Goal: Task Accomplishment & Management: Use online tool/utility

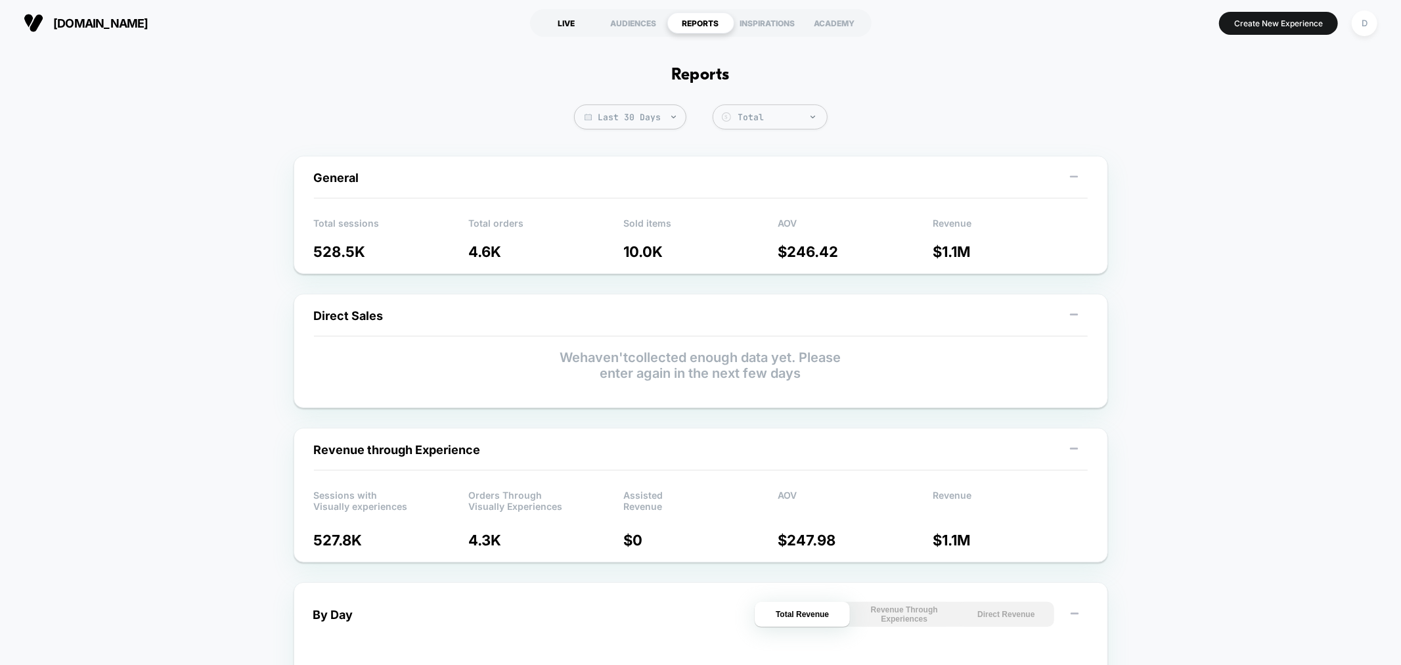
click at [564, 24] on div "LIVE" at bounding box center [566, 22] width 67 height 21
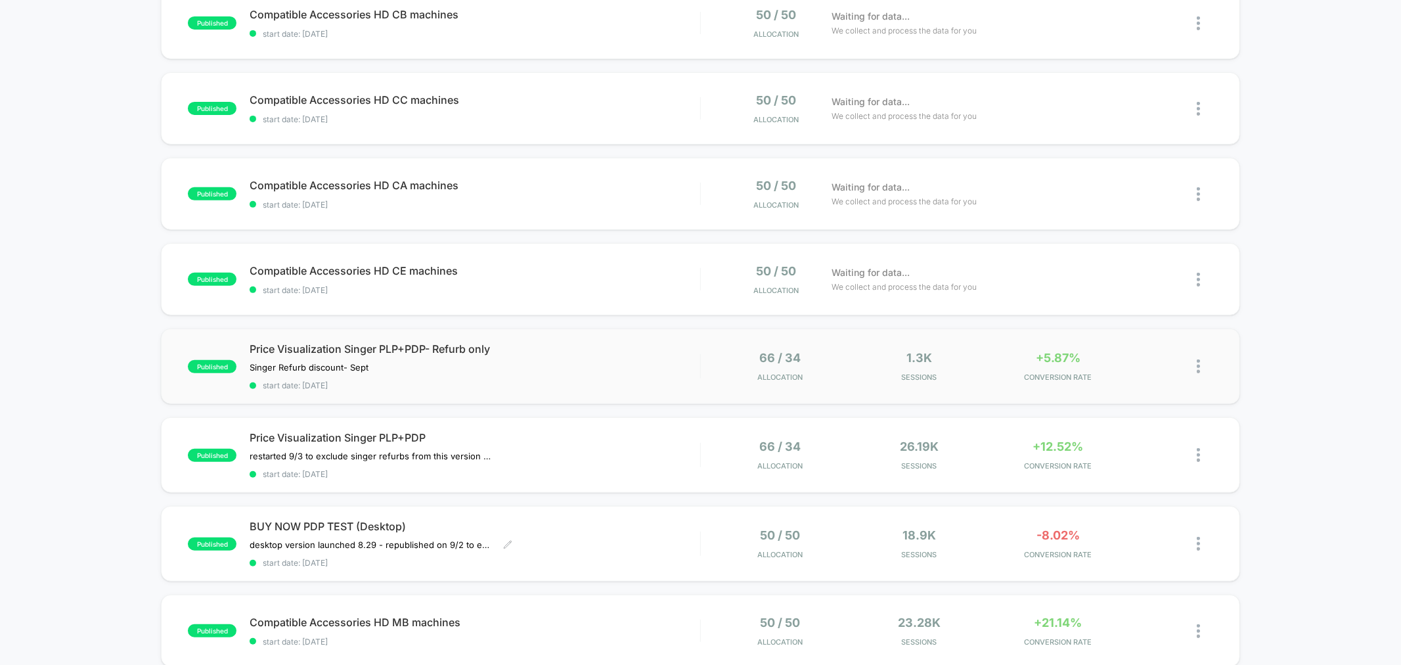
scroll to position [381, 0]
click at [607, 556] on span "start date: [DATE]" at bounding box center [475, 561] width 450 height 10
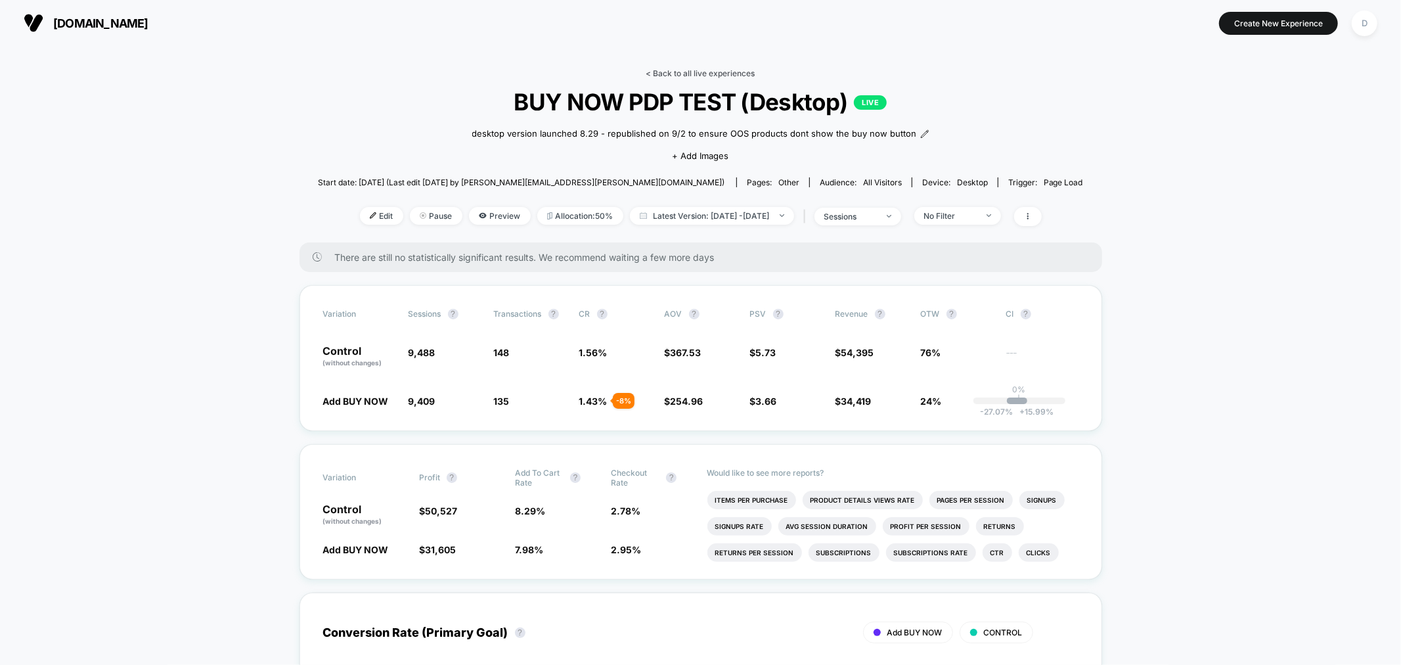
click at [717, 70] on link "< Back to all live experiences" at bounding box center [700, 73] width 109 height 10
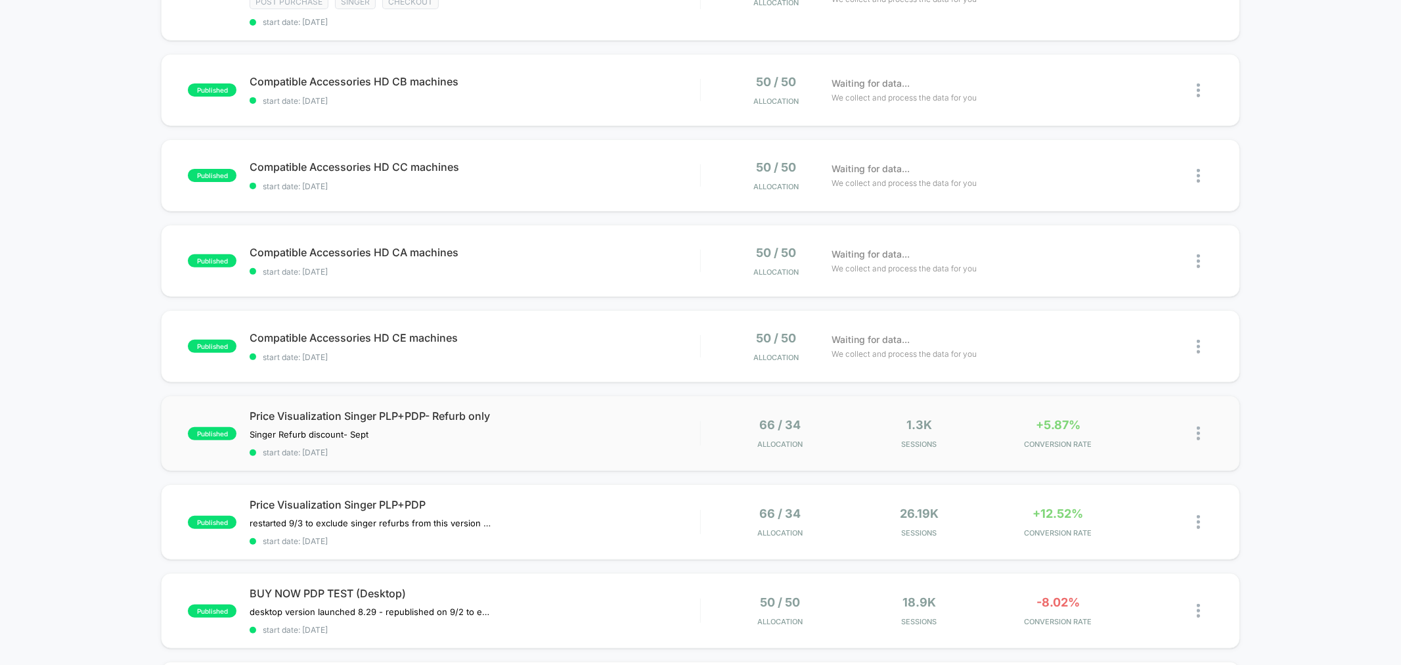
scroll to position [252, 0]
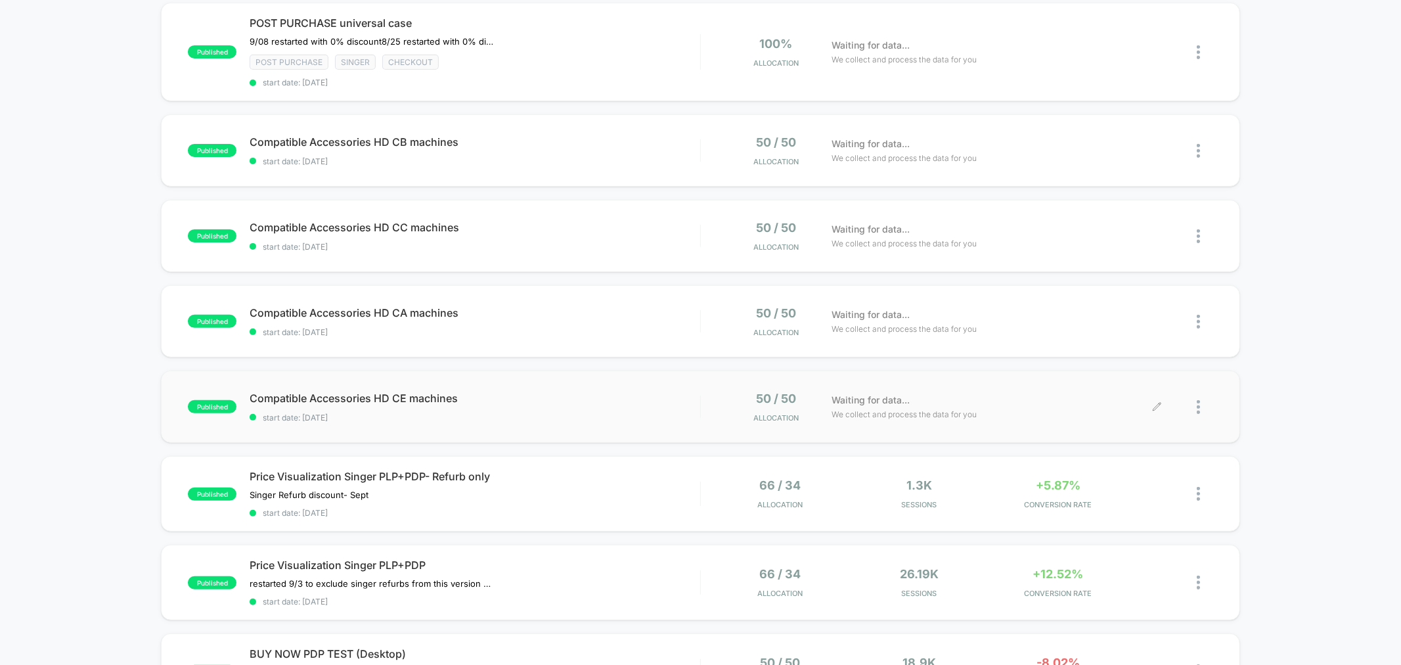
drag, startPoint x: 1253, startPoint y: 493, endPoint x: 1194, endPoint y: 408, distance: 103.3
click at [1194, 408] on div "published POST PURCHASE extension table 9/08 restarted with 0% discount ﻿8/25 r…" at bounding box center [700, 470] width 1401 height 1158
click at [1196, 402] on div at bounding box center [1185, 407] width 55 height 31
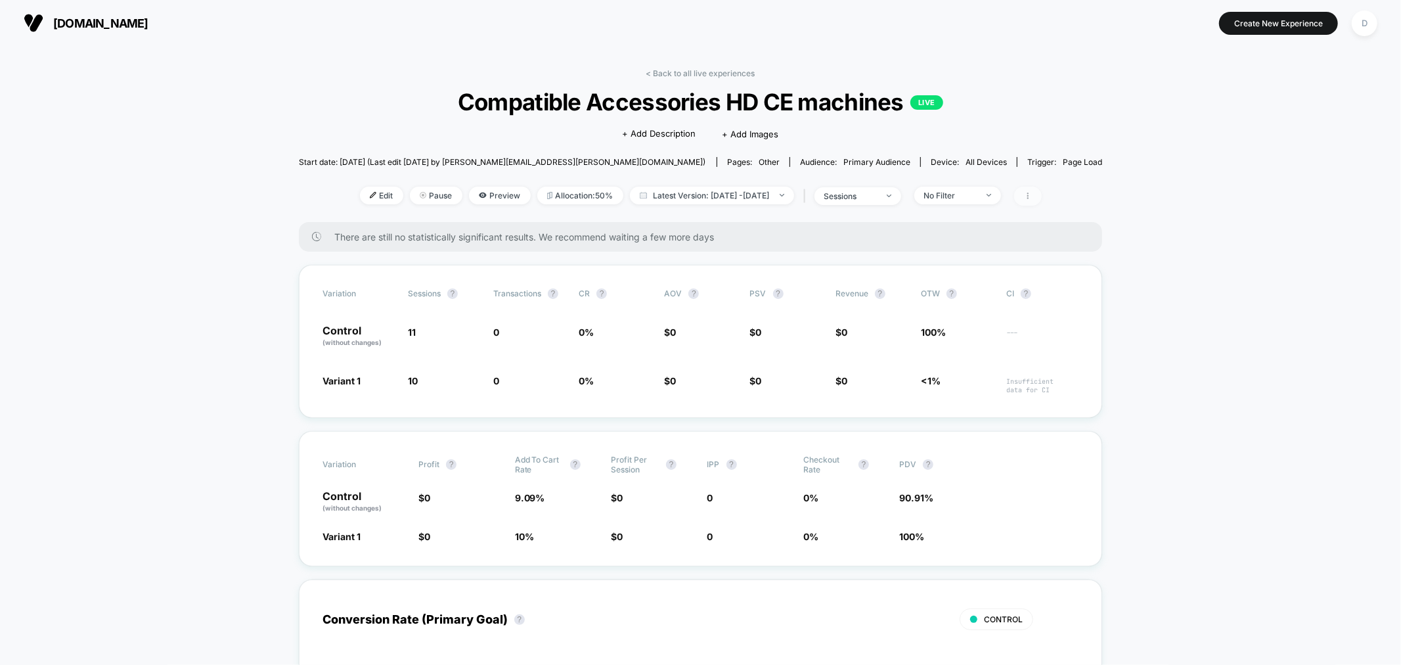
click at [1042, 202] on span at bounding box center [1028, 196] width 28 height 19
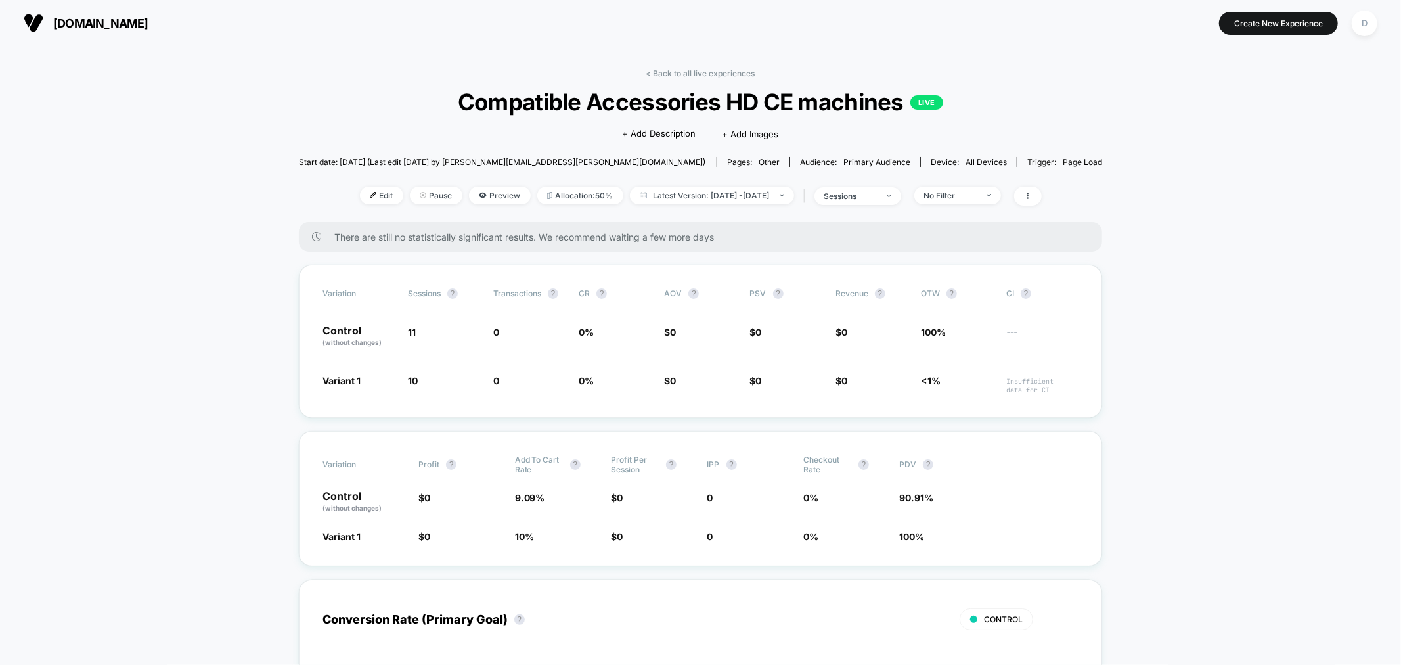
click at [693, 76] on link "< Back to all live experiences" at bounding box center [700, 73] width 109 height 10
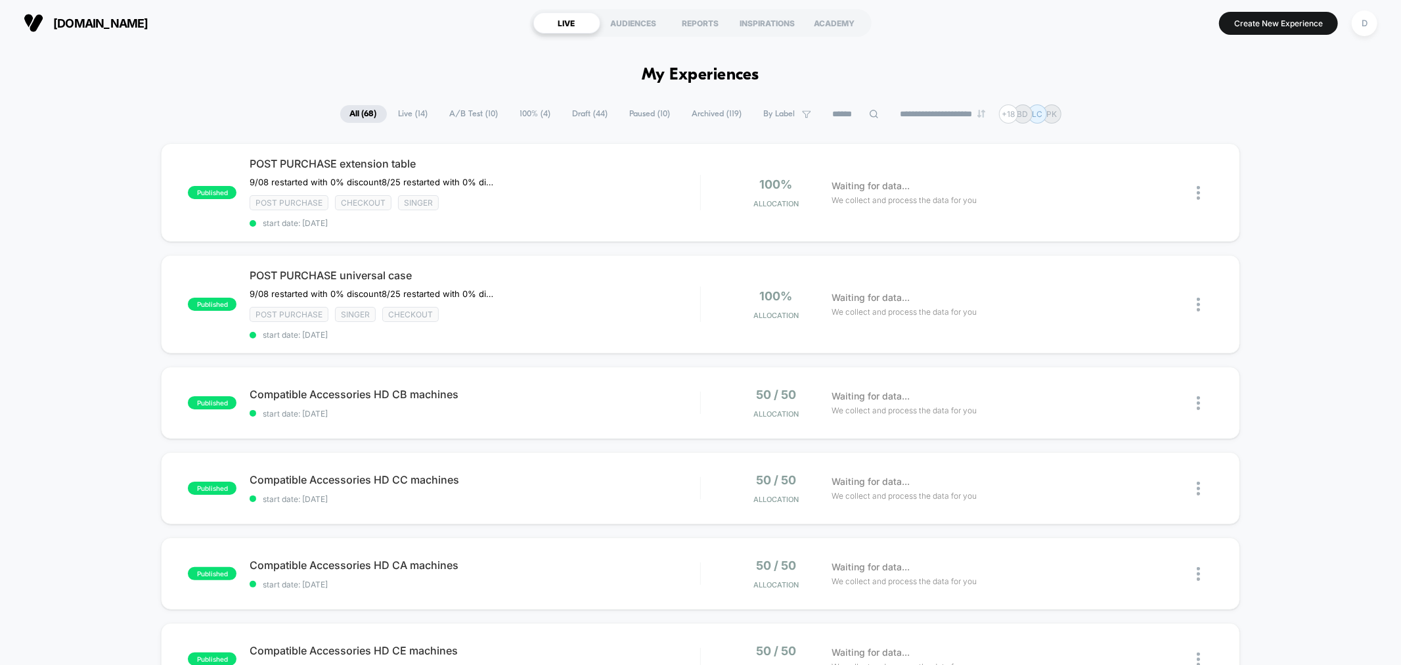
click at [843, 113] on input at bounding box center [856, 114] width 66 height 16
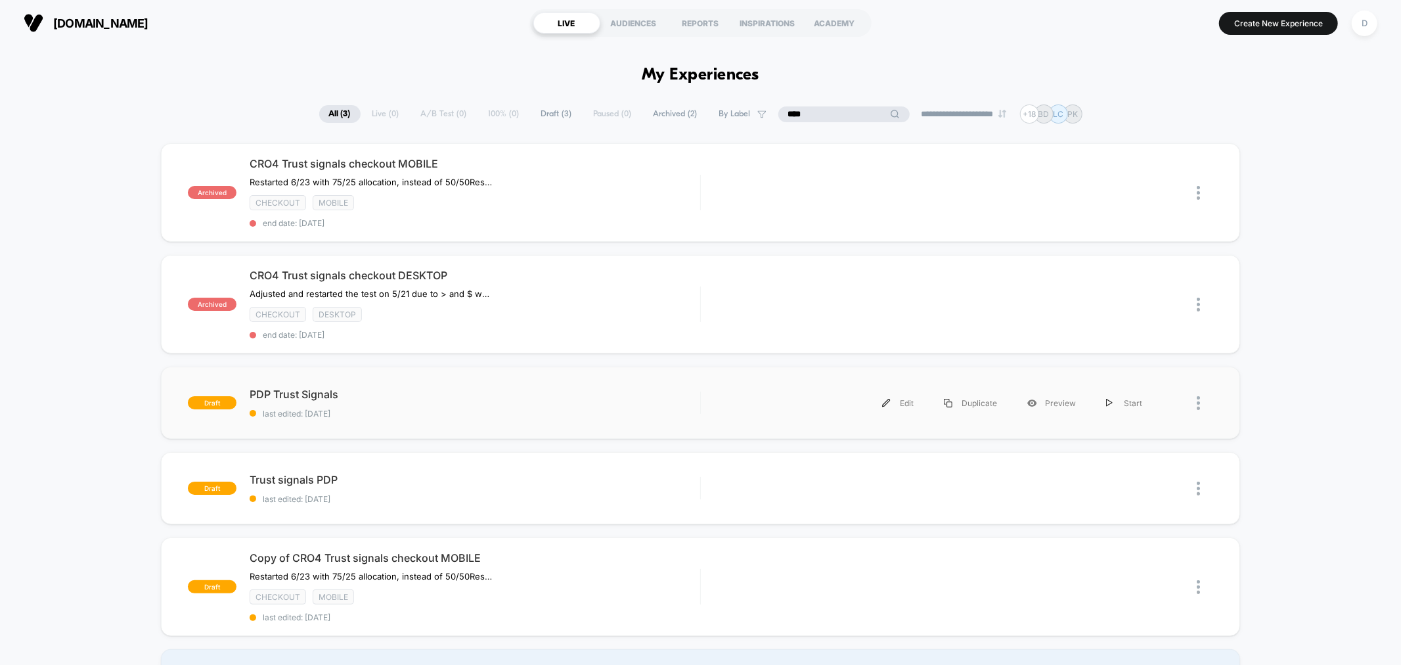
type input "****"
click at [737, 403] on div "Edit Duplicate Preview Start" at bounding box center [935, 403] width 443 height 30
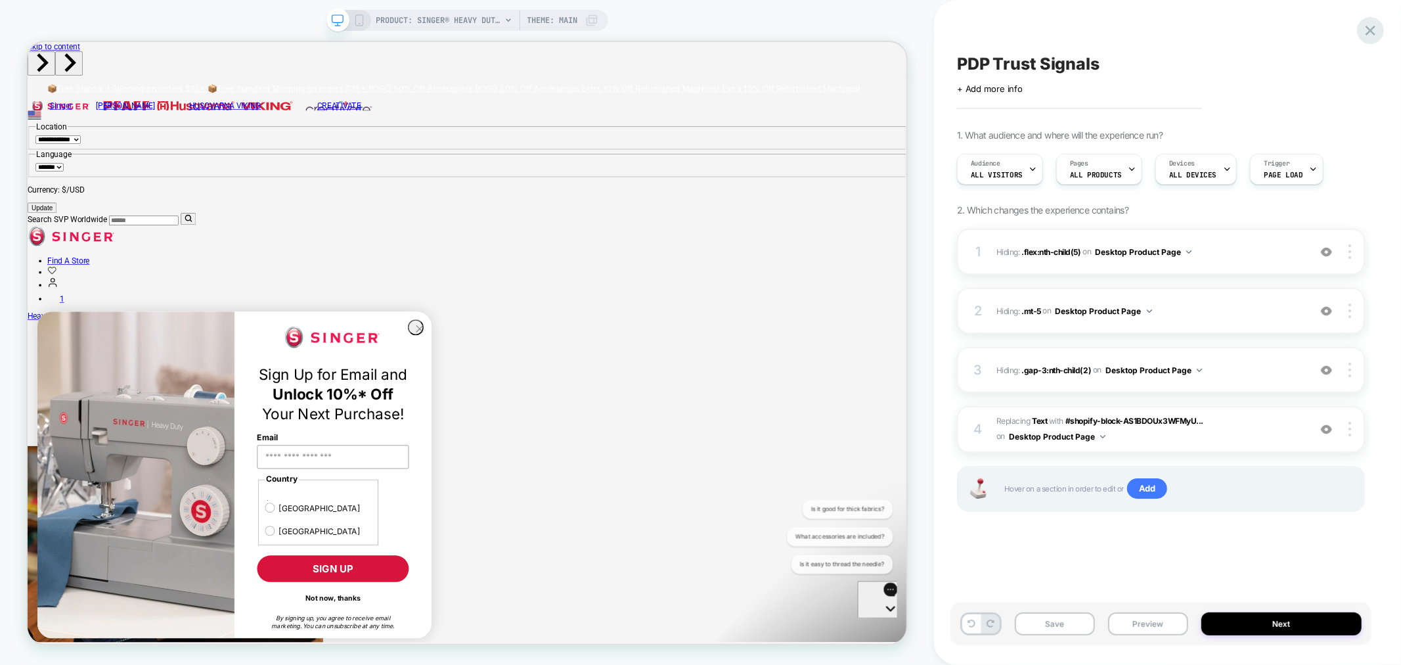
click at [1366, 33] on icon at bounding box center [1371, 31] width 18 height 18
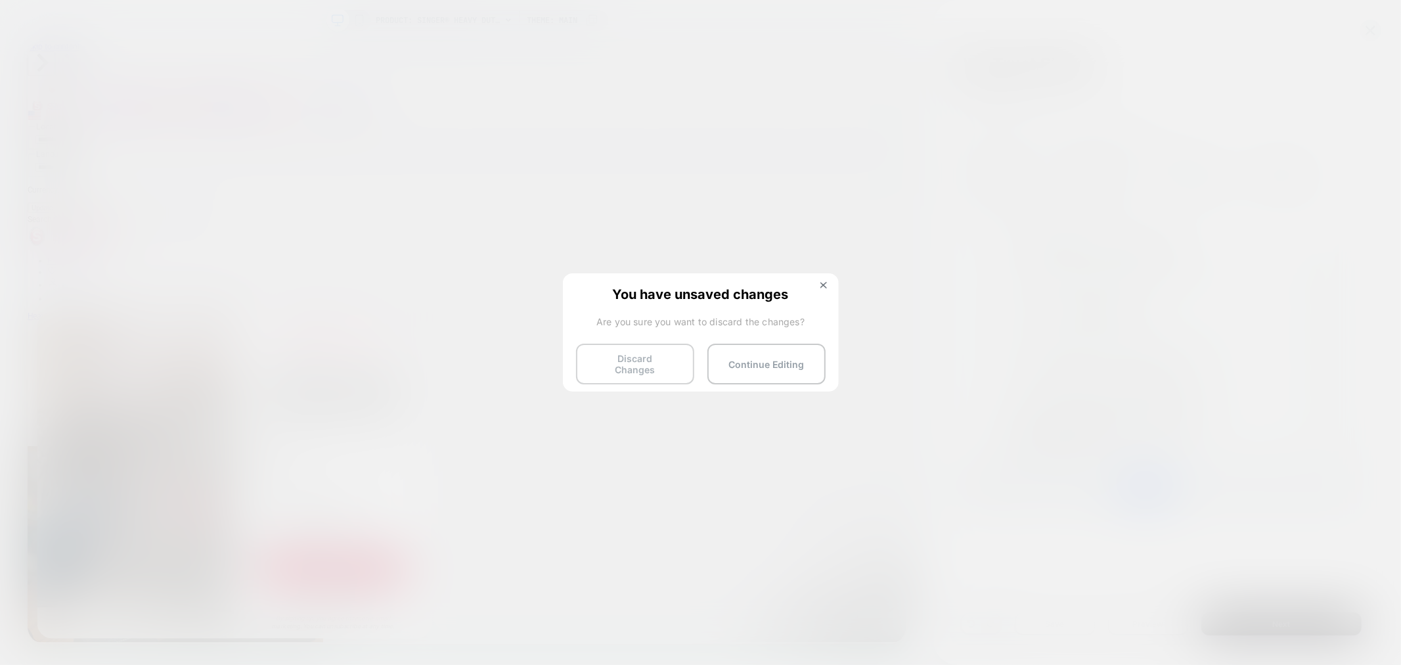
click at [669, 350] on button "Discard Changes" at bounding box center [635, 364] width 118 height 41
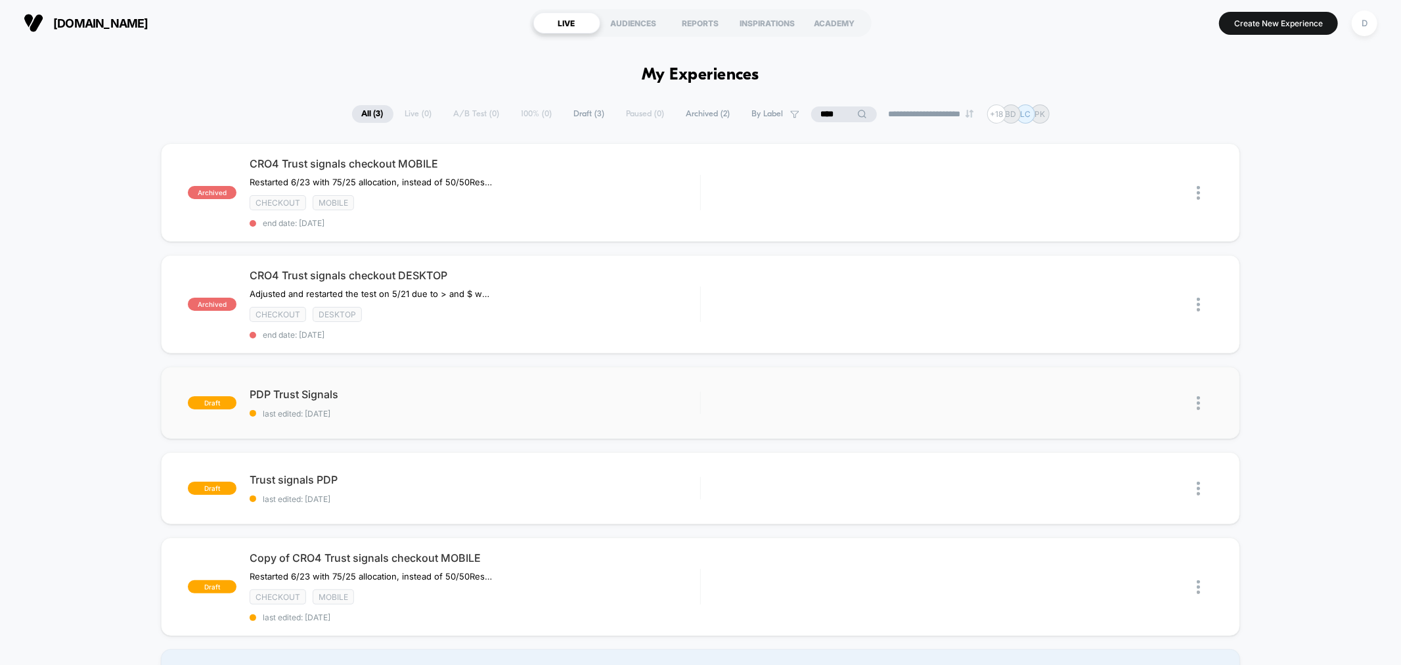
click at [1198, 396] on img at bounding box center [1198, 403] width 3 height 14
click at [1154, 373] on div "Duplicate" at bounding box center [1131, 371] width 118 height 30
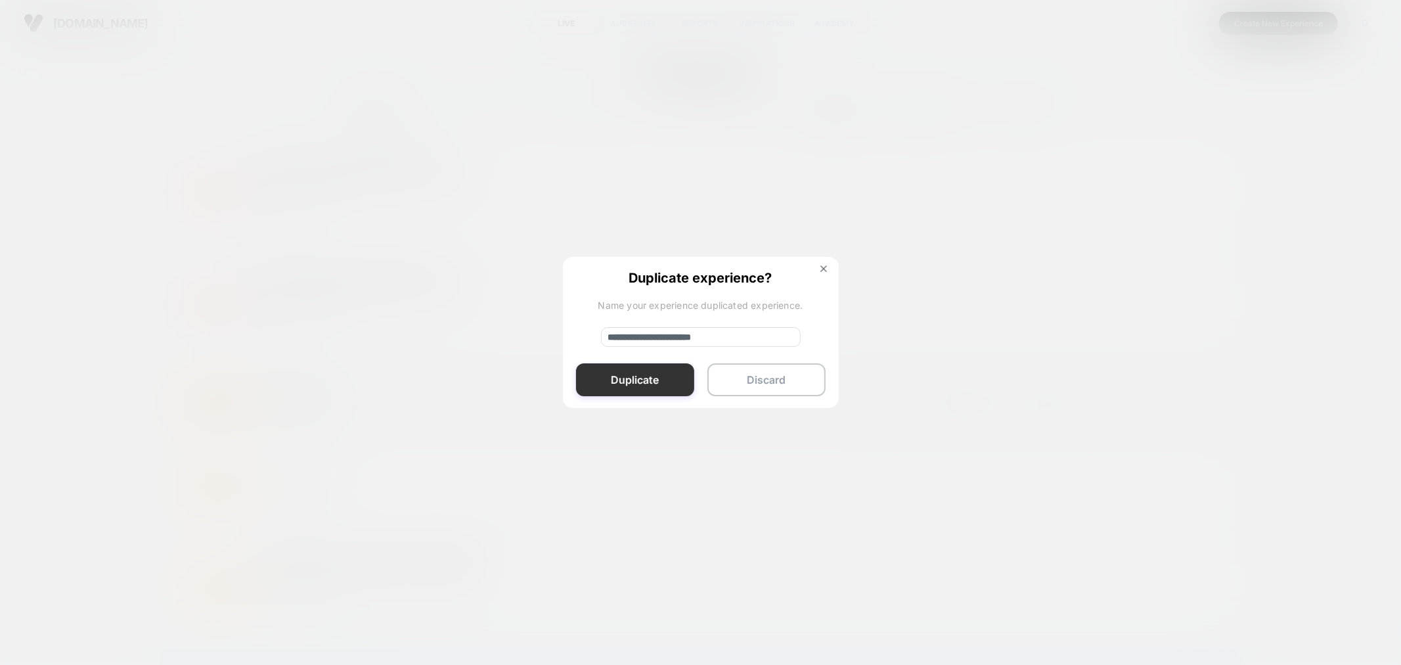
click at [661, 376] on button "Duplicate" at bounding box center [635, 379] width 118 height 33
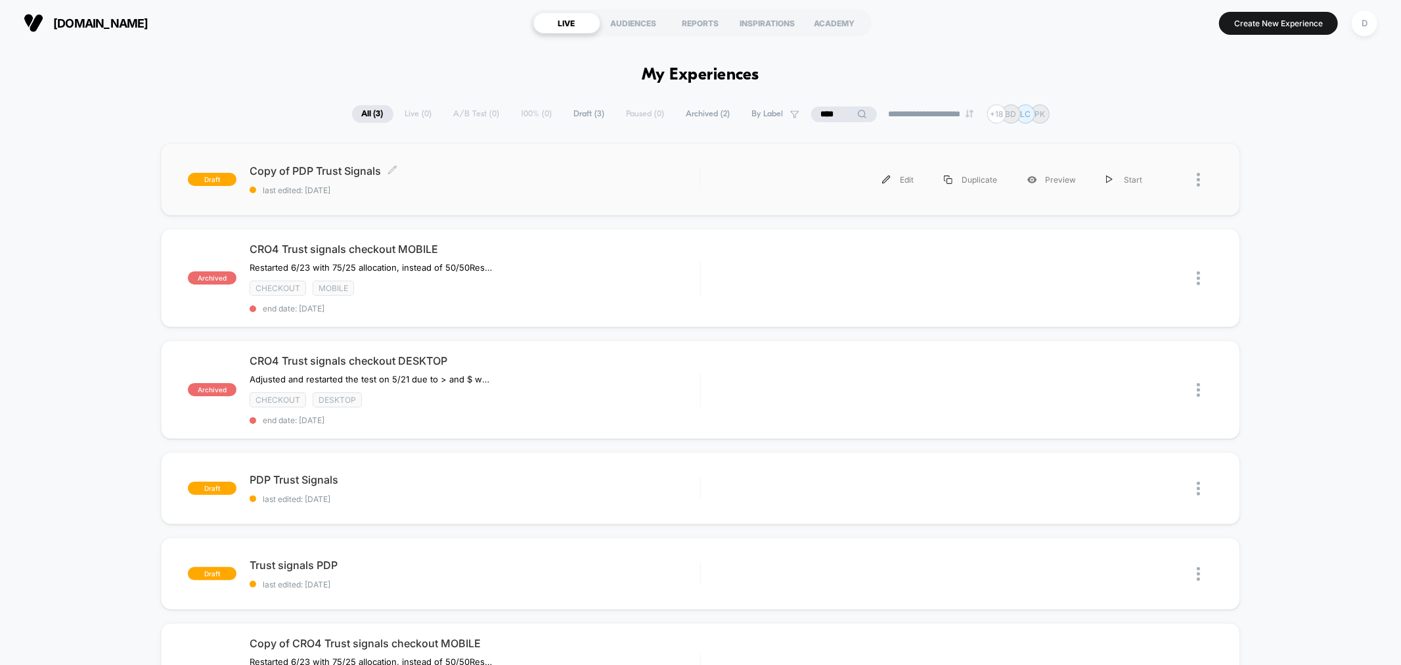
click at [668, 175] on span "Copy of PDP Trust Signals Click to edit experience details" at bounding box center [475, 170] width 450 height 13
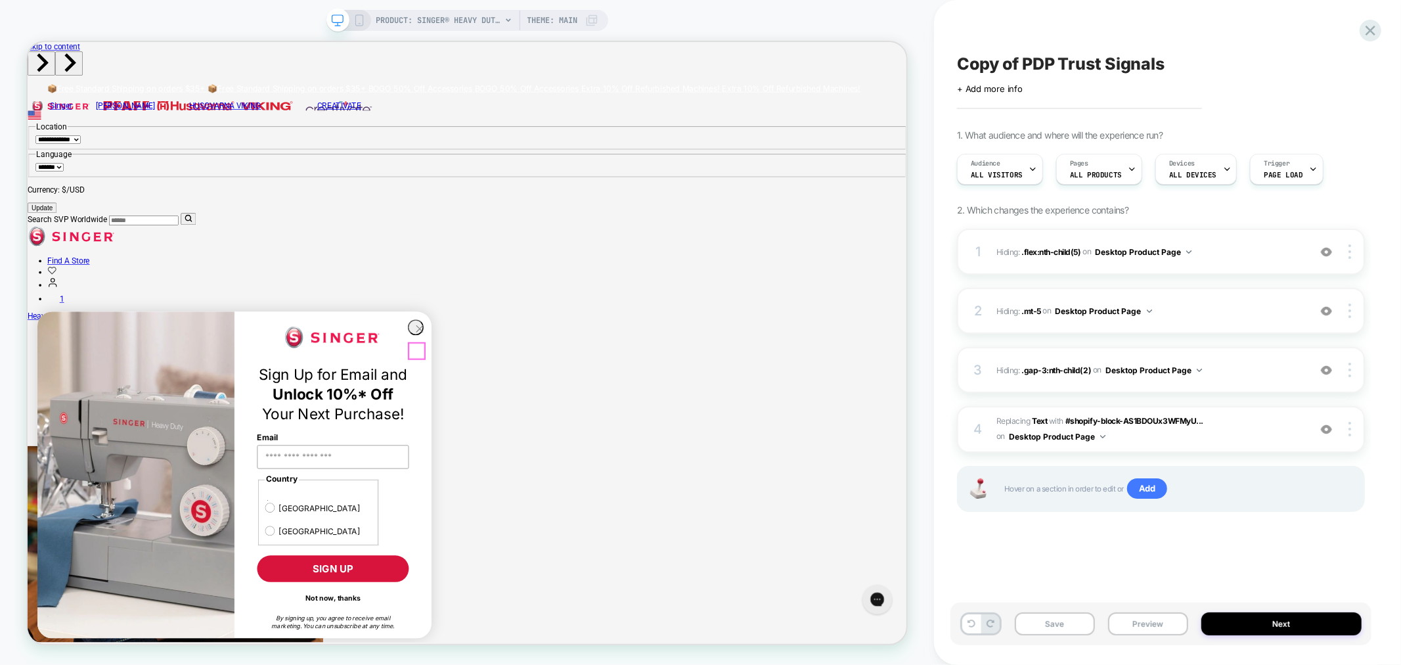
click at [541, 433] on circle "Close dialog" at bounding box center [551, 423] width 20 height 20
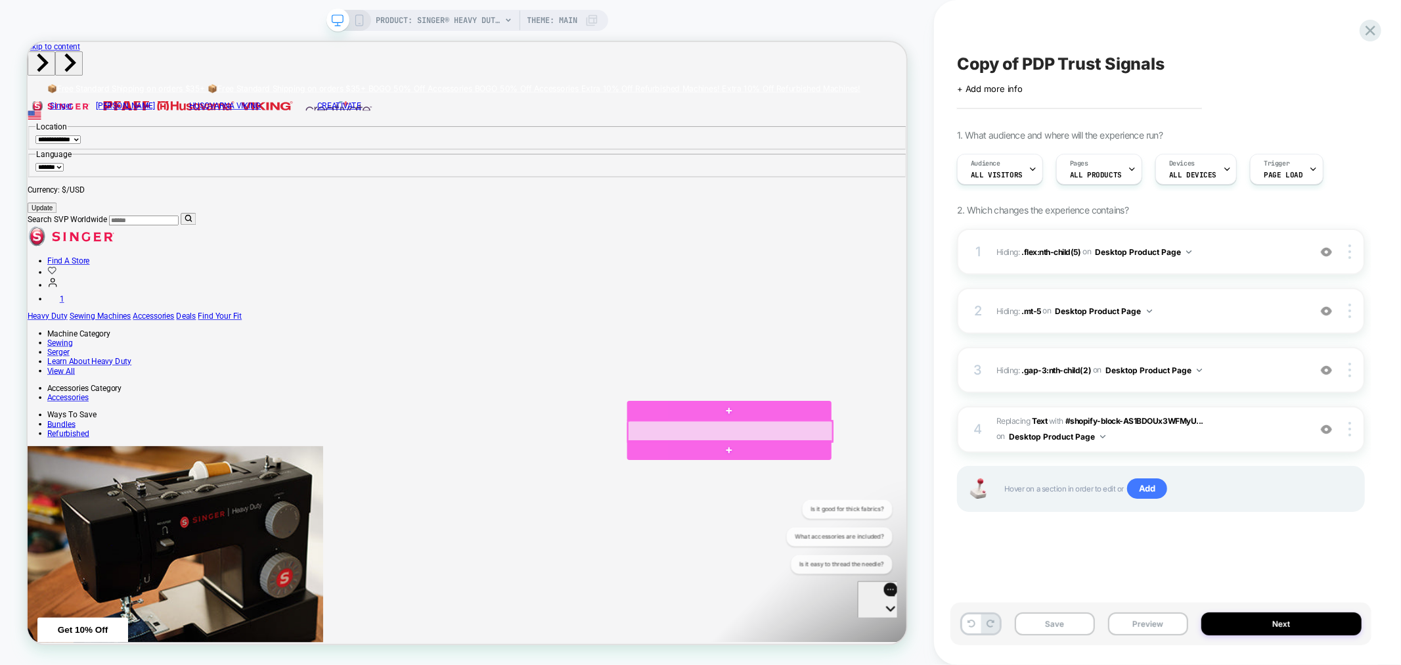
click at [959, 552] on div at bounding box center [964, 561] width 273 height 28
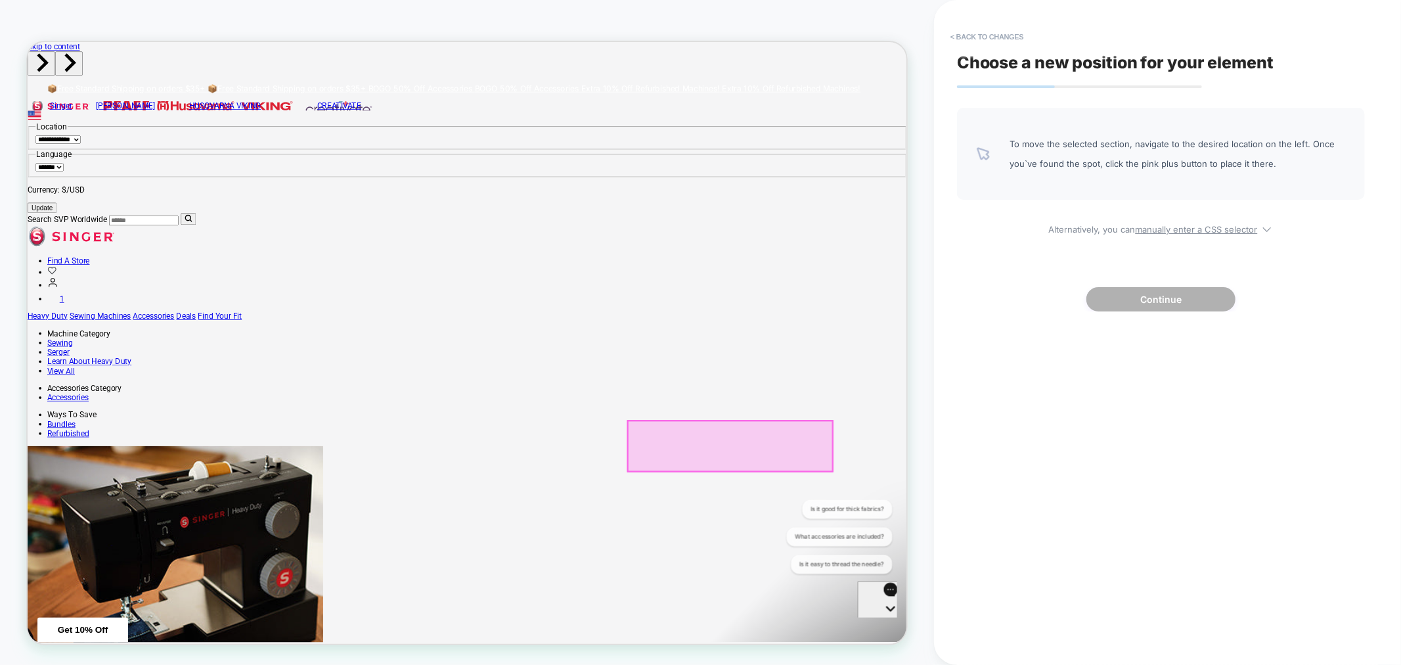
click at [1008, 556] on div at bounding box center [964, 580] width 273 height 67
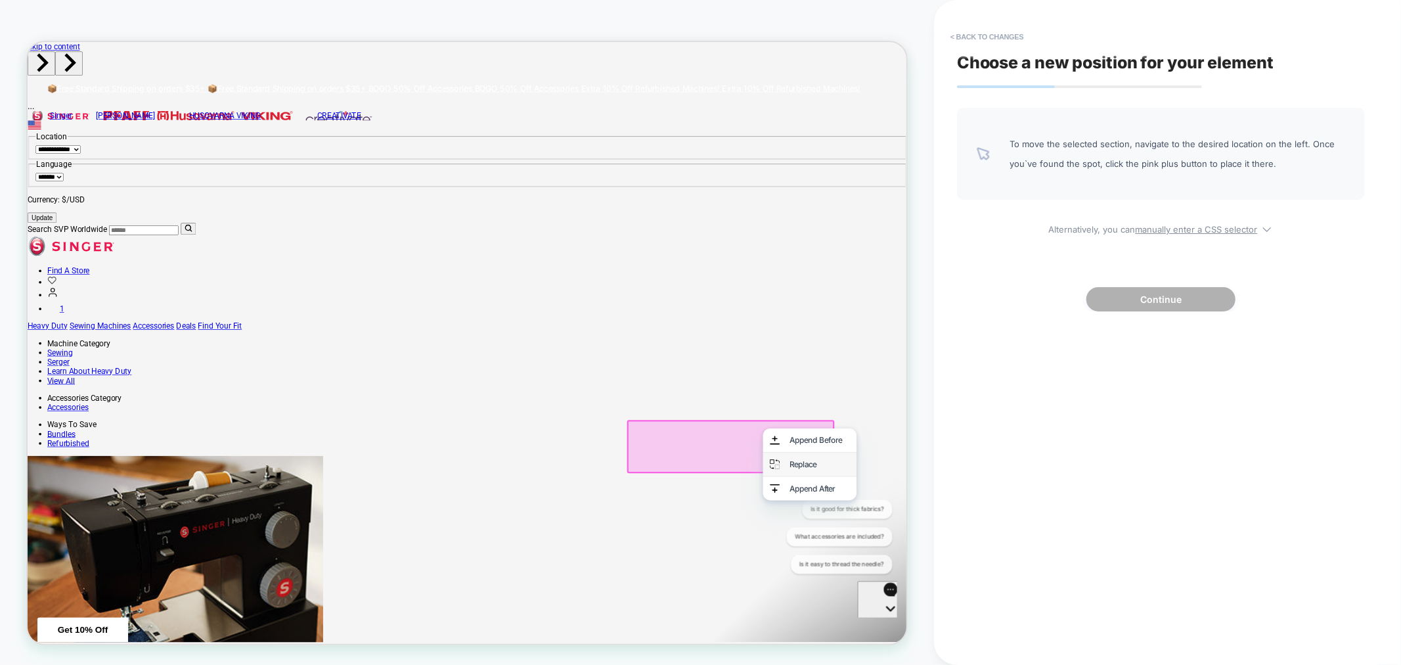
click at [1056, 611] on div "Replace" at bounding box center [1084, 604] width 80 height 13
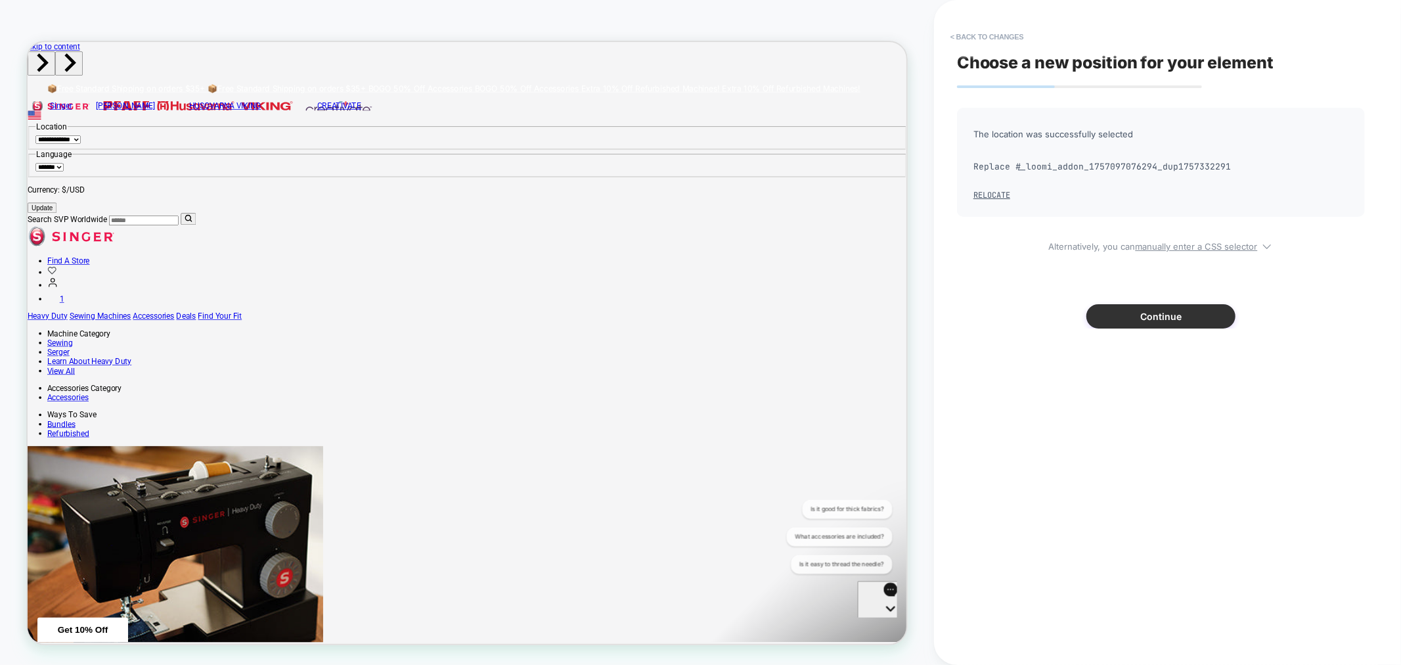
click at [1165, 307] on button "Continue" at bounding box center [1161, 316] width 149 height 24
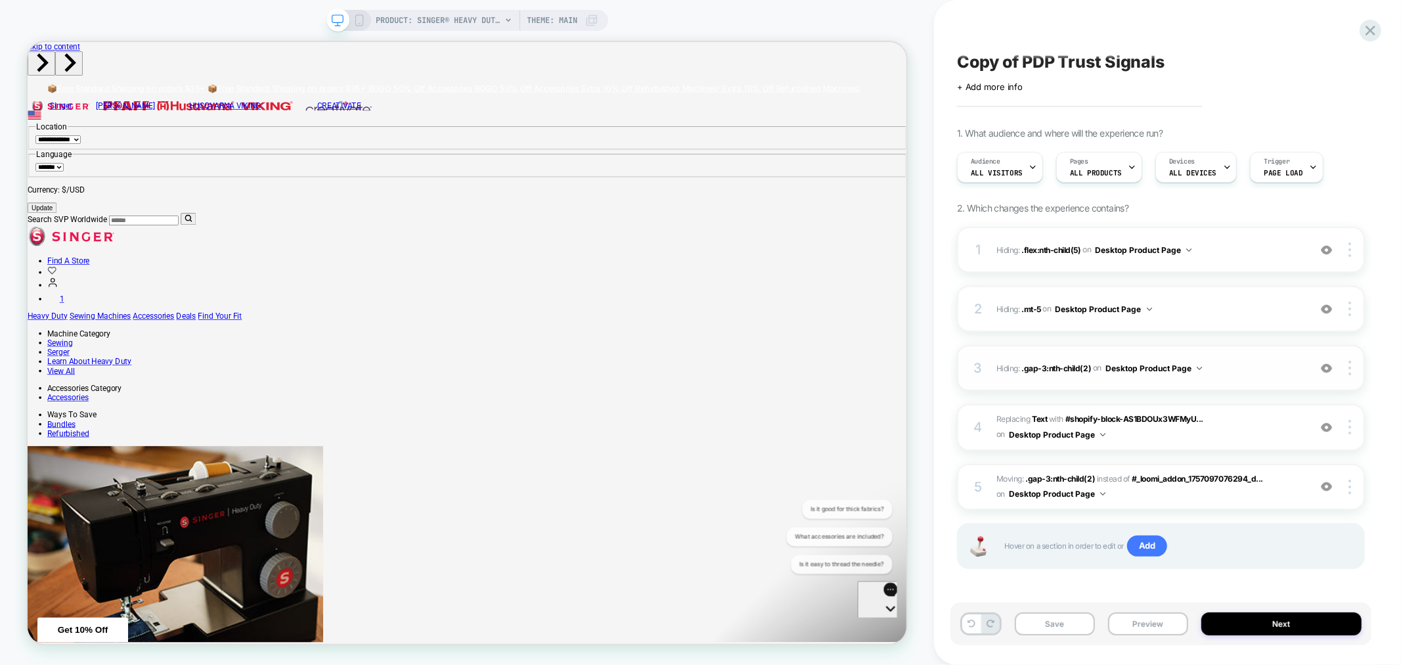
scroll to position [3, 0]
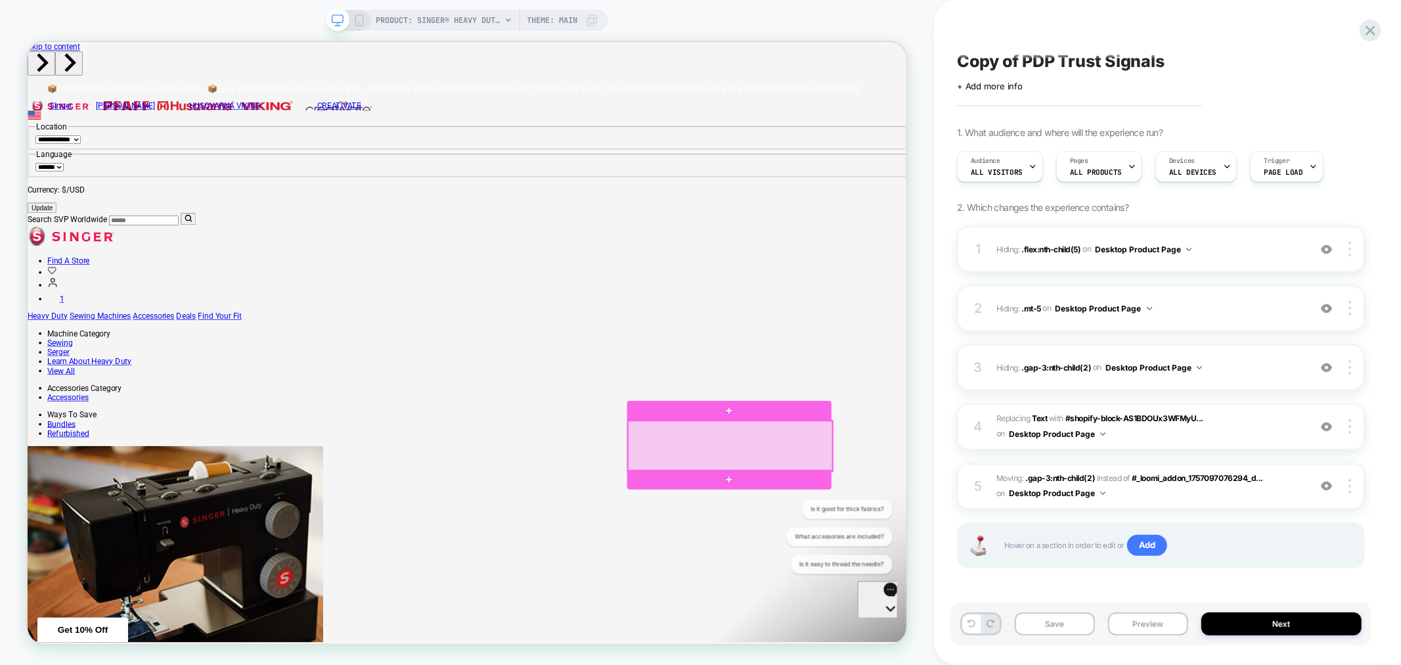
click at [1079, 565] on div at bounding box center [964, 580] width 273 height 67
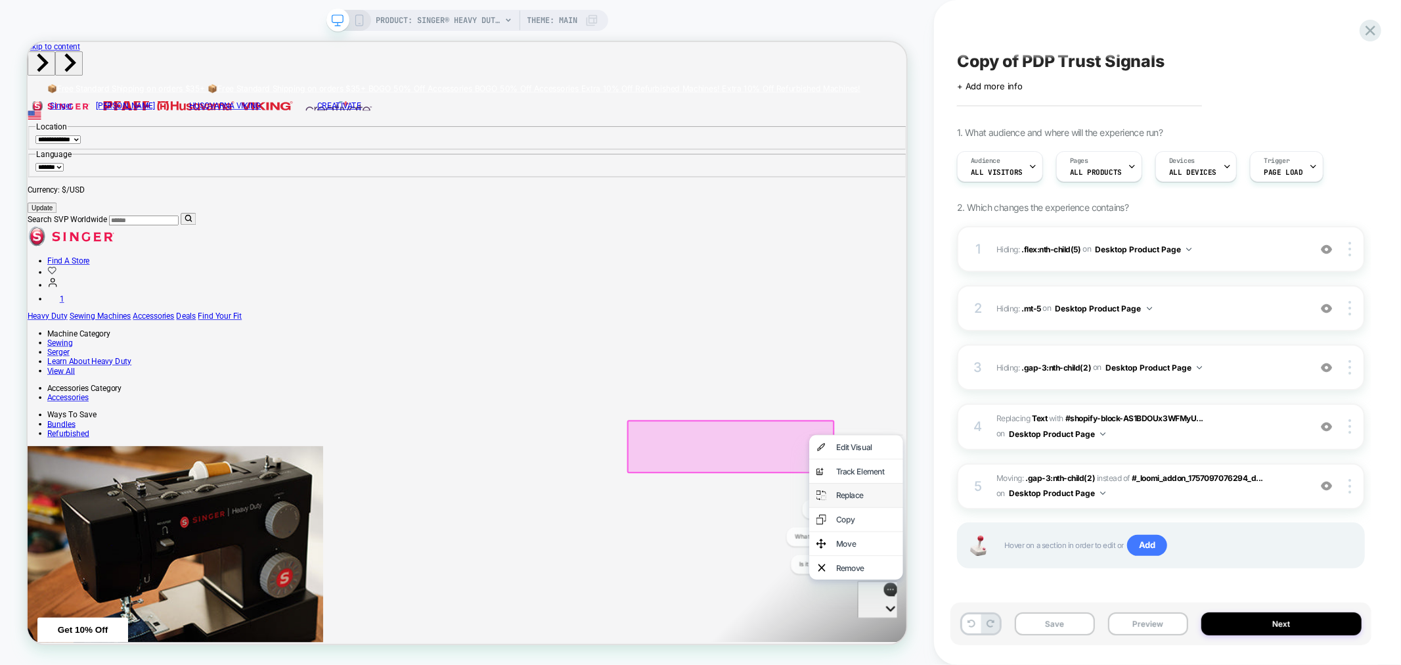
click at [1142, 652] on div "Replace" at bounding box center [1146, 645] width 80 height 13
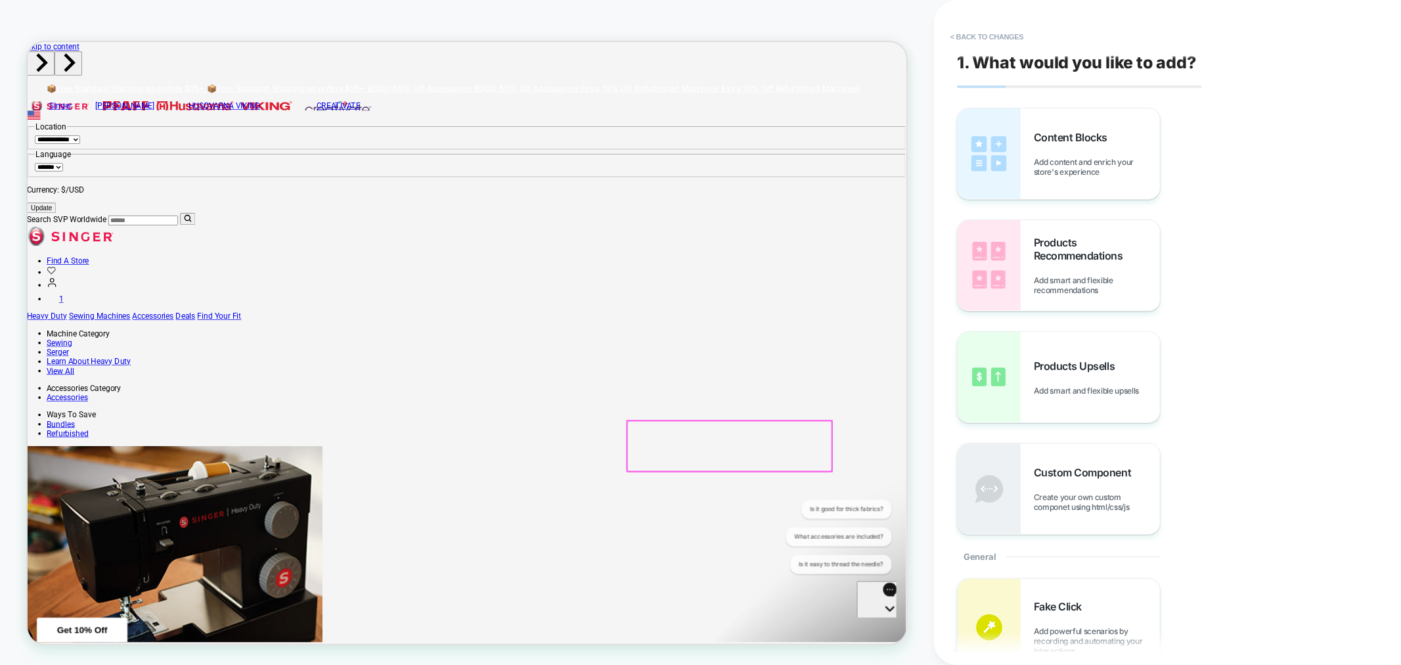
scroll to position [114, 0]
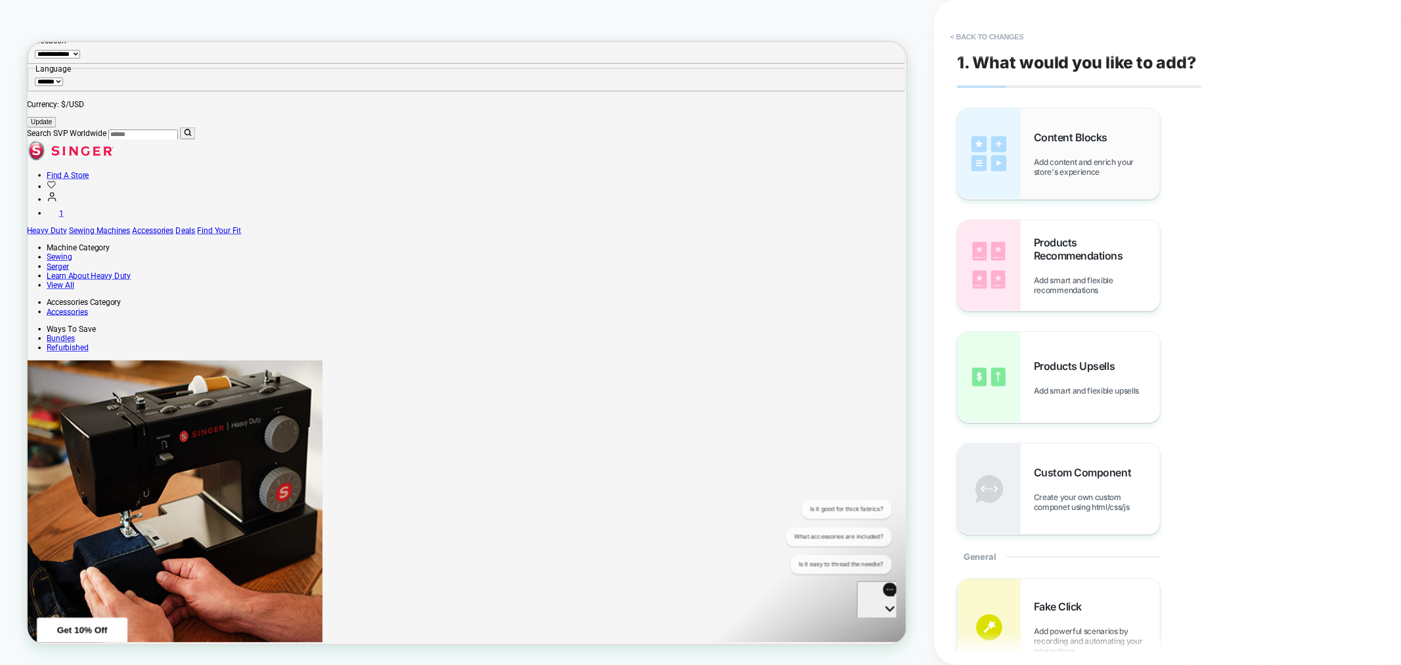
click at [1104, 173] on span "Add content and enrich your store's experience" at bounding box center [1097, 167] width 126 height 20
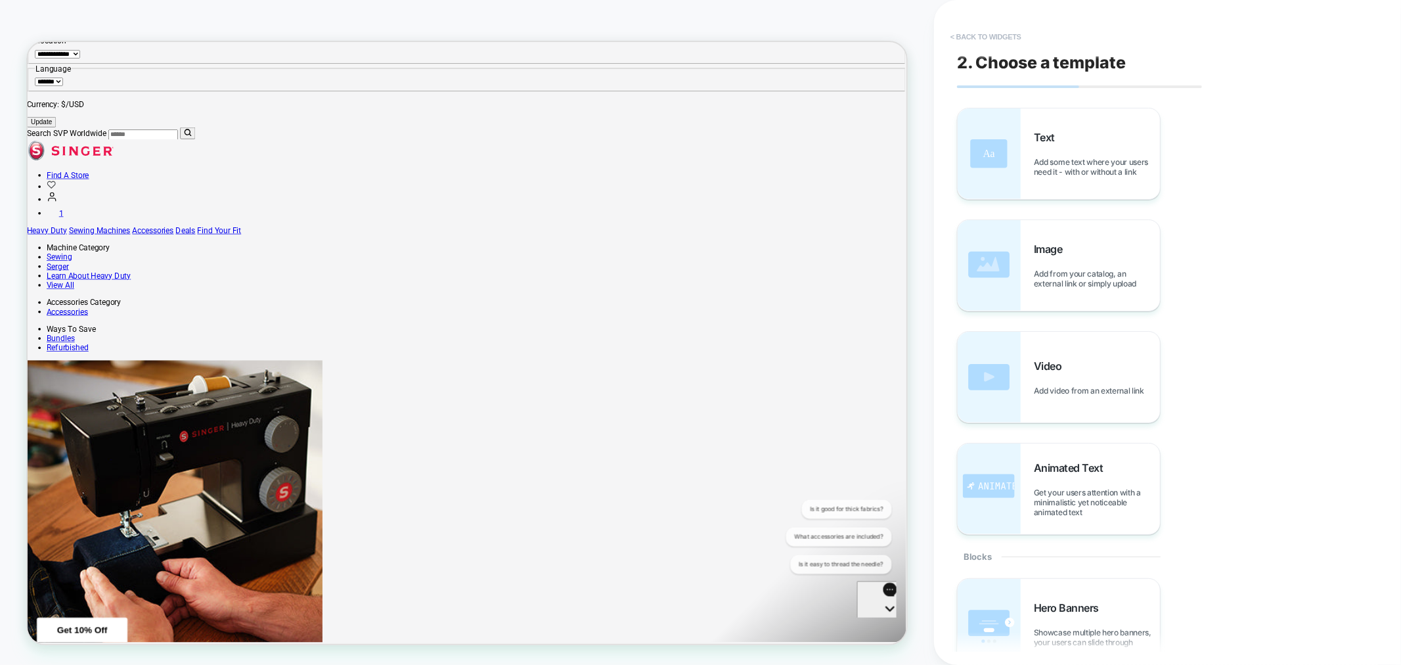
click at [991, 39] on button "< Back to widgets" at bounding box center [986, 36] width 84 height 21
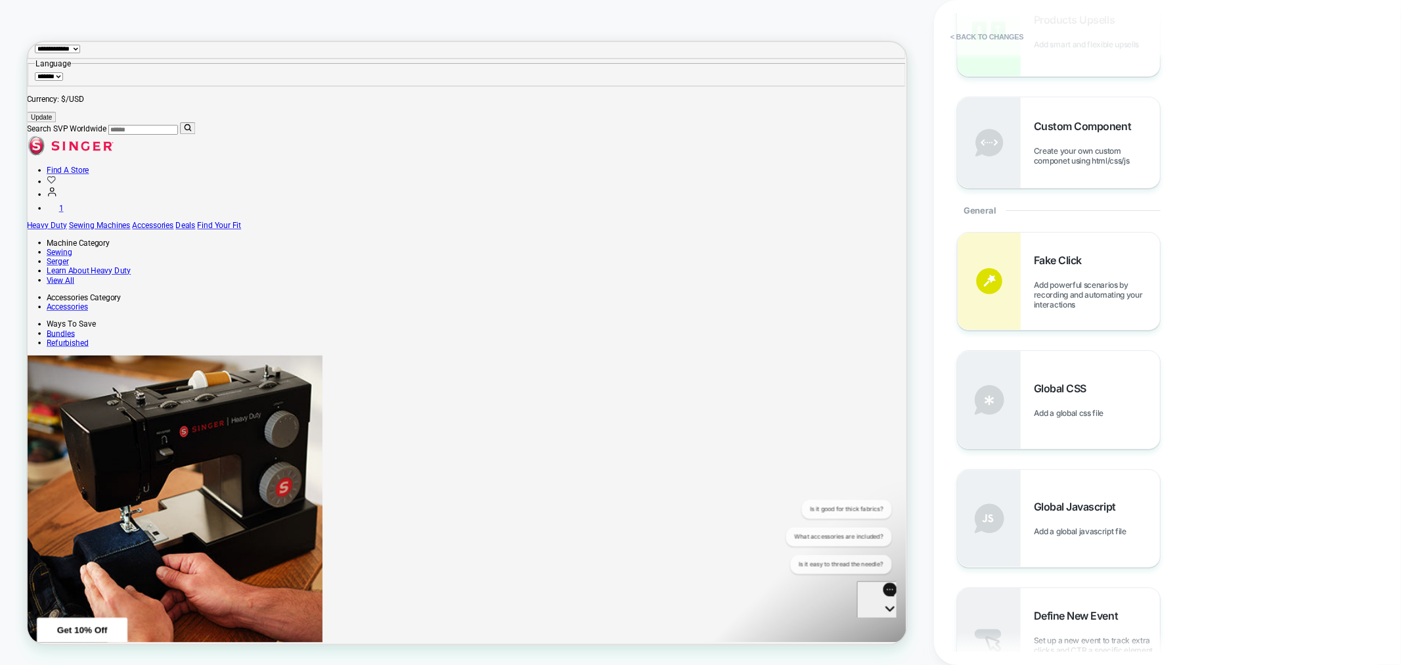
scroll to position [318, 0]
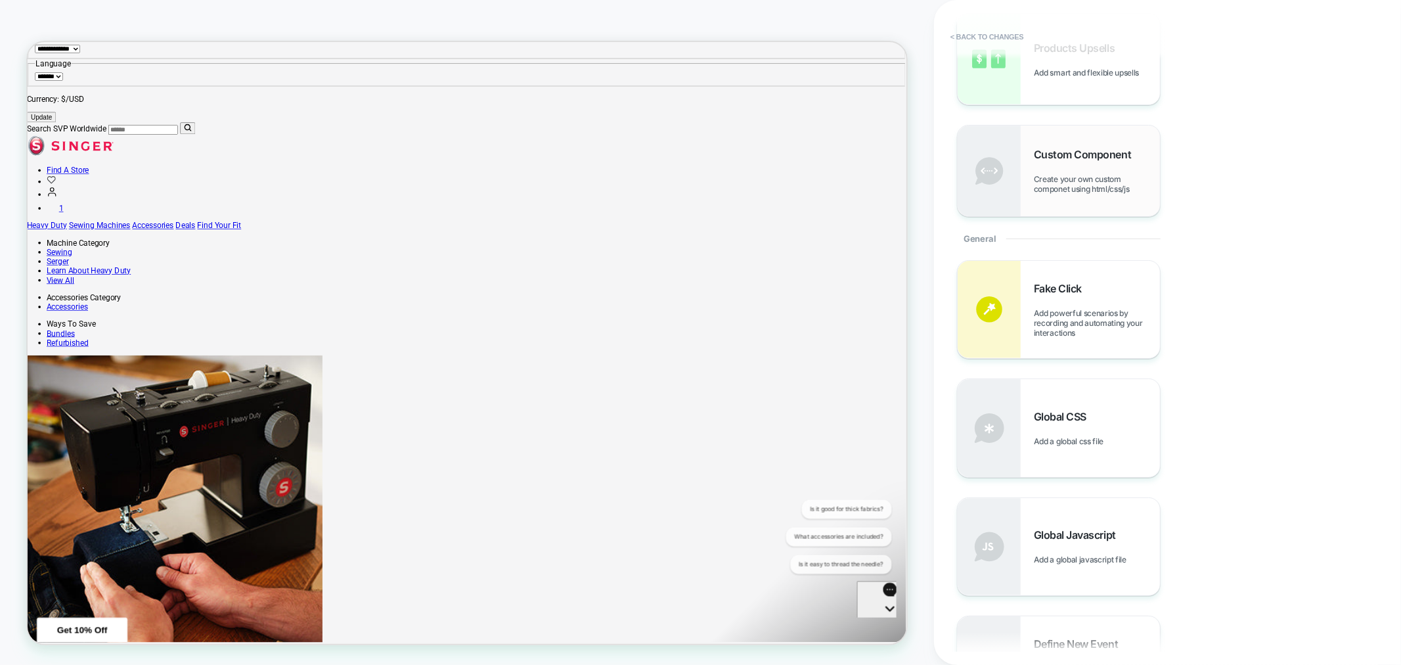
click at [1085, 159] on span "Custom Component" at bounding box center [1086, 154] width 104 height 13
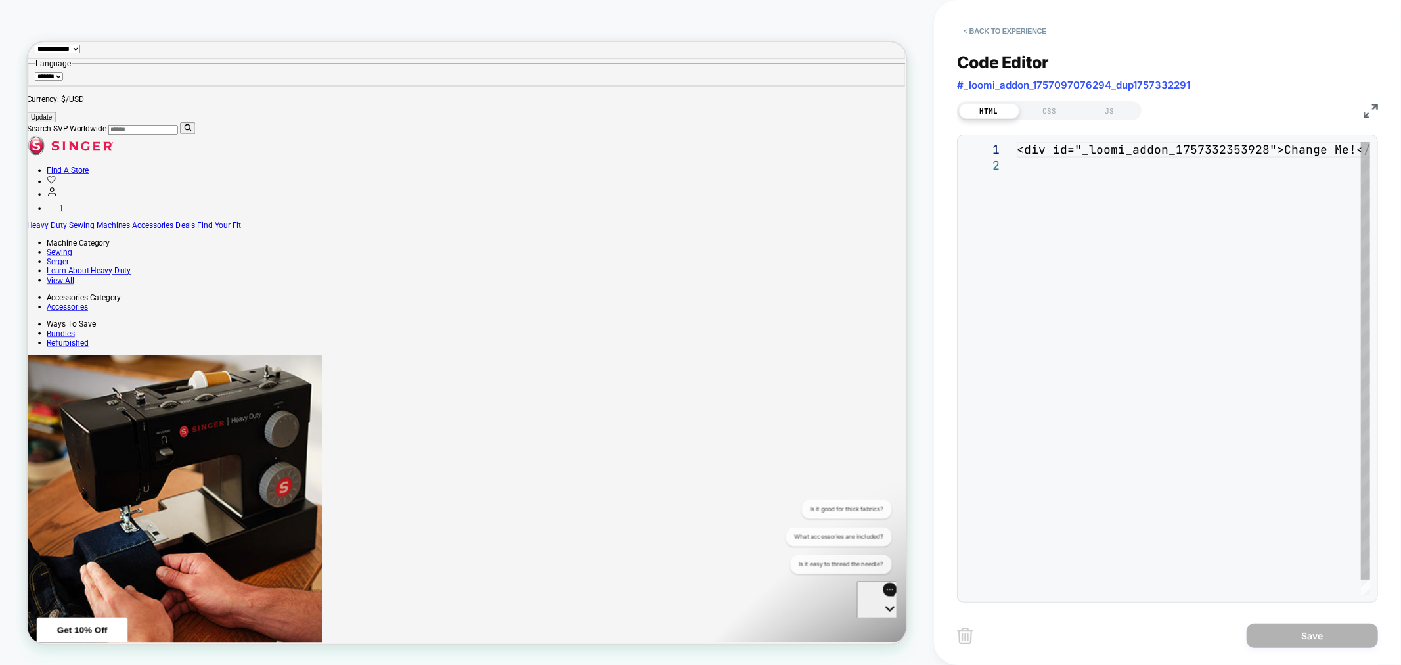
click at [1080, 221] on div "**********" at bounding box center [1167, 368] width 407 height 453
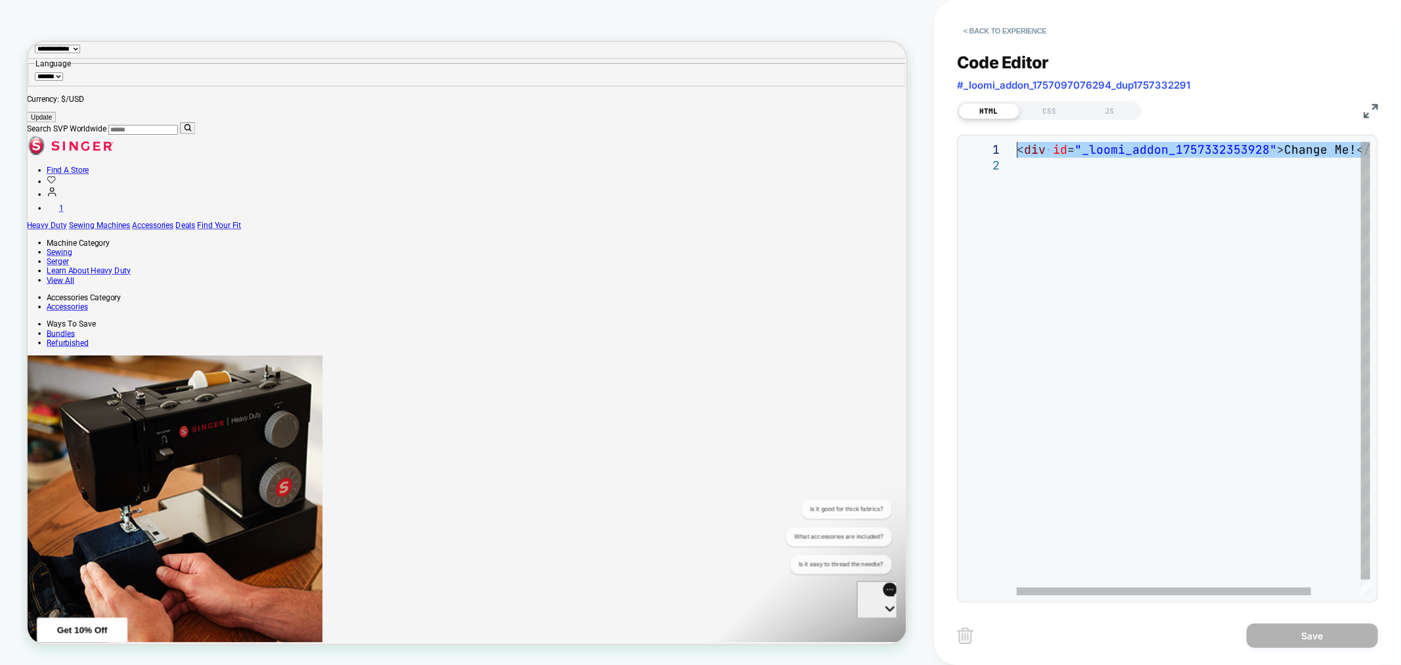
drag, startPoint x: 1055, startPoint y: 166, endPoint x: 1019, endPoint y: 137, distance: 46.7
click at [1019, 142] on div "< div id = "_loomi_addon_1757332353928" > Change Me! </ div >" at bounding box center [1223, 376] width 413 height 469
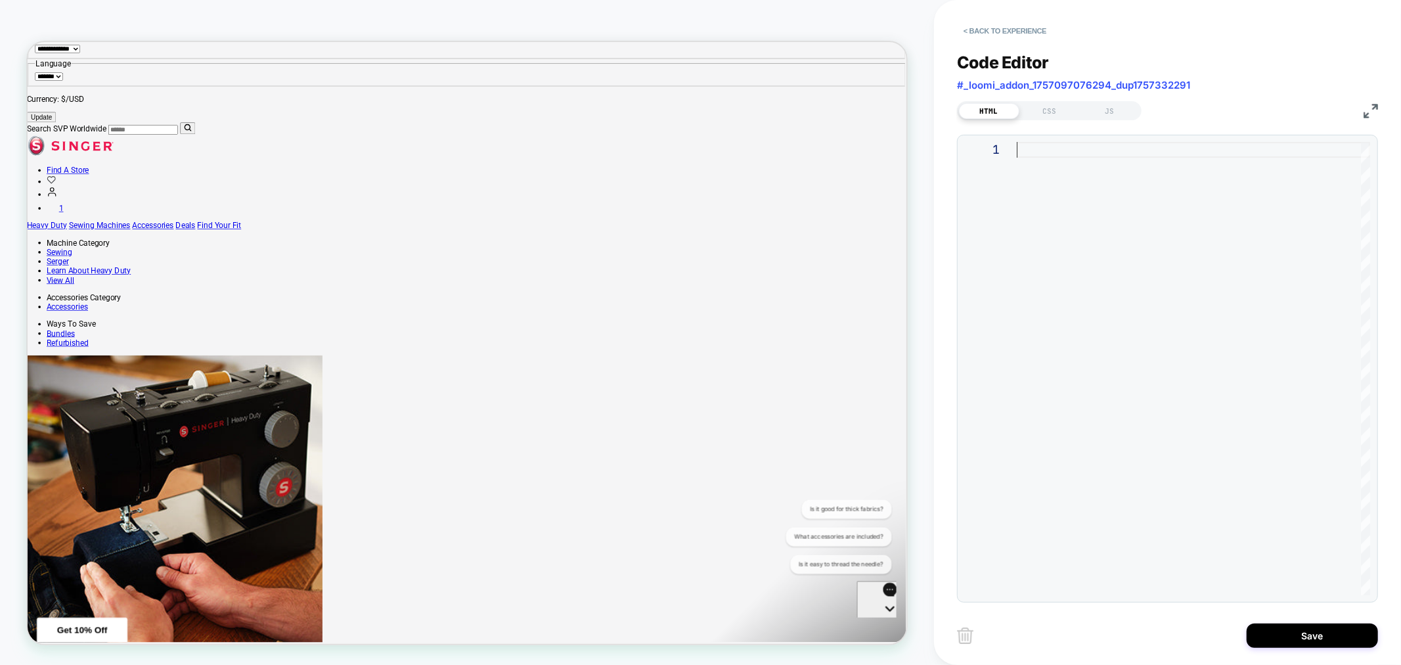
type textarea "**********"
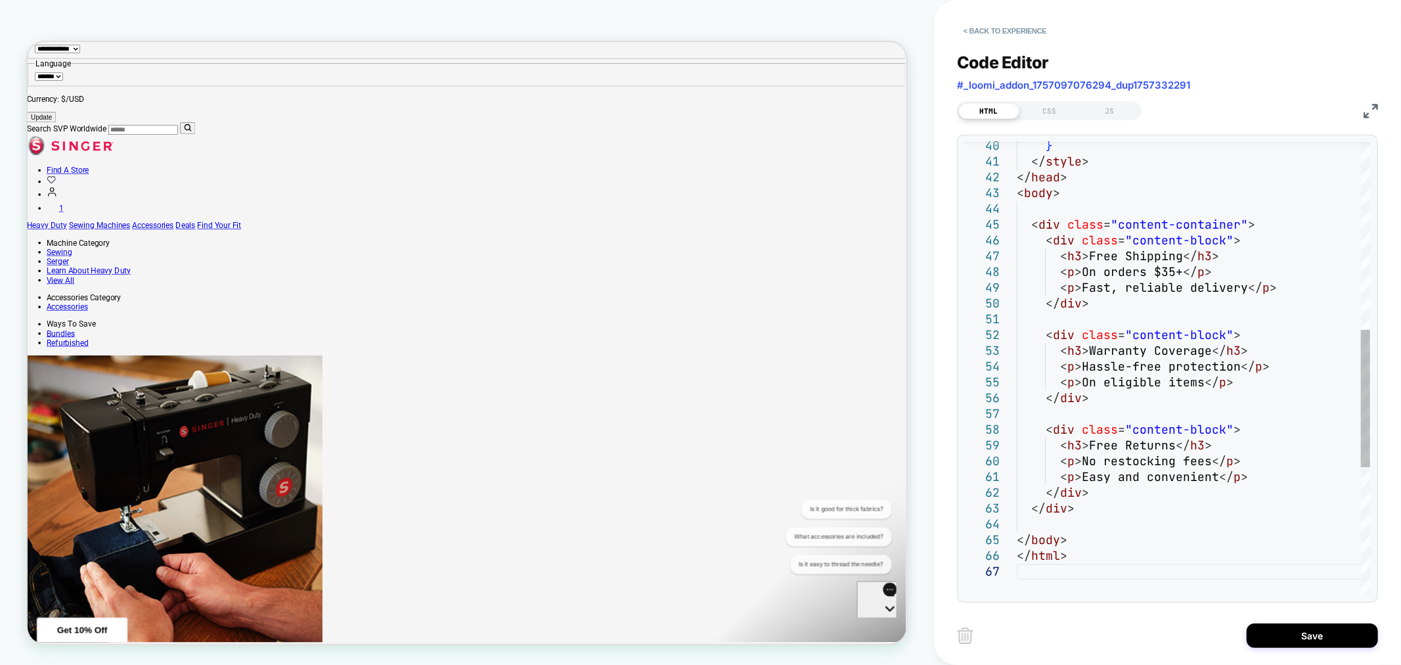
click at [1019, 137] on div "**********" at bounding box center [1167, 369] width 421 height 468
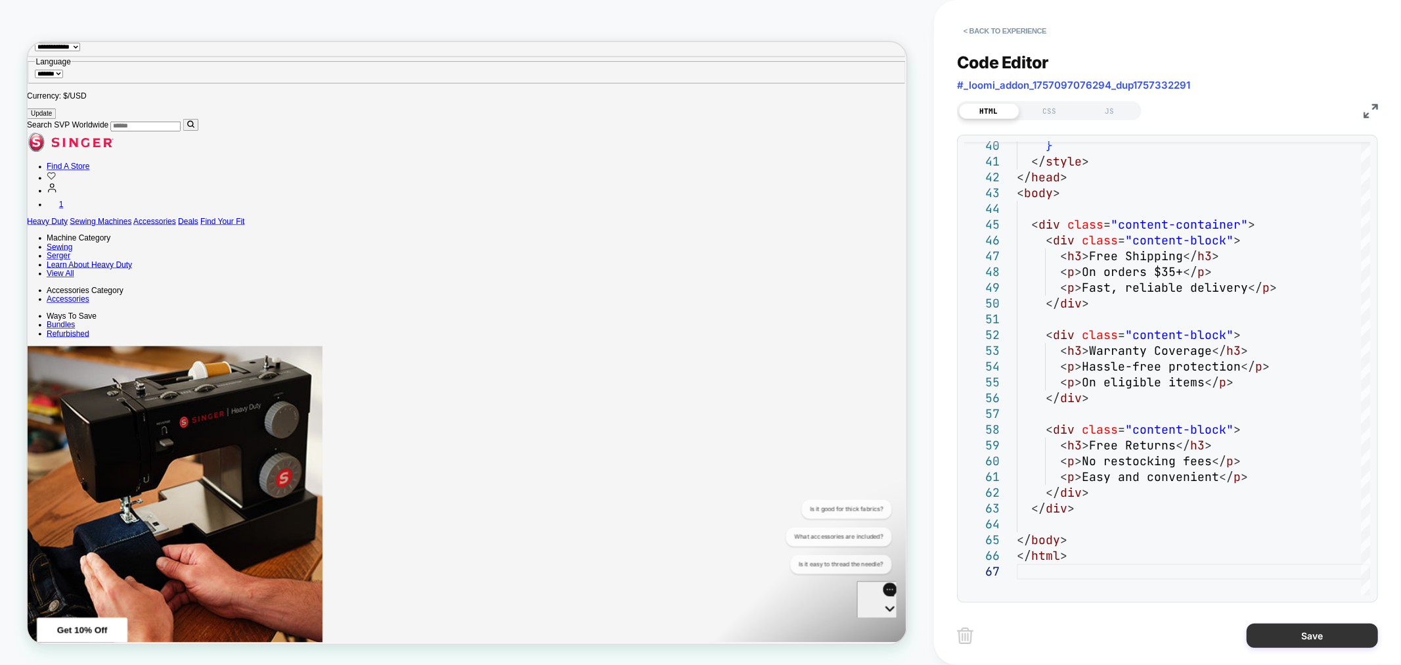
click at [1324, 638] on button "Save" at bounding box center [1312, 635] width 131 height 24
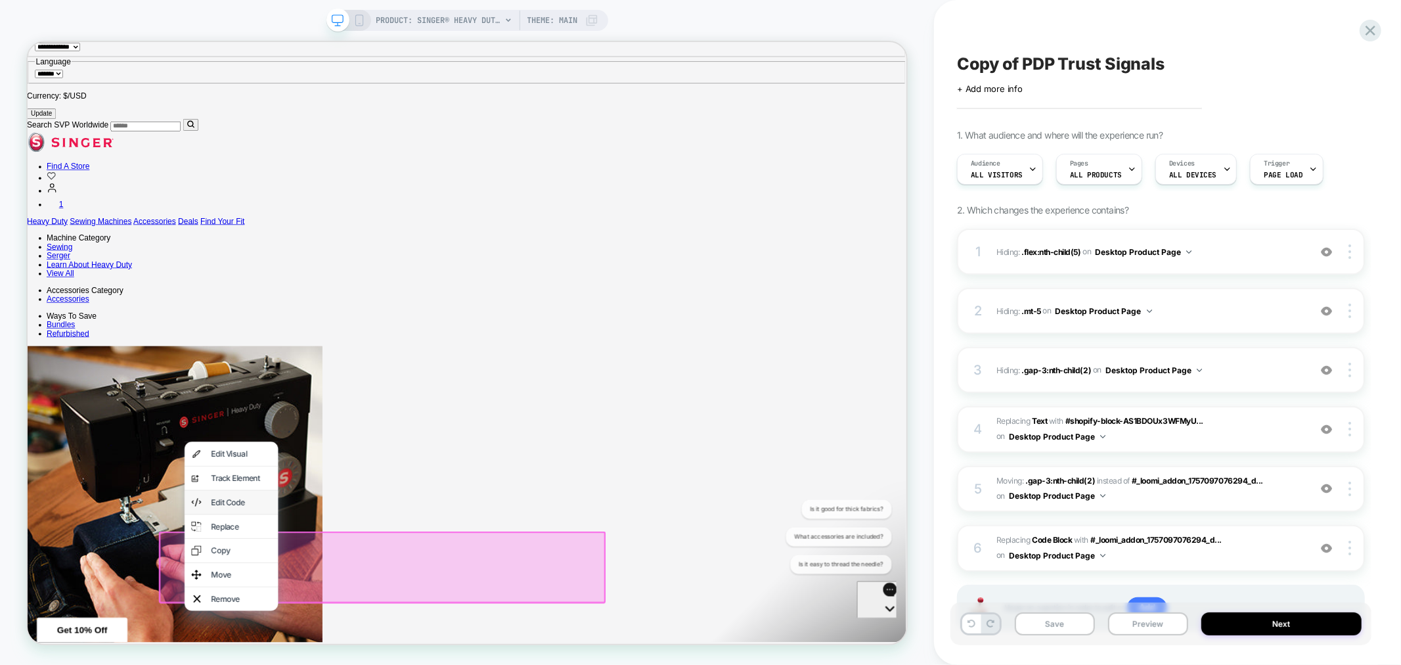
click at [325, 662] on div "Edit Code" at bounding box center [313, 654] width 80 height 13
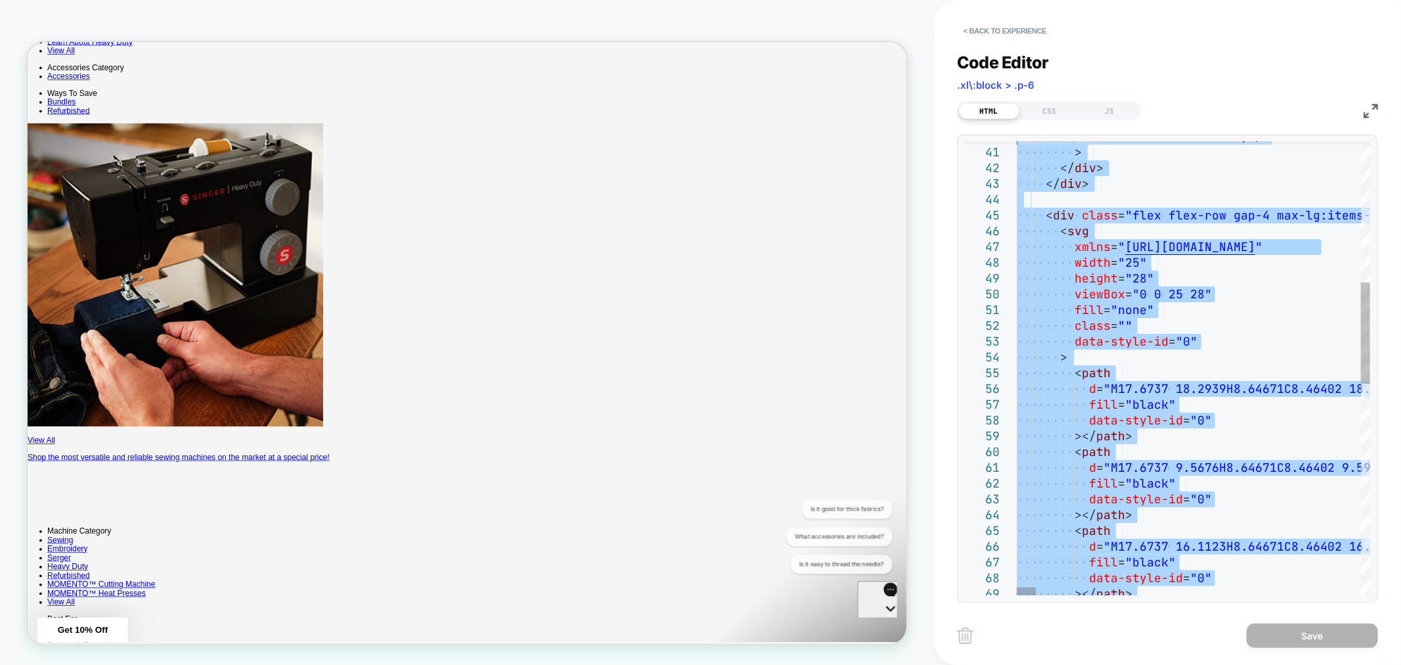
type textarea "**********"
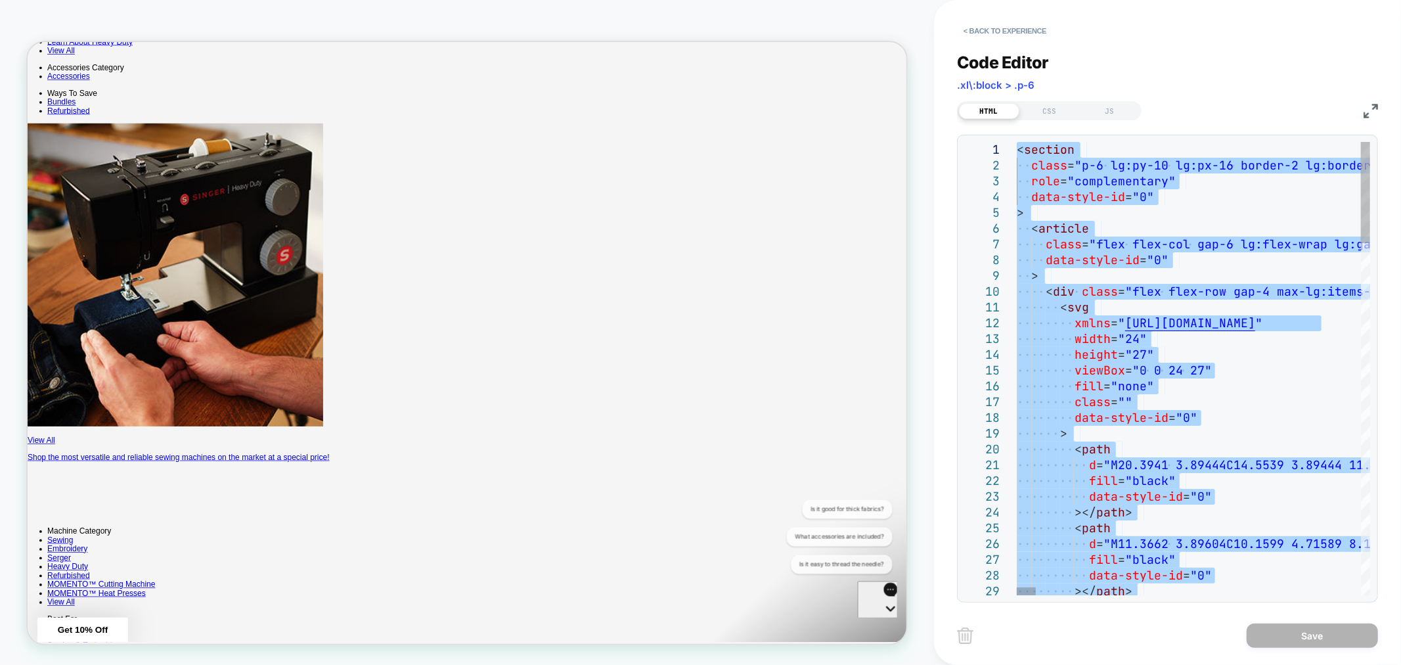
drag, startPoint x: 1110, startPoint y: 369, endPoint x: 964, endPoint y: 81, distance: 322.6
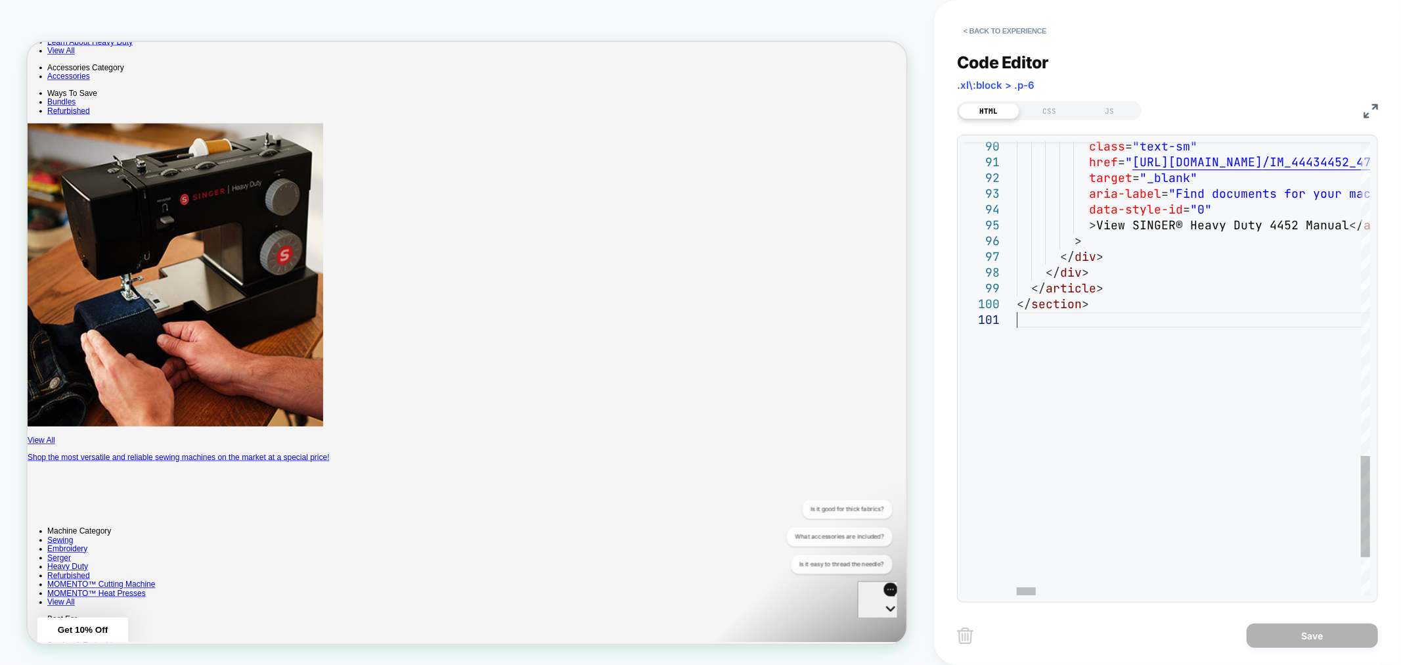
type textarea "**********"
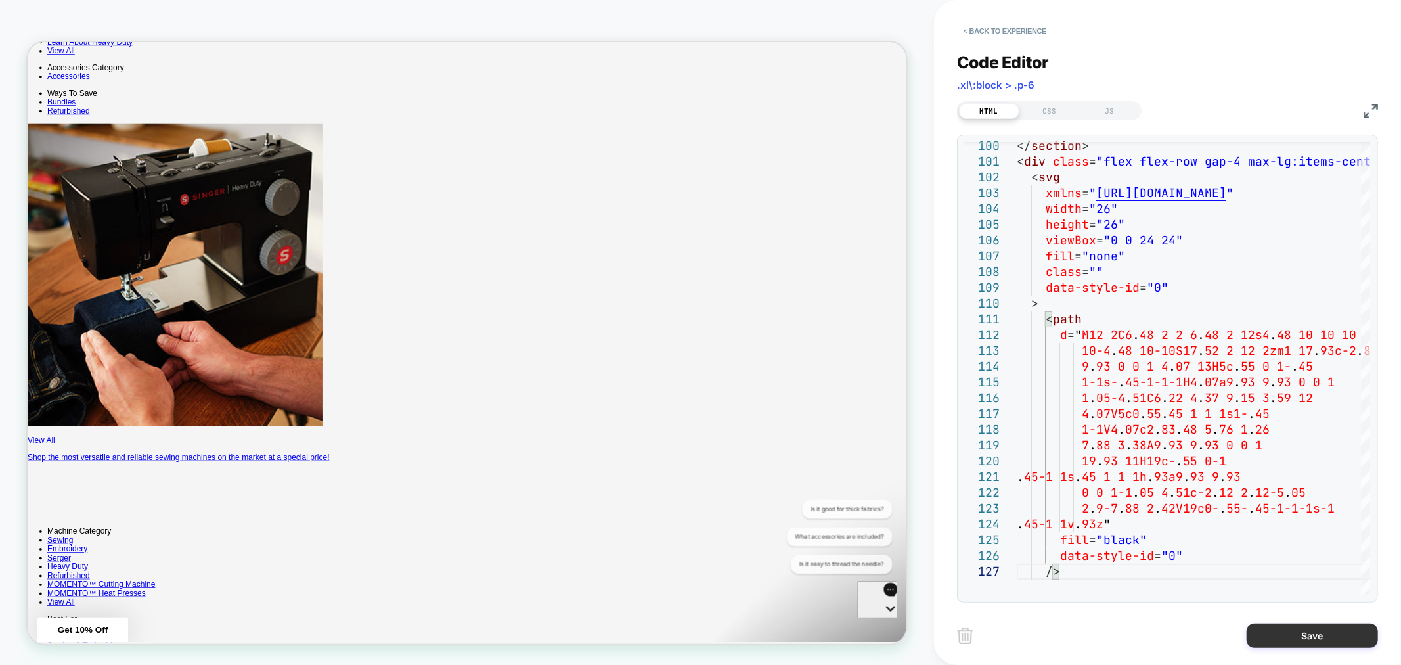
click at [1312, 639] on button "Save" at bounding box center [1312, 635] width 131 height 24
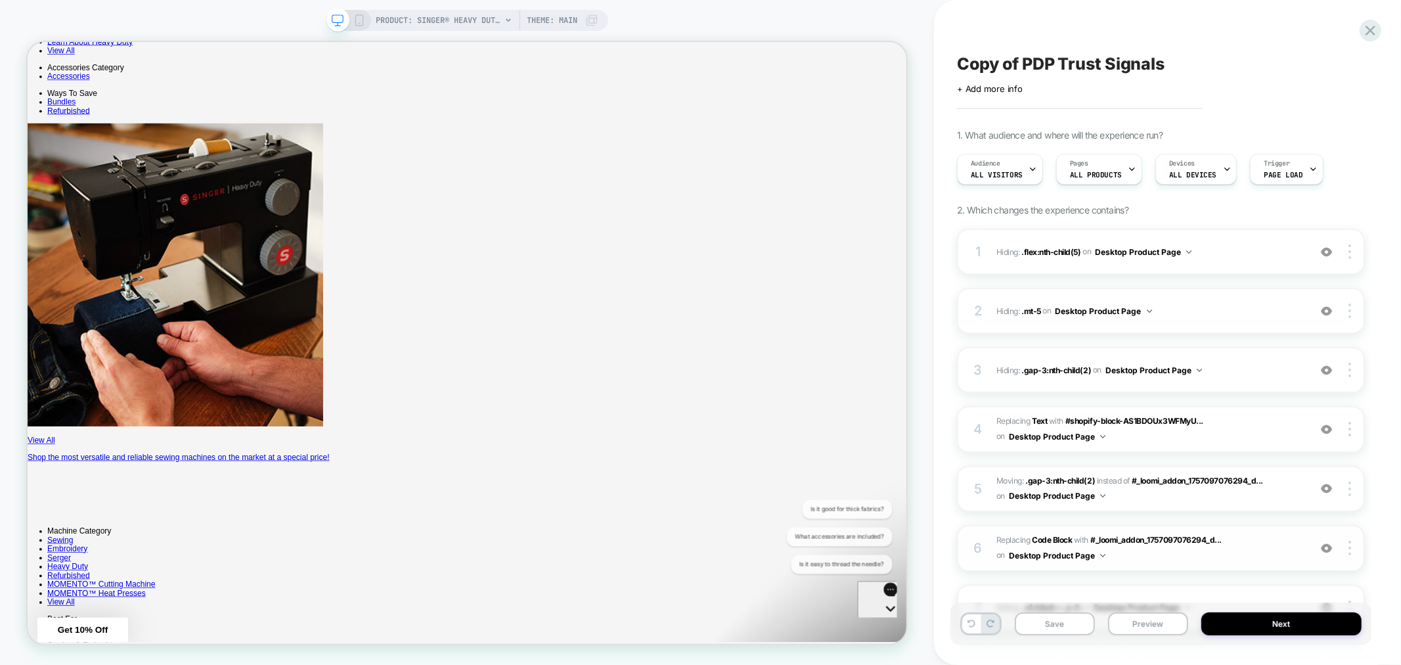
scroll to position [121, 0]
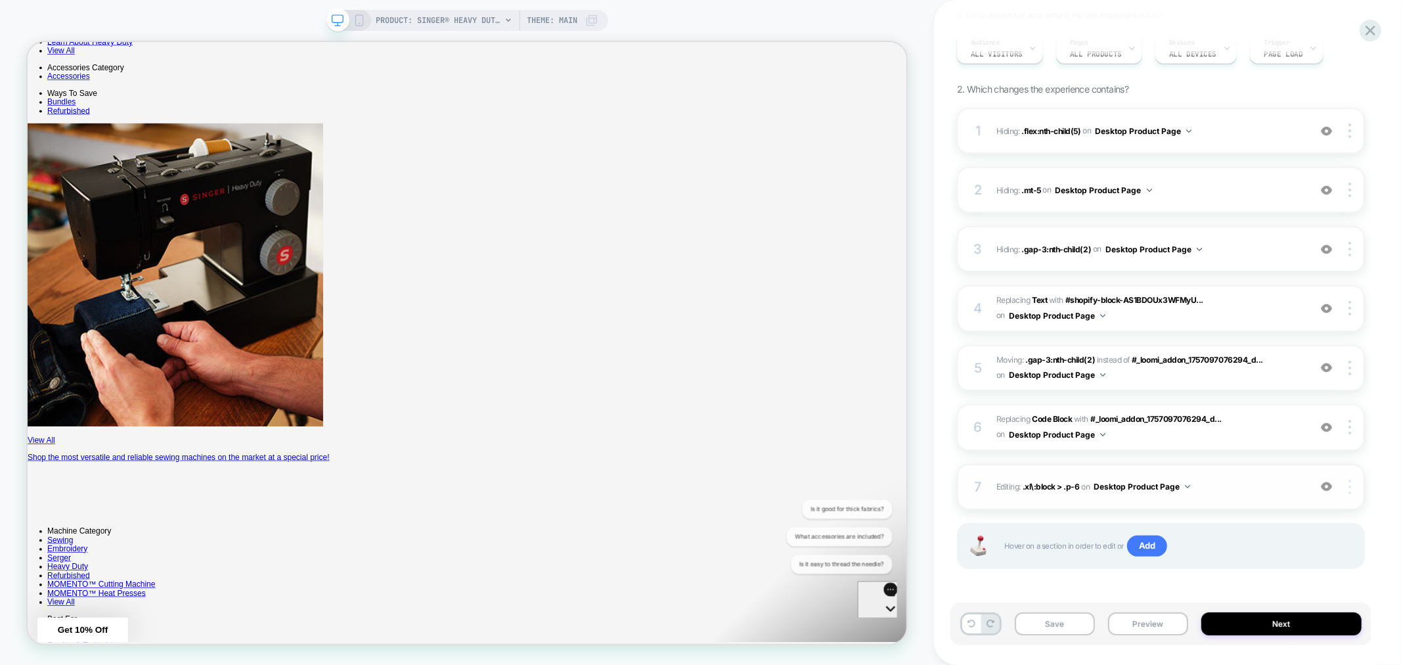
click at [1349, 488] on img at bounding box center [1350, 487] width 3 height 14
click at [1025, 478] on span "Editing : .xl\:block > .p-6 .xl\:block > .p-6 on Desktop Product Page" at bounding box center [1150, 486] width 306 height 16
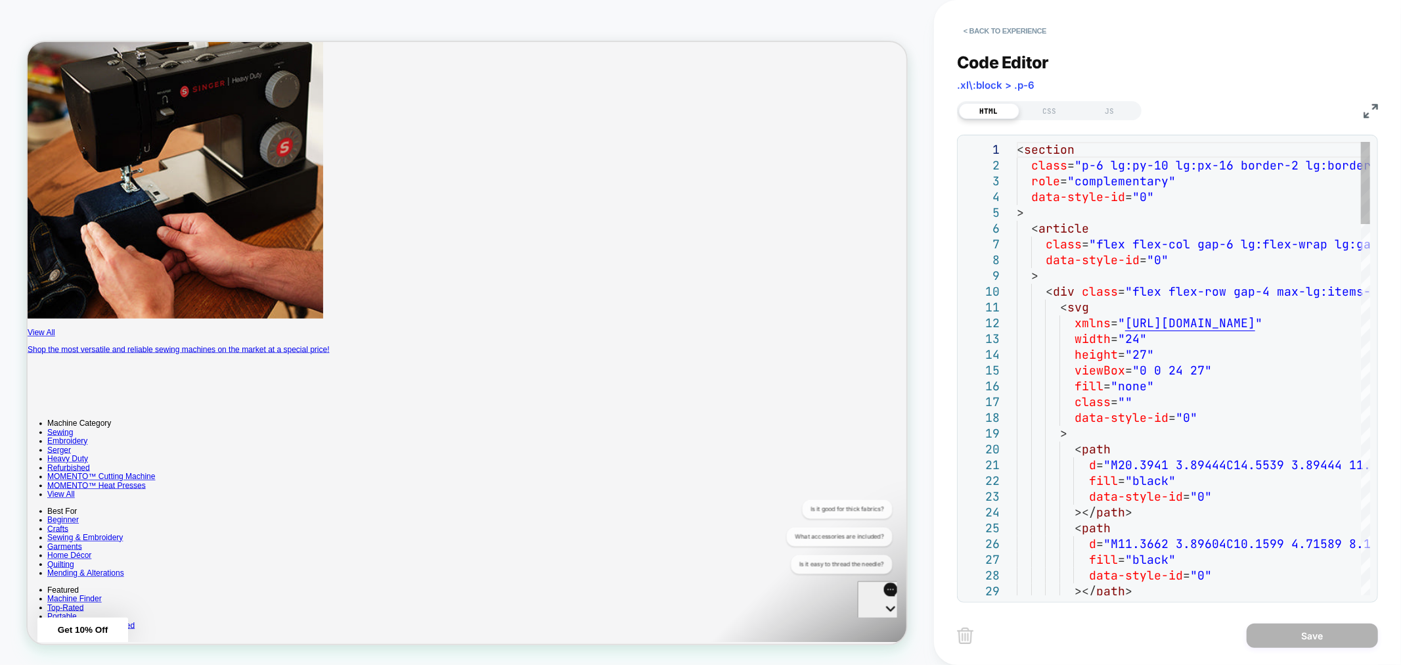
scroll to position [686, 0]
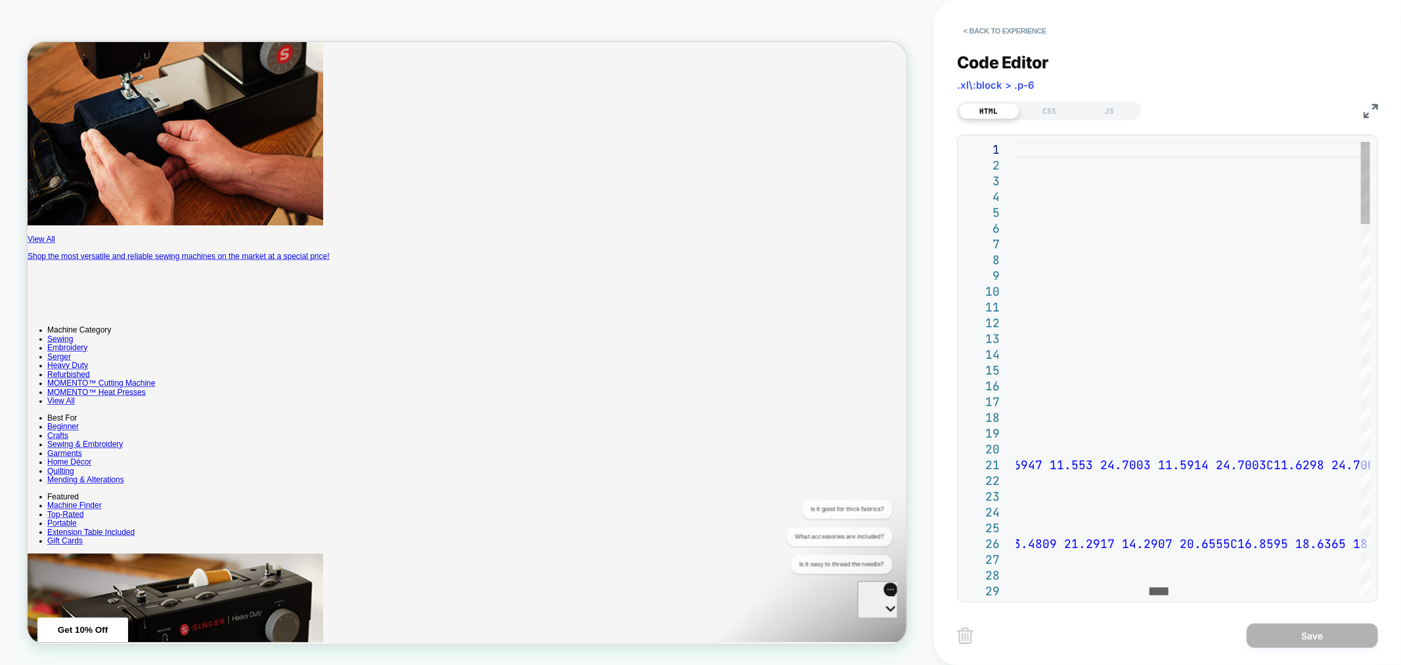
click at [1159, 594] on div at bounding box center [1189, 591] width 344 height 8
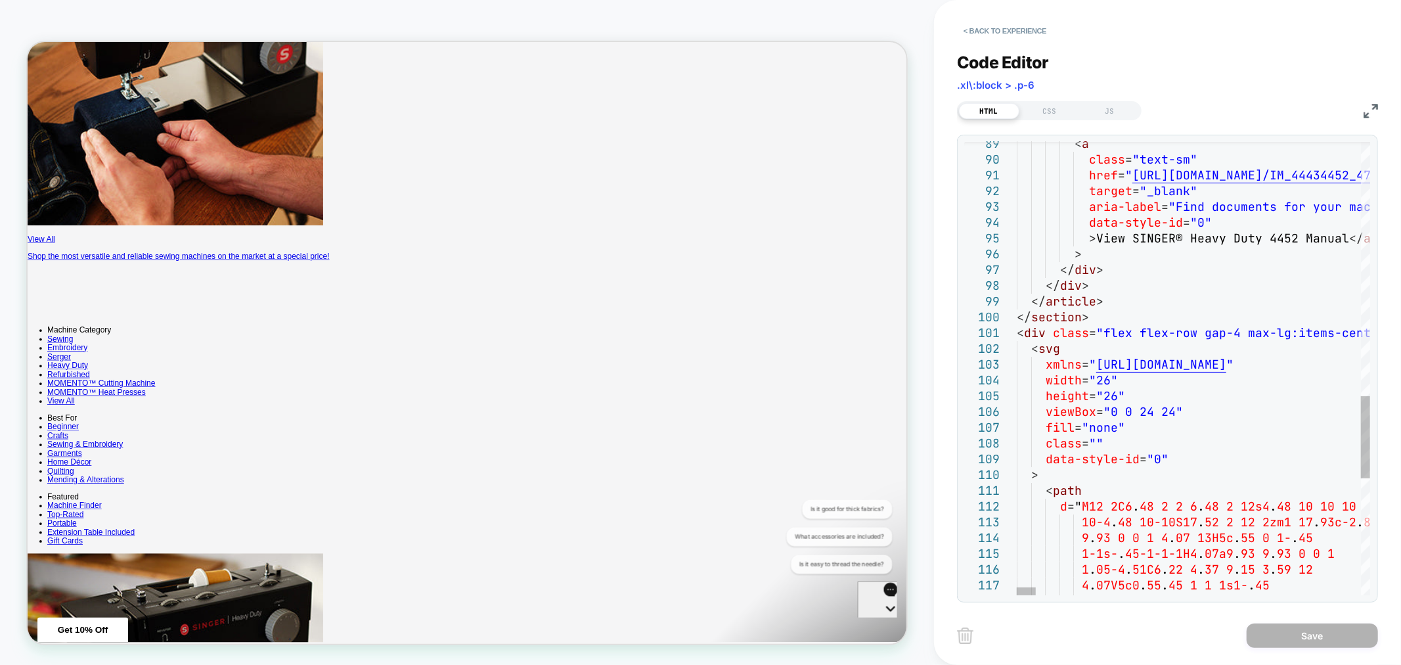
scroll to position [0, 0]
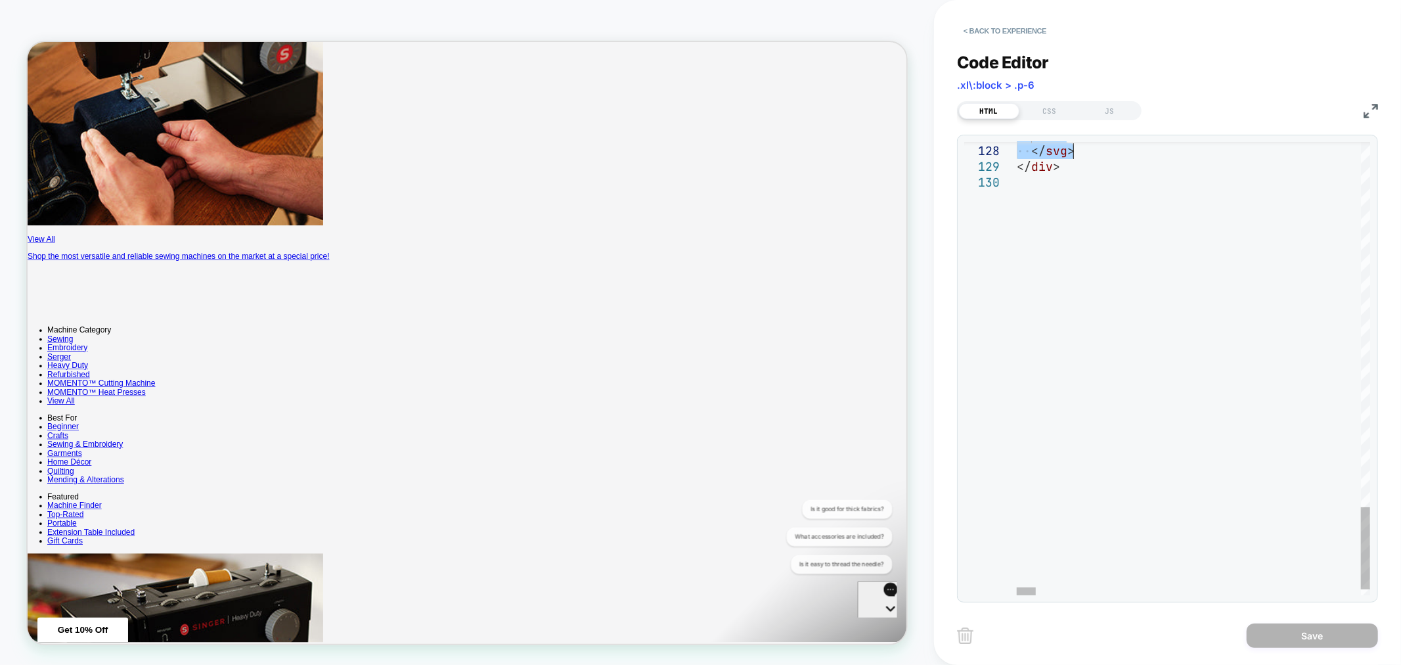
drag, startPoint x: 1038, startPoint y: 286, endPoint x: 1138, endPoint y: 147, distance: 170.8
drag, startPoint x: 1129, startPoint y: 155, endPoint x: 1017, endPoint y: 169, distance: 112.5
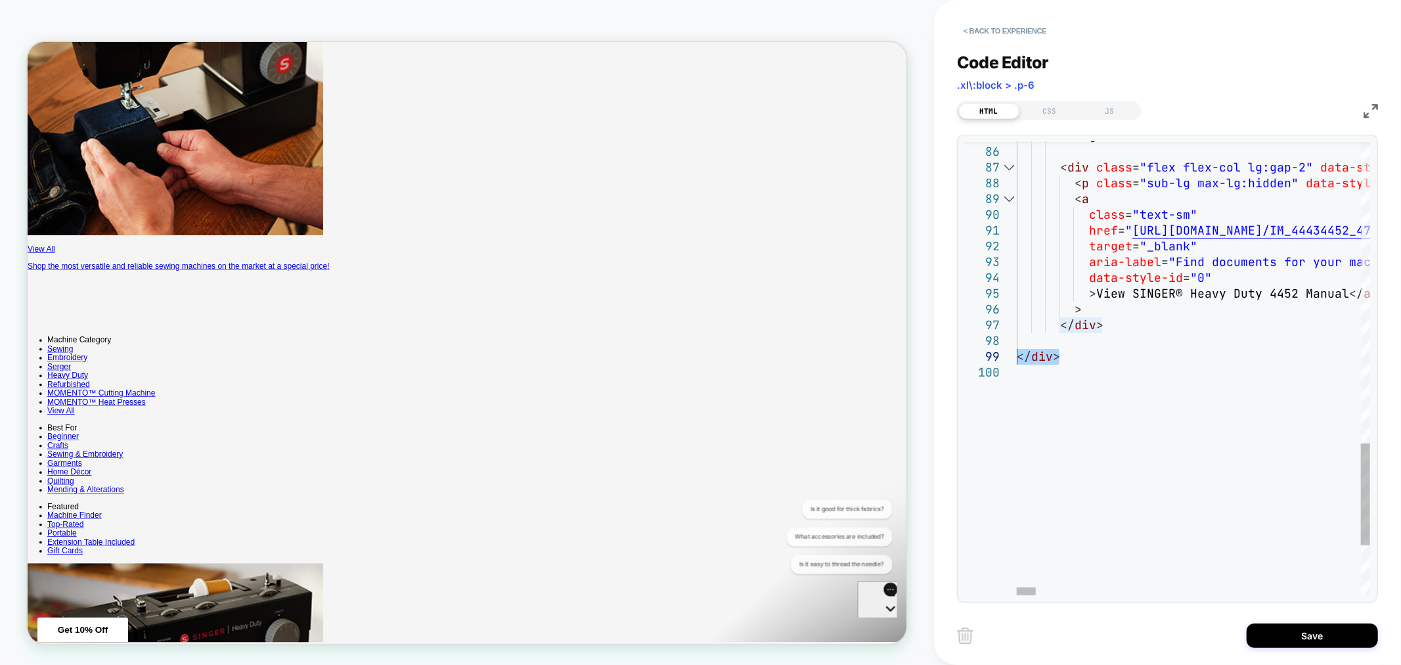
drag, startPoint x: 1076, startPoint y: 357, endPoint x: 995, endPoint y: 356, distance: 80.8
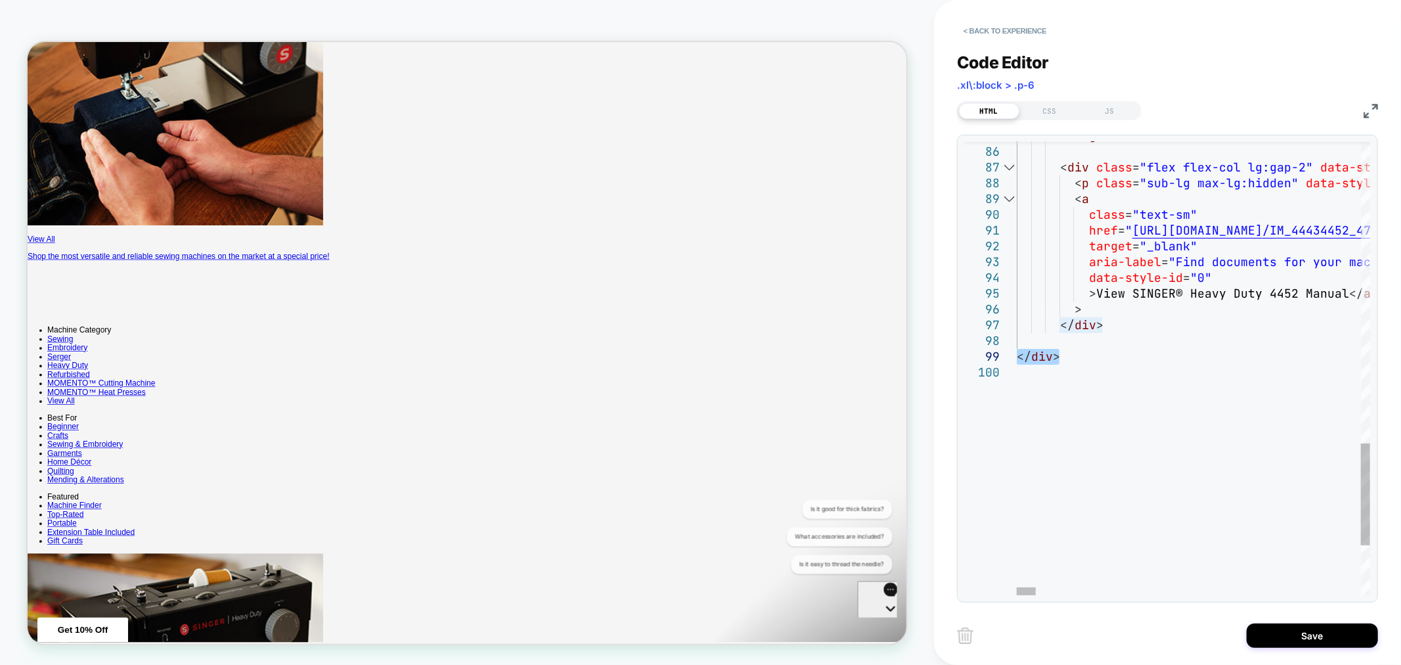
type textarea "**********"
click at [993, 26] on button "< Back to experience" at bounding box center [1005, 30] width 96 height 21
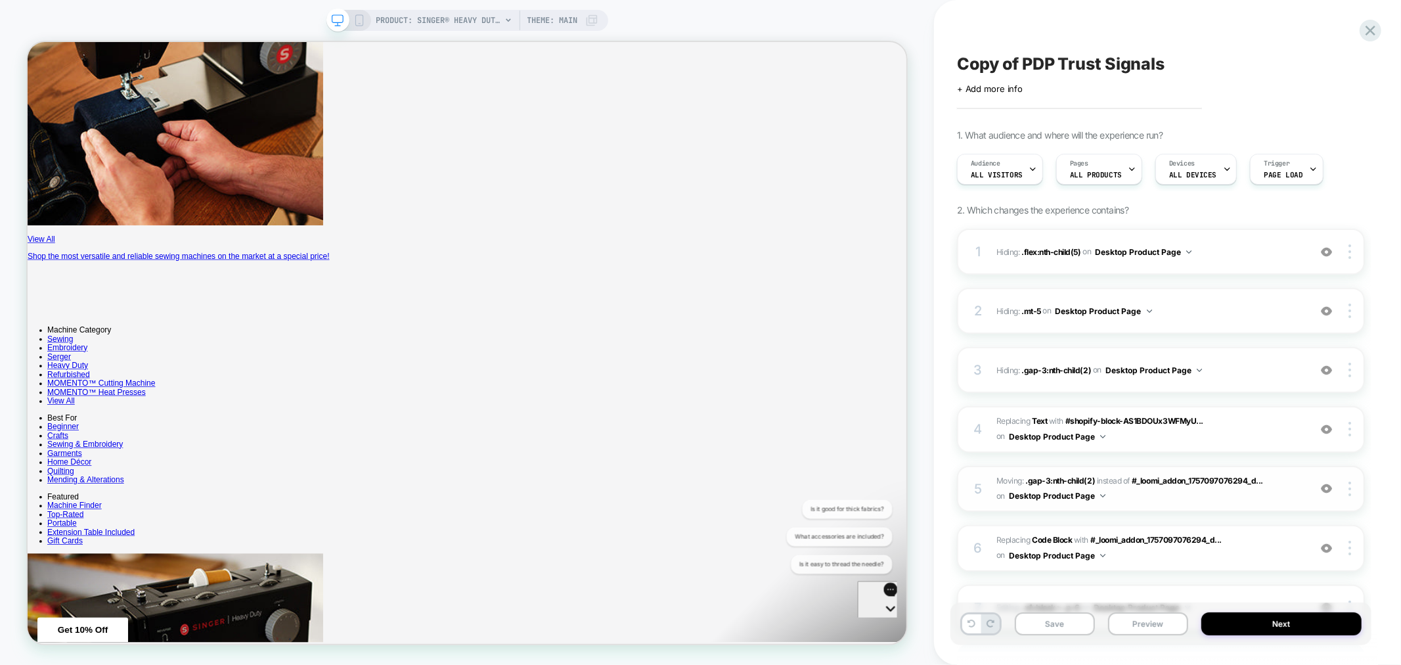
scroll to position [121, 0]
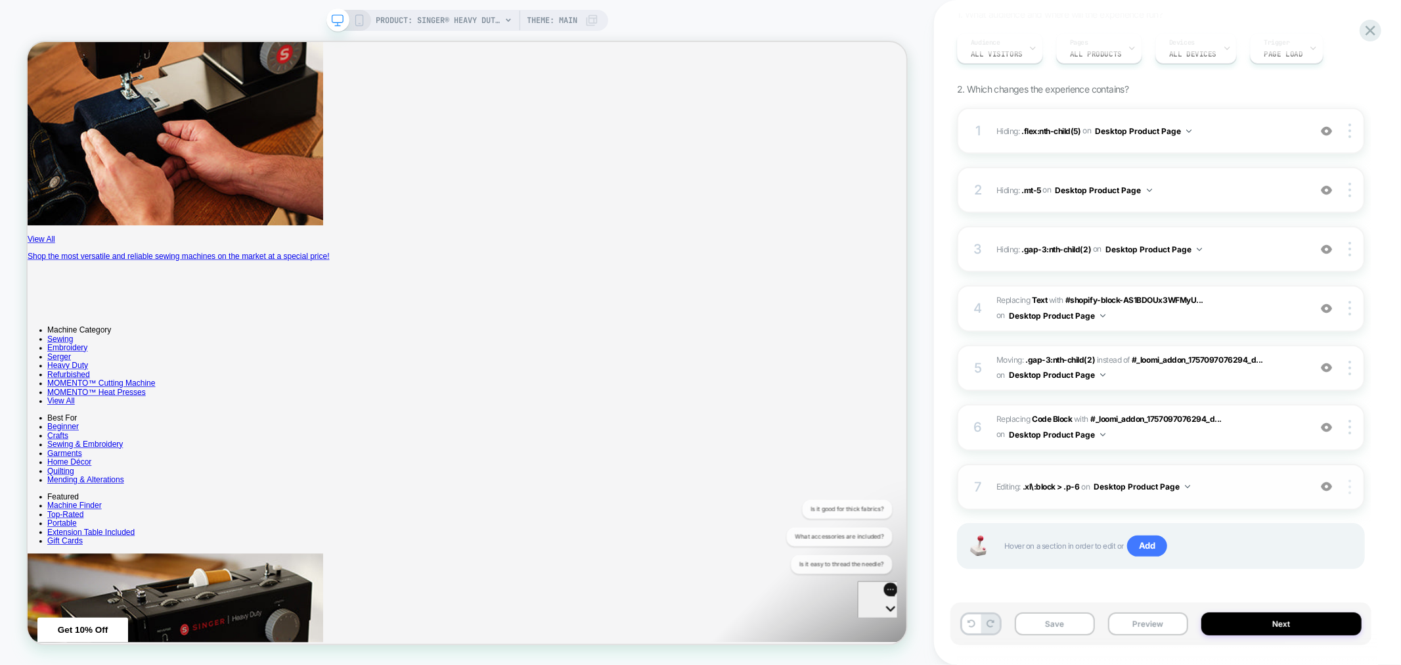
click at [1351, 487] on img at bounding box center [1350, 487] width 3 height 14
click at [1261, 557] on div "Delete" at bounding box center [1272, 556] width 117 height 35
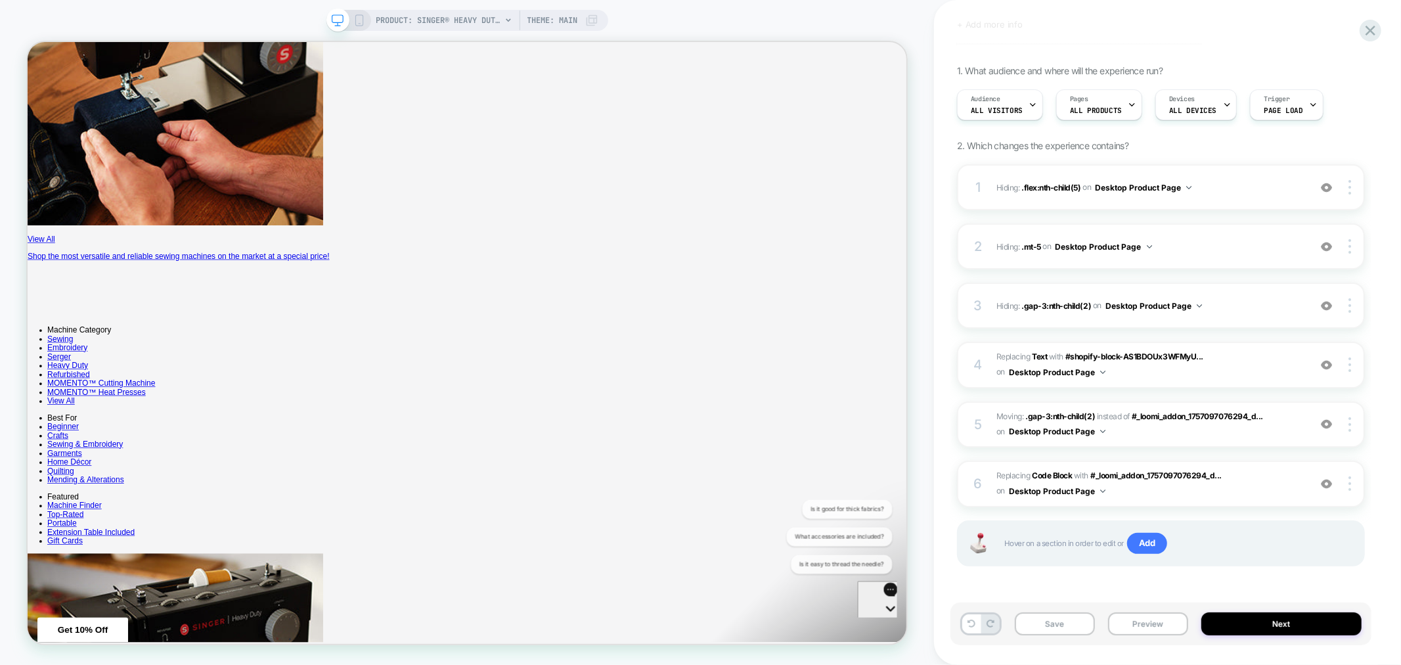
scroll to position [62, 0]
click at [1058, 621] on button "Save" at bounding box center [1055, 623] width 80 height 23
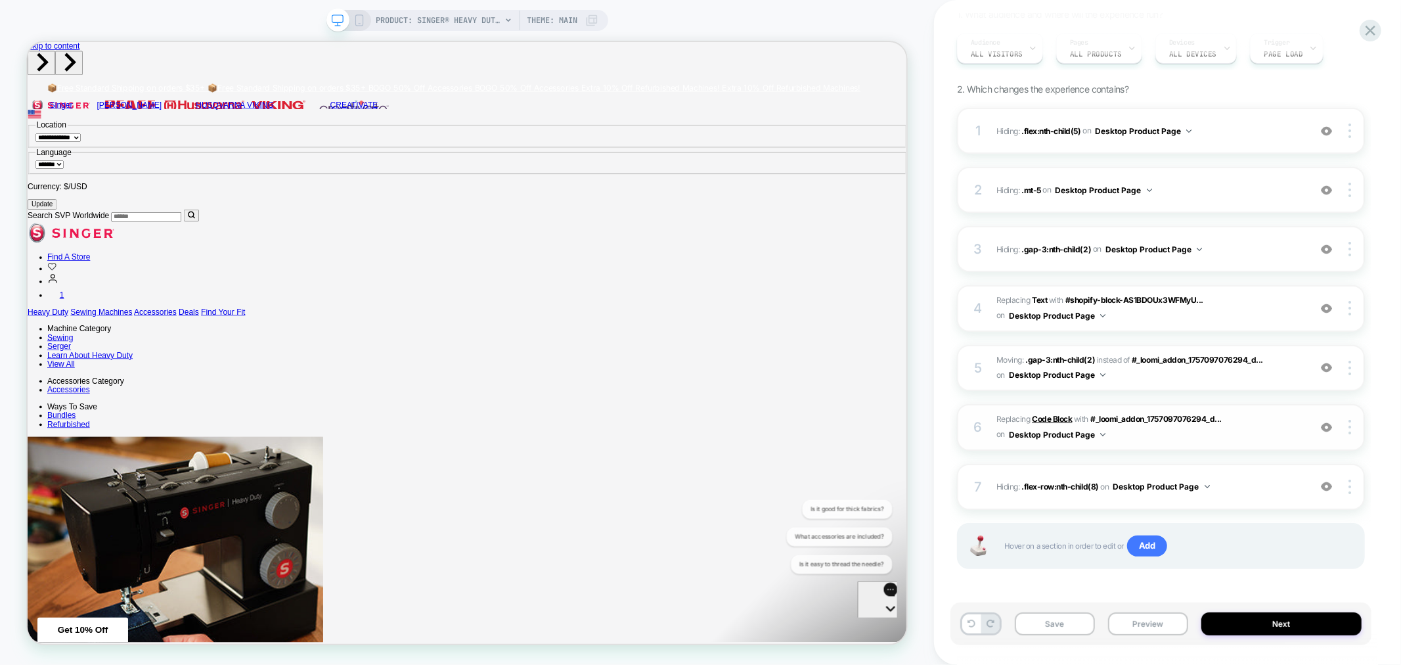
click at [41, 323] on b "Code Block" at bounding box center [33, 315] width 14 height 14
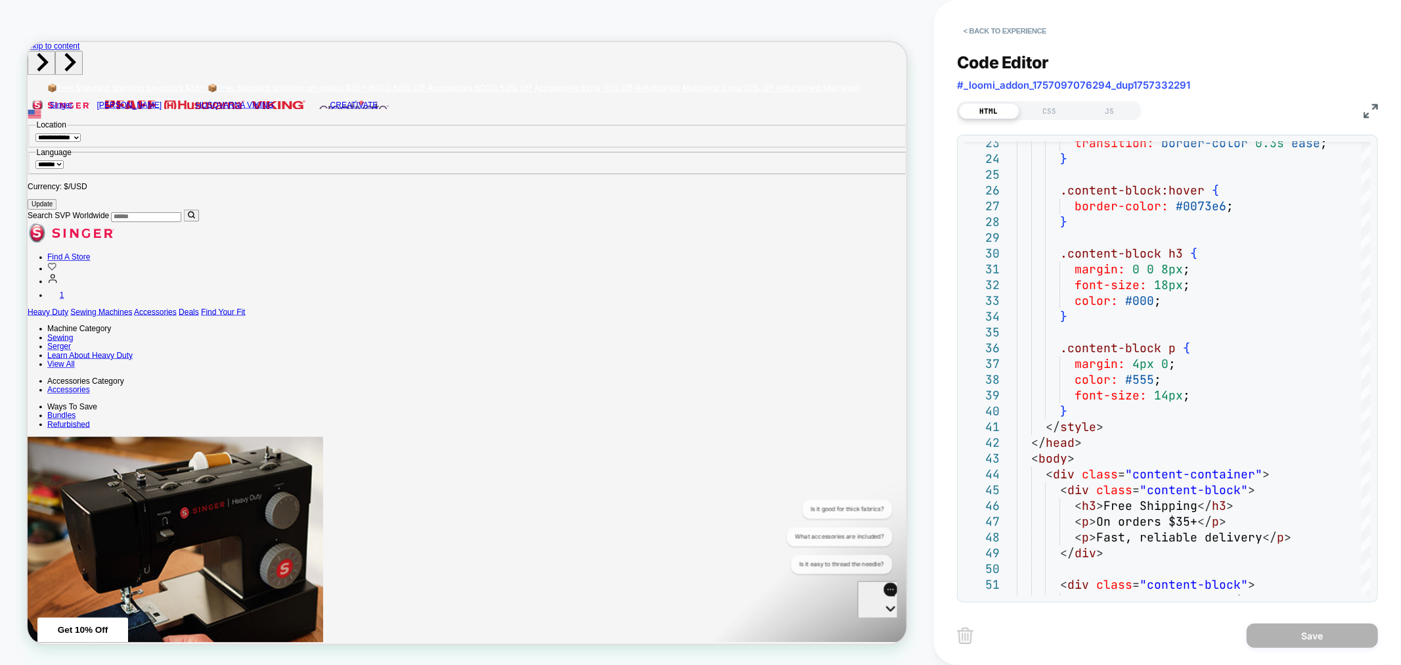
click at [895, 634] on icon "Gorgias live chat" at bounding box center [901, 640] width 13 height 13
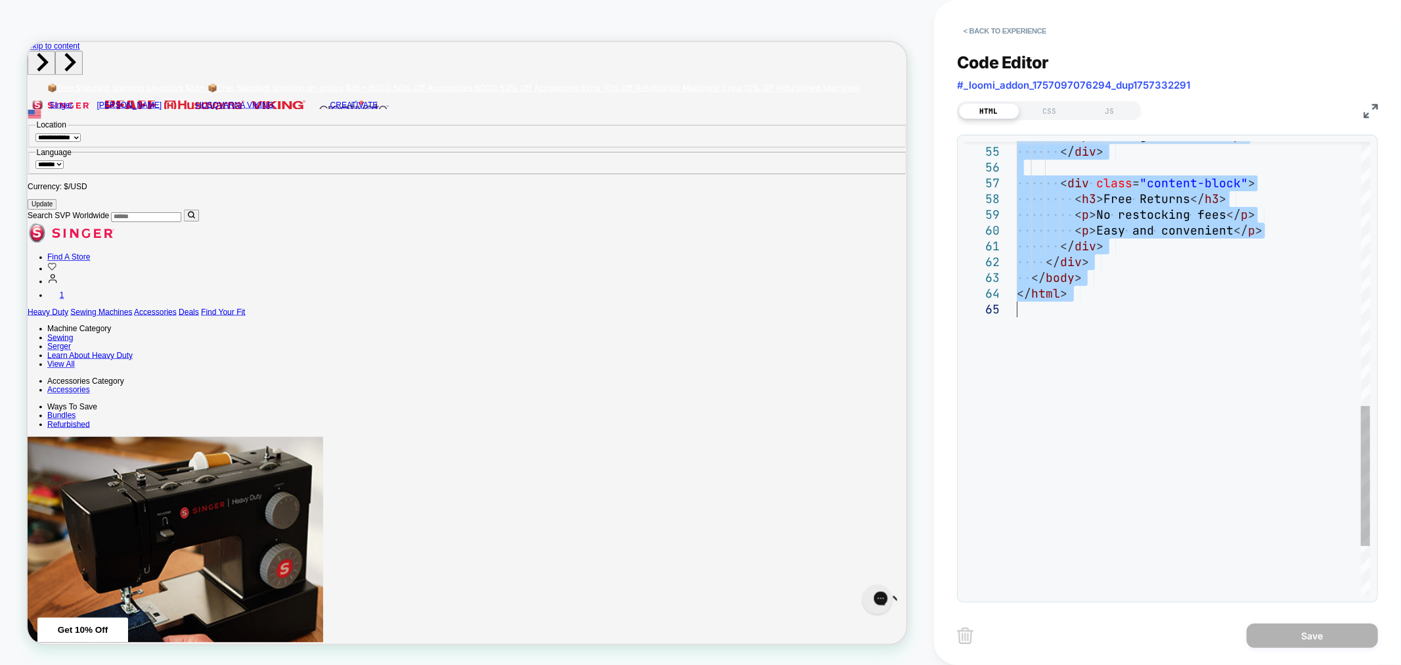
drag, startPoint x: 1021, startPoint y: 154, endPoint x: 1178, endPoint y: 353, distance: 253.5
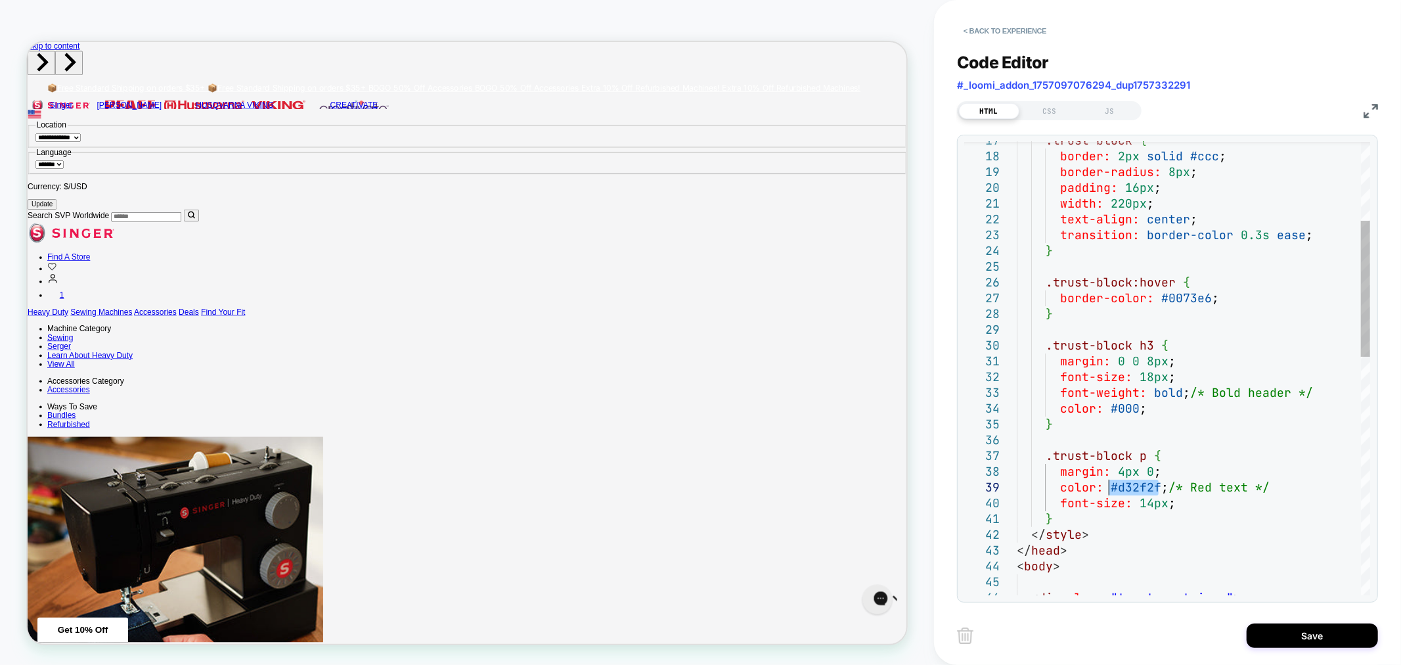
drag, startPoint x: 1157, startPoint y: 489, endPoint x: 1112, endPoint y: 485, distance: 44.8
click at [1112, 485] on div "} </ style > </ head > < body > font-size: 14px ; color: #d32f2f ; /* Red text …" at bounding box center [1193, 635] width 353 height 1510
click at [1284, 487] on div "} </ style > </ head > < body > font-size : 14px ; color: #ea0202 /* Red text *…" at bounding box center [1193, 635] width 353 height 1510
click at [1207, 560] on div "} </ style > </ head > < body > font-size : 14px ; color: #ea0202 /* Red text *…" at bounding box center [1193, 642] width 353 height 1525
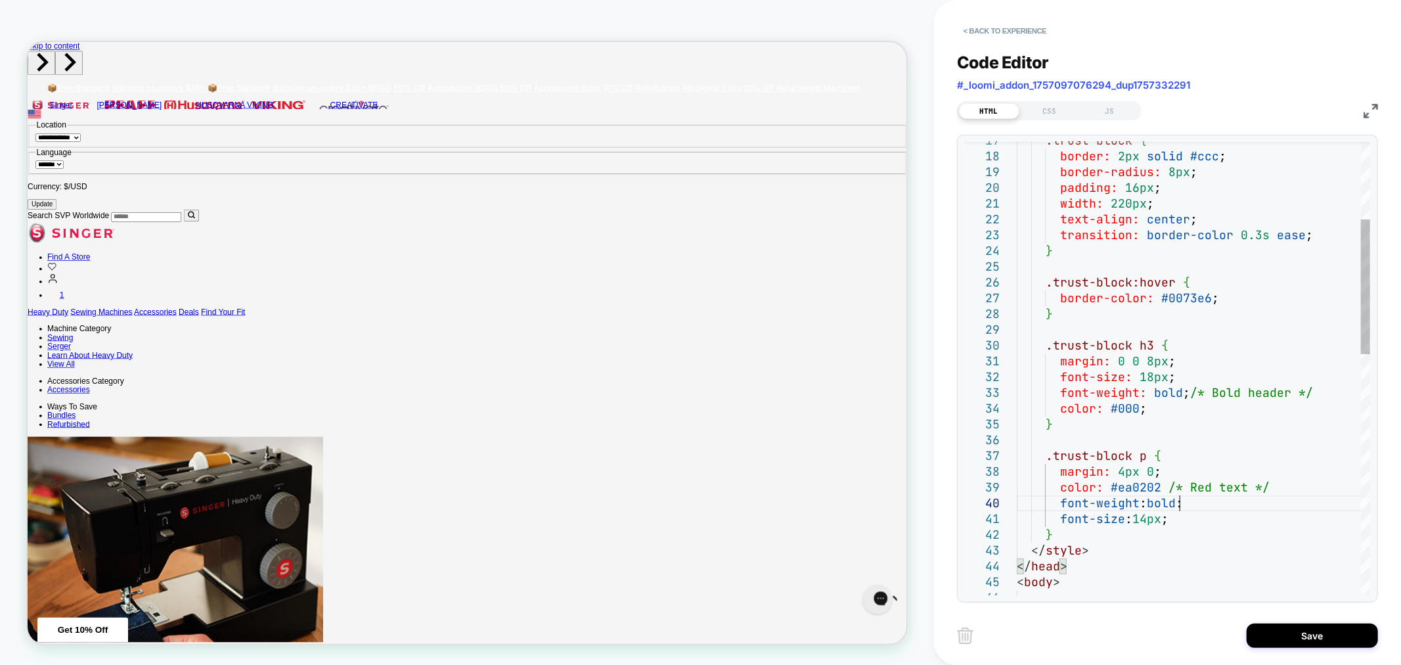
click at [1196, 503] on div "} </ style > </ head > < body > font-size : 14px ; color: #ea0202 /* Red text *…" at bounding box center [1193, 642] width 353 height 1525
click at [1177, 553] on div "} </ style > </ head > < body > font-size: 14px ; color: #ea0202 /* Red text */…" at bounding box center [1193, 642] width 353 height 1525
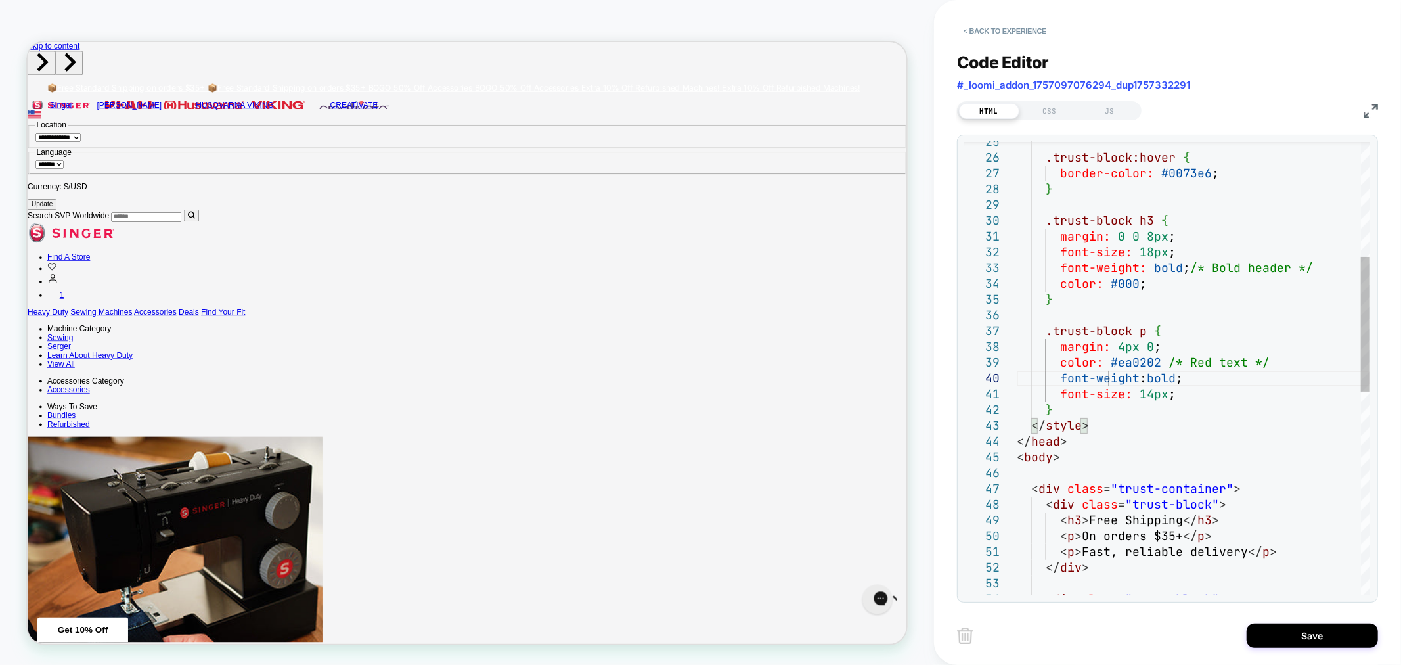
click at [1112, 377] on div "} border-color: #0073e6 ; .trust-block:hover { .trust-block h3 { margin: 0 0 8p…" at bounding box center [1193, 518] width 353 height 1525
drag, startPoint x: 1196, startPoint y: 266, endPoint x: 1317, endPoint y: 270, distance: 120.9
click at [1317, 270] on div "} border-color: #0073e6 ; .trust-block:hover { .trust-block h3 { margin: 0 0 8p…" at bounding box center [1193, 518] width 353 height 1525
click at [1209, 376] on div "} border-color: #0073e6 ; .trust-block:hover { .trust-block h3 { margin: 0 0 8p…" at bounding box center [1193, 518] width 353 height 1525
click at [1220, 417] on div "} border-color: #0073e6 ; .trust-block:hover { .trust-block h3 { margin: 0 0 8p…" at bounding box center [1193, 518] width 353 height 1525
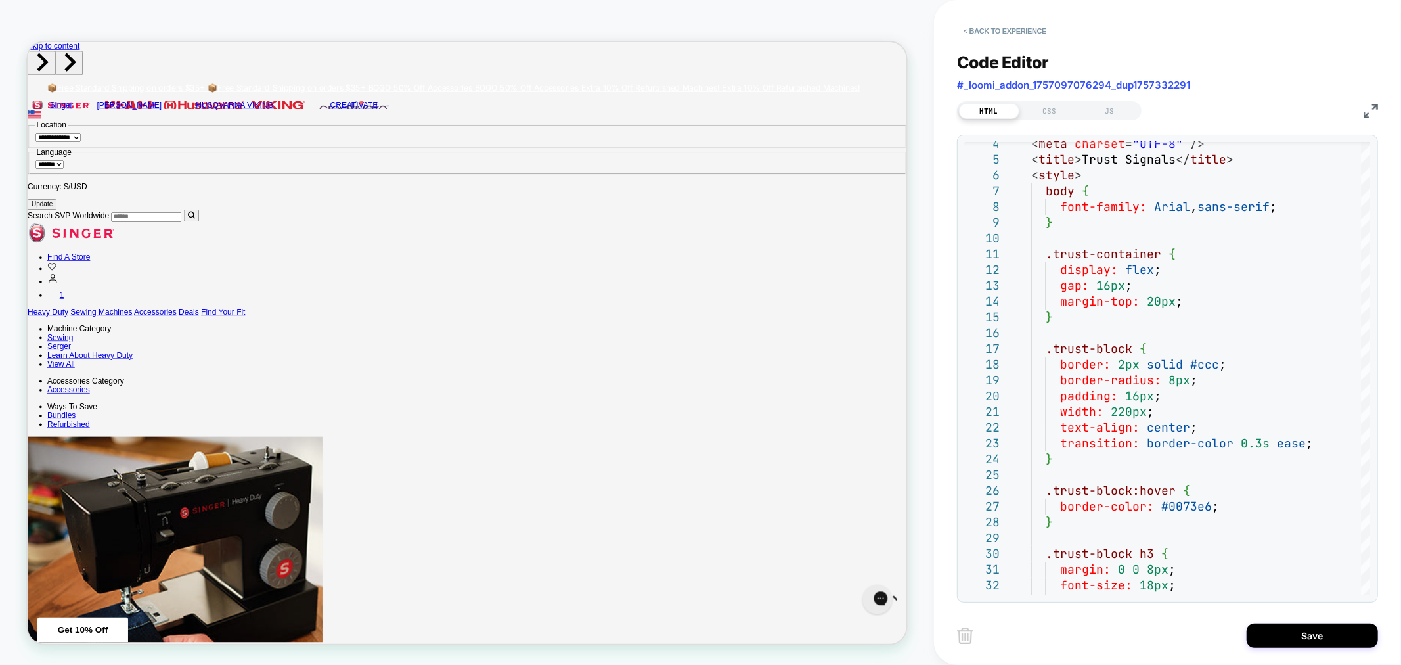
type textarea "**********"
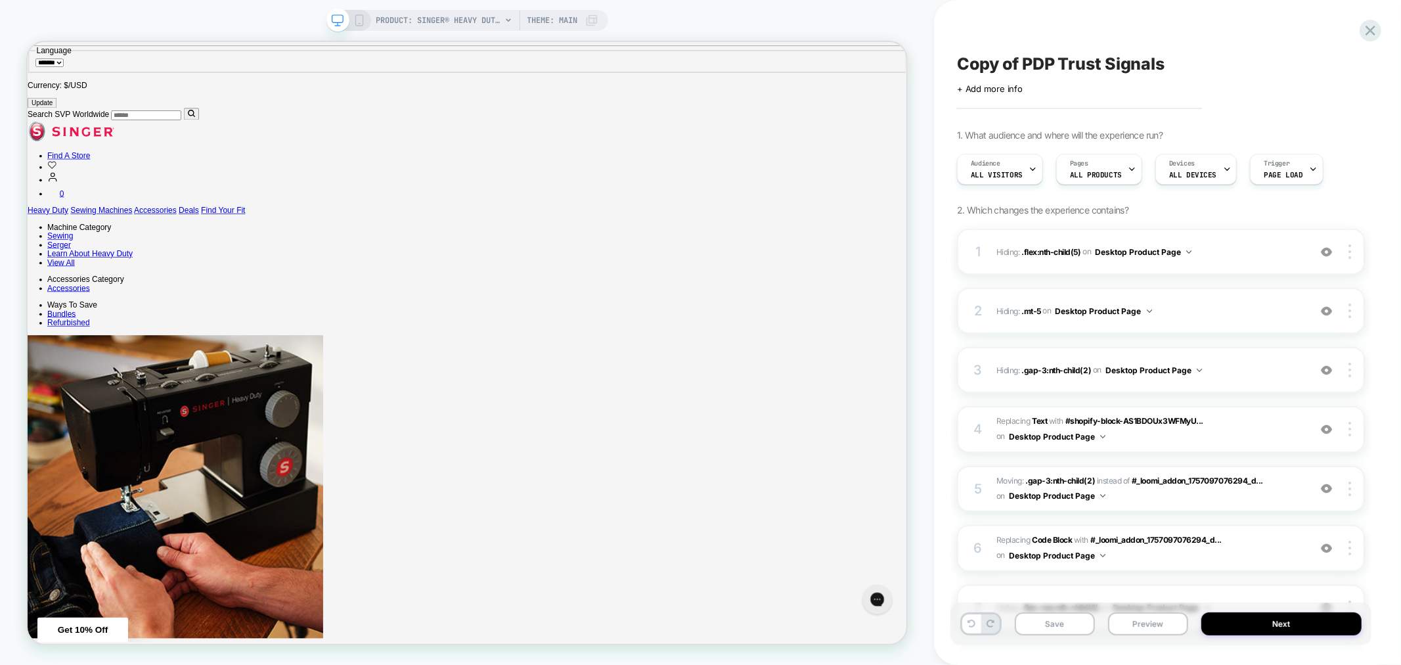
scroll to position [121, 0]
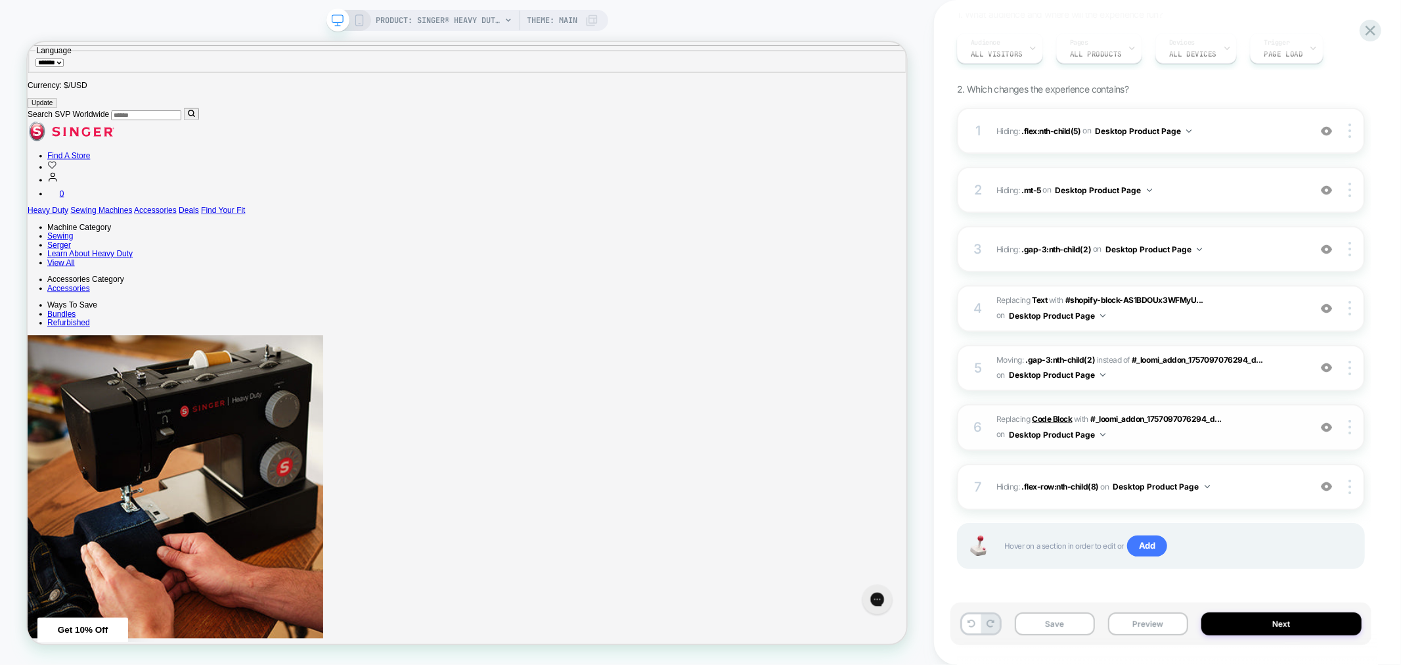
click at [139, 230] on b "Code Block" at bounding box center [98, 224] width 82 height 11
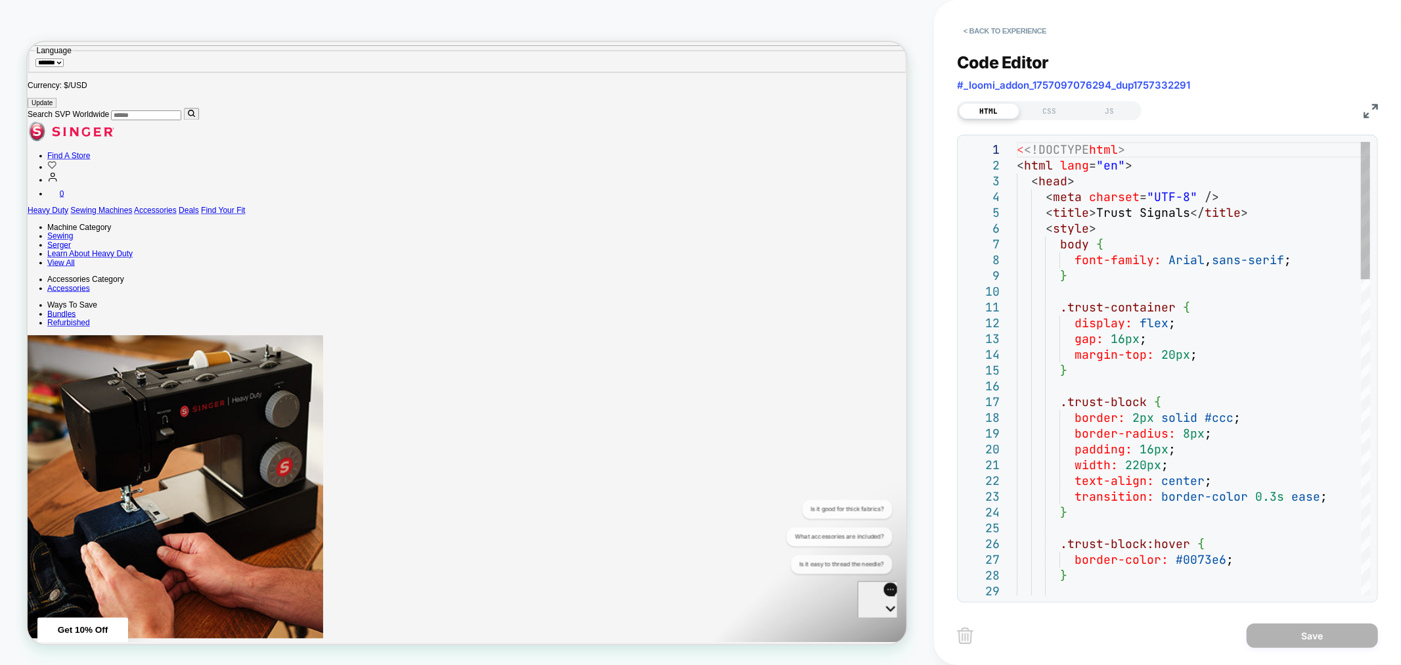
scroll to position [0, 0]
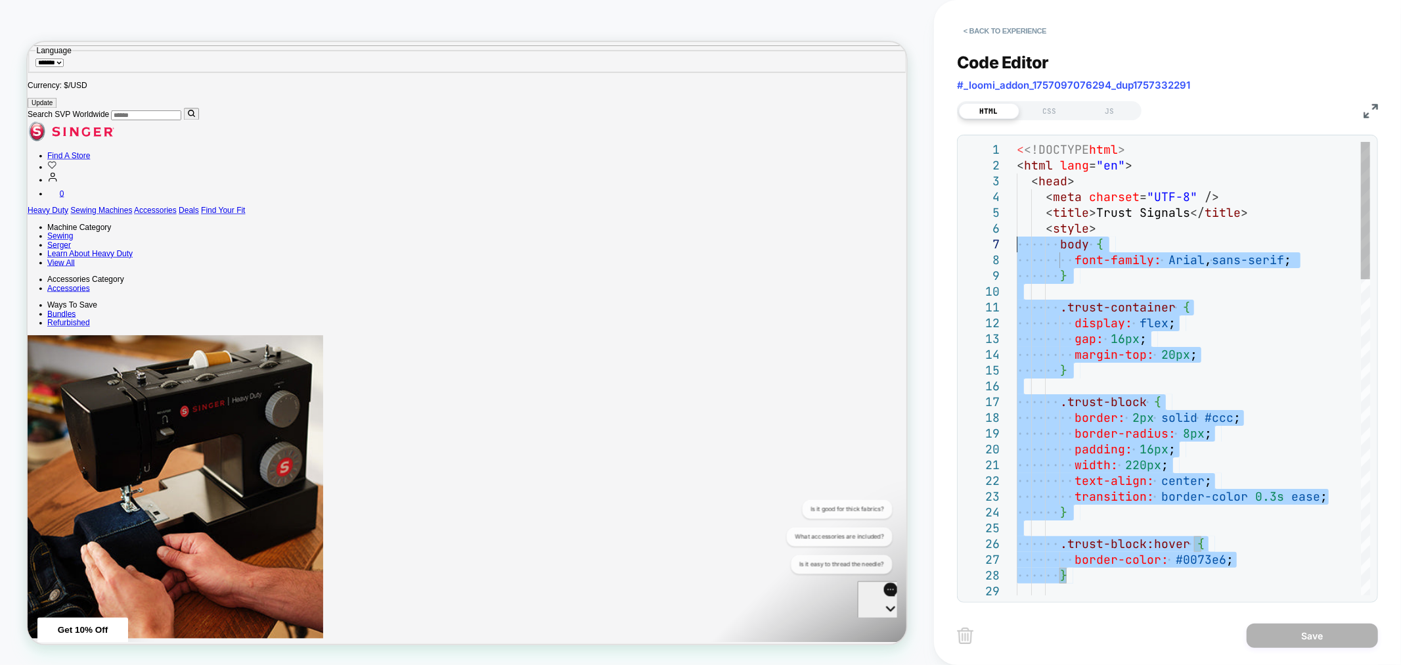
drag, startPoint x: 1160, startPoint y: 572, endPoint x: 957, endPoint y: 146, distance: 472.2
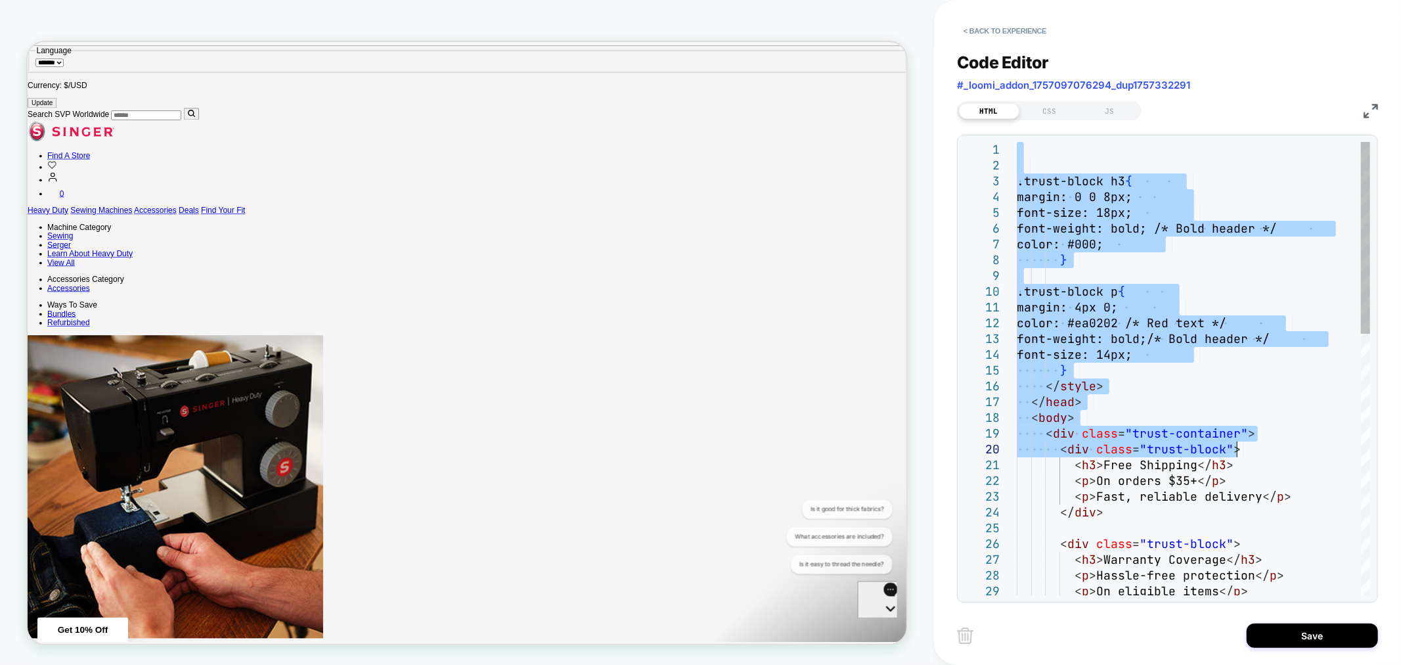
type textarea "**********"
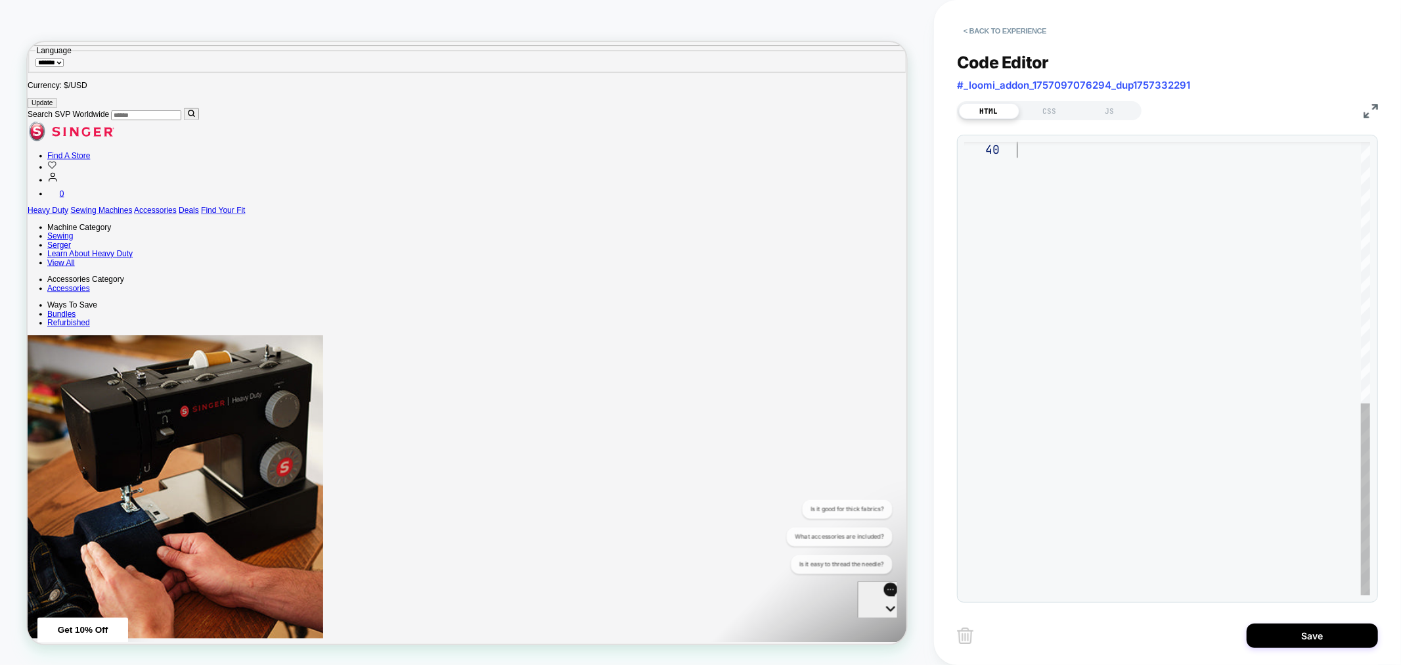
drag, startPoint x: 1047, startPoint y: 148, endPoint x: 1380, endPoint y: 699, distance: 643.1
type textarea "**********"
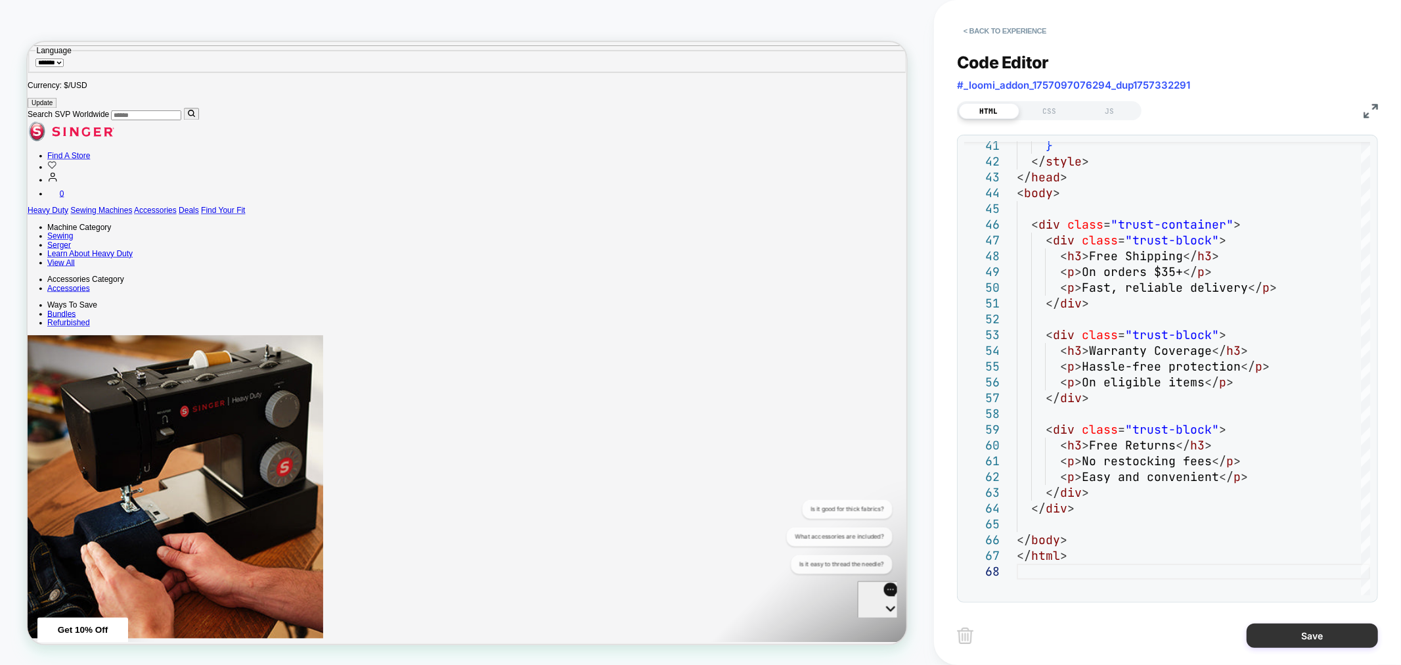
click at [1311, 627] on button "Save" at bounding box center [1312, 635] width 131 height 24
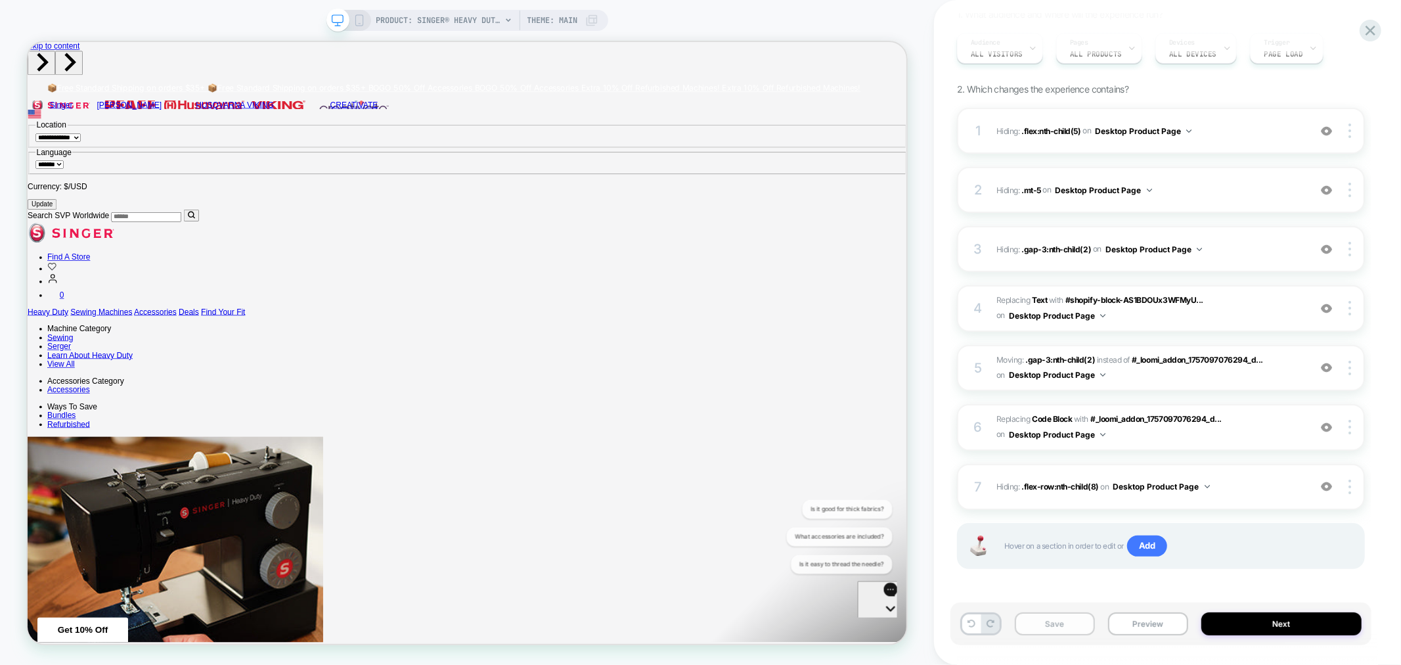
click at [0, 0] on button "Save" at bounding box center [0, 0] width 0 height 0
click at [1367, 35] on icon at bounding box center [1371, 31] width 18 height 18
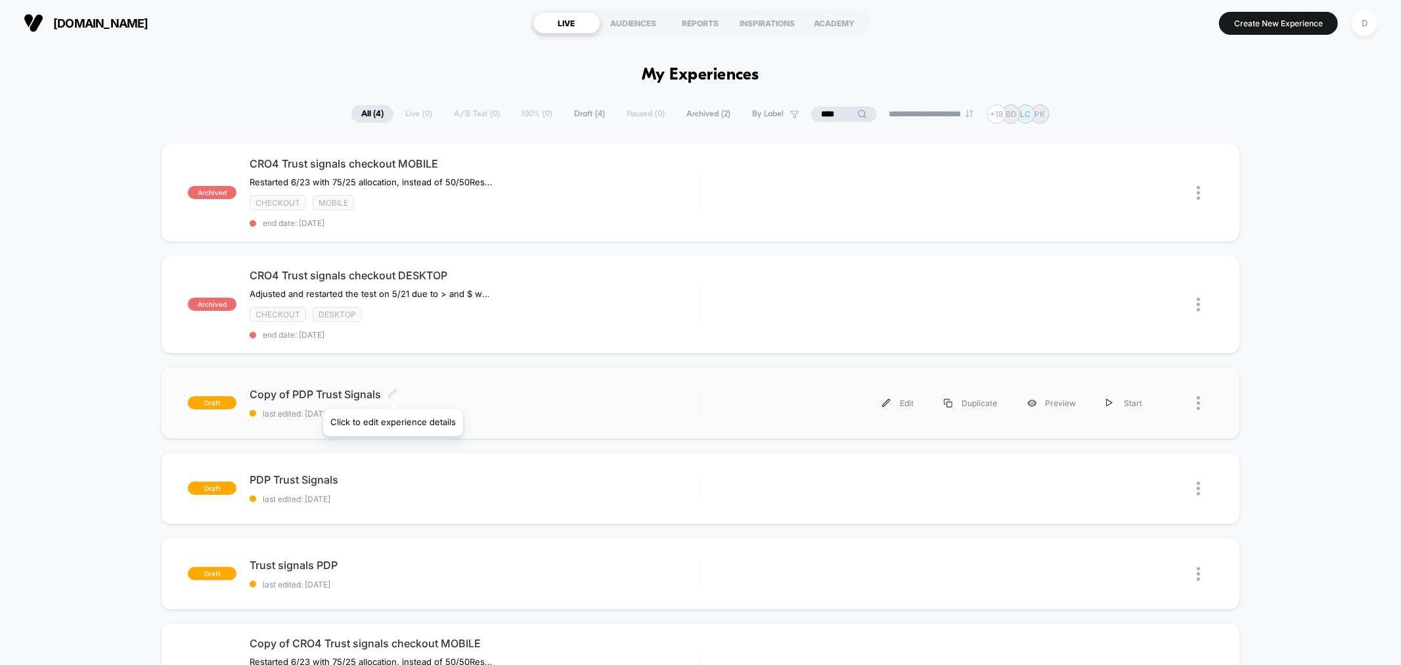
click at [392, 392] on icon at bounding box center [393, 393] width 10 height 10
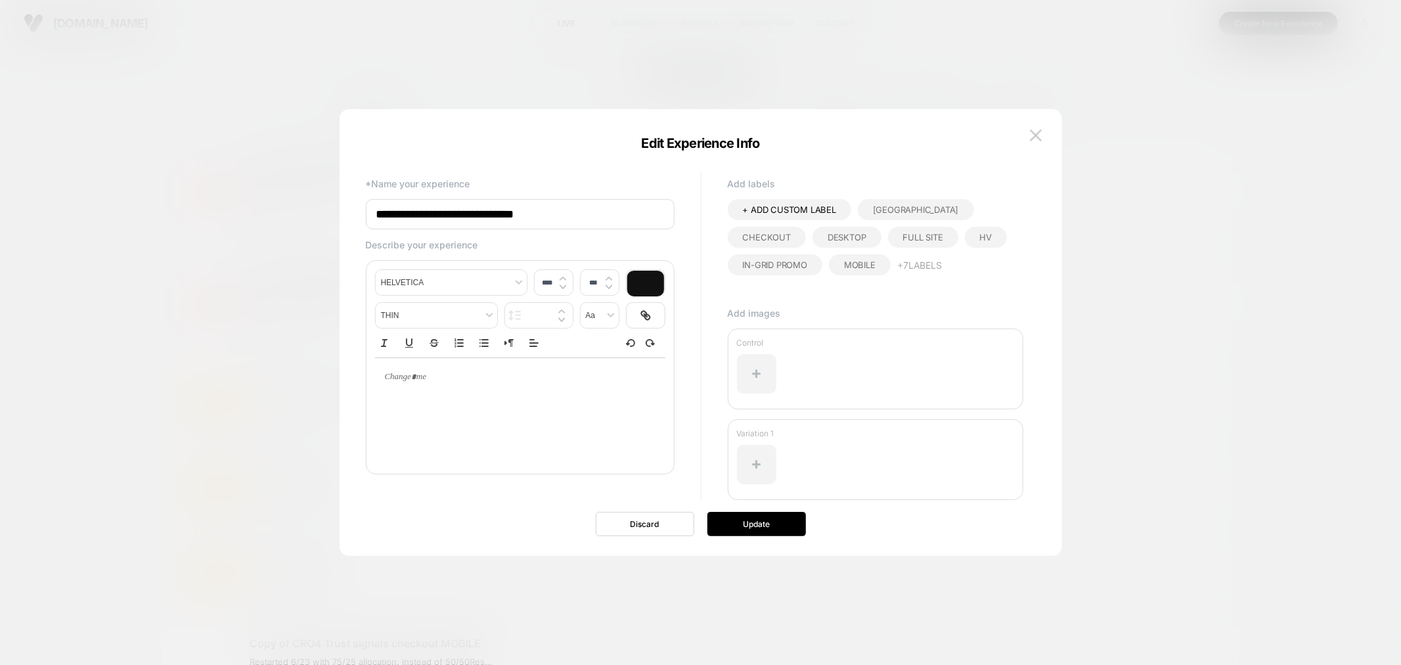
click at [408, 219] on input "**********" at bounding box center [520, 214] width 309 height 30
drag, startPoint x: 421, startPoint y: 214, endPoint x: 330, endPoint y: 198, distance: 92.6
click at [330, 198] on body "**********" at bounding box center [700, 332] width 1401 height 665
type input "**********"
click at [771, 521] on button "Update" at bounding box center [757, 524] width 99 height 24
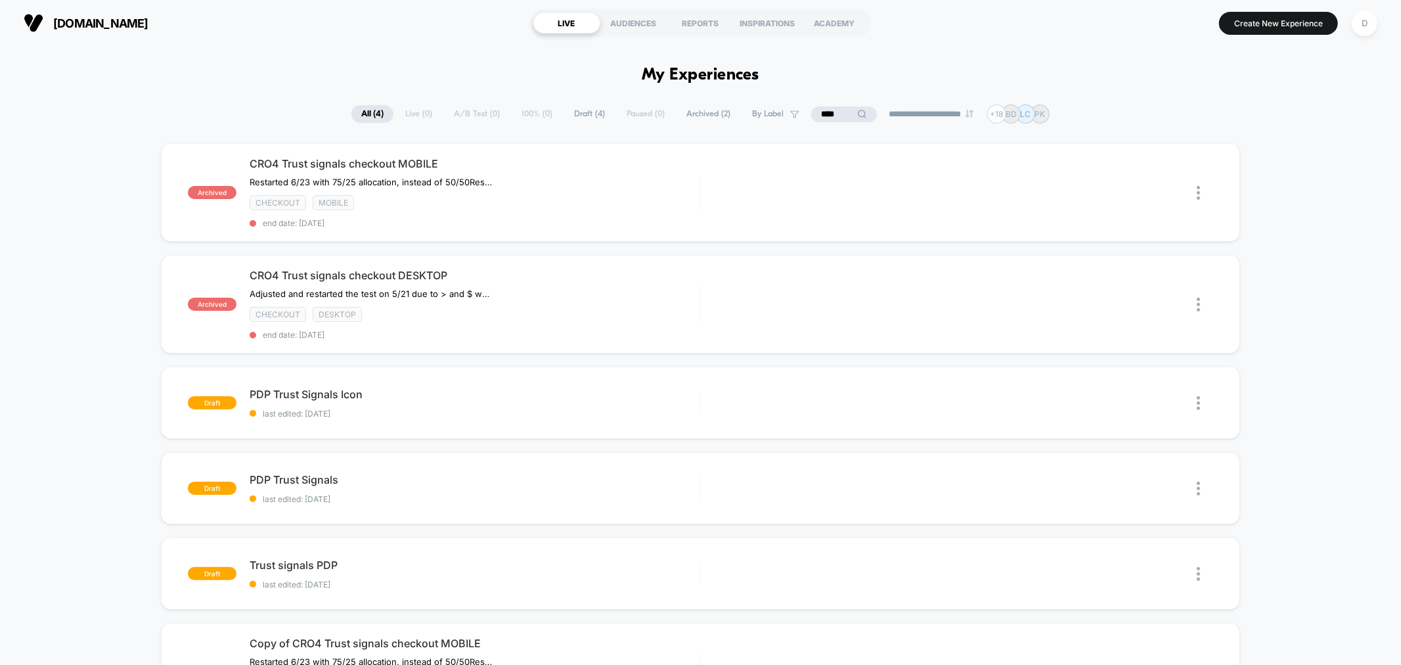
click at [529, 25] on section "LIVE AUDIENCES REPORTS INSPIRATIONS ACADEMY" at bounding box center [700, 23] width 447 height 33
drag, startPoint x: 838, startPoint y: 109, endPoint x: 732, endPoint y: 95, distance: 106.7
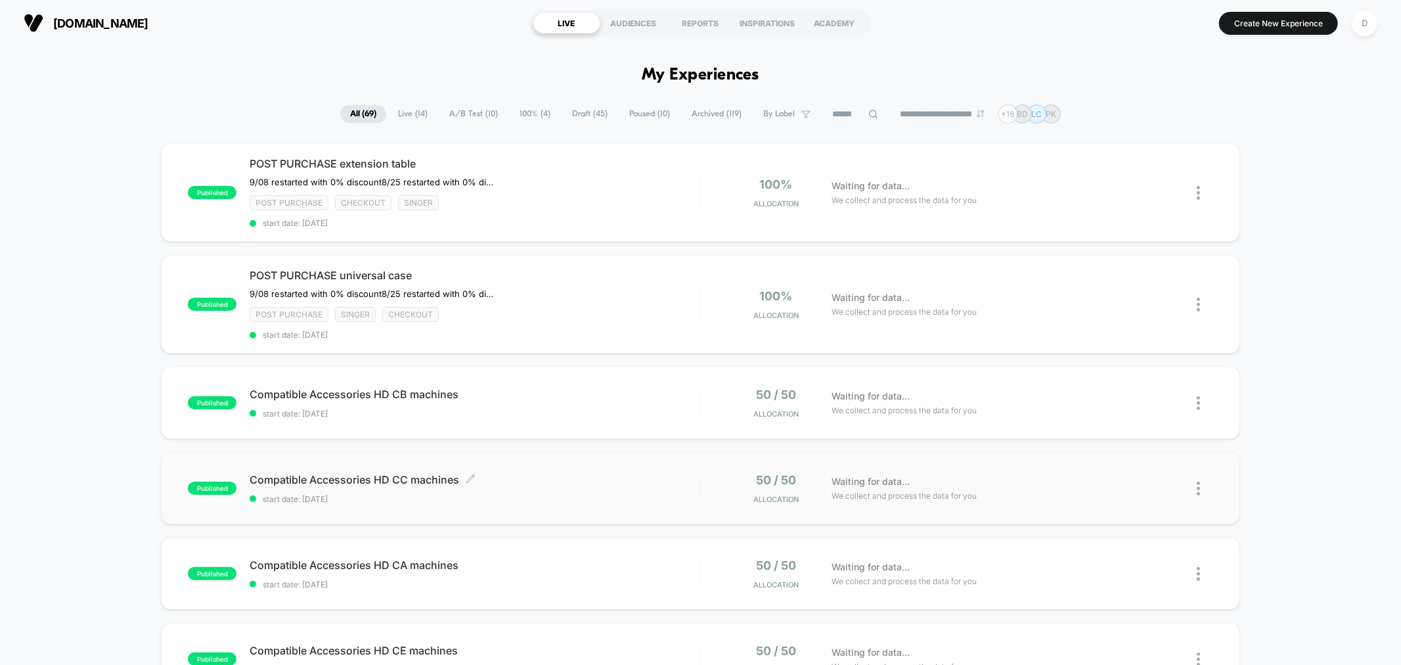
click at [526, 478] on span "Compatible Accessories HD CC machines Click to edit experience details" at bounding box center [475, 479] width 450 height 13
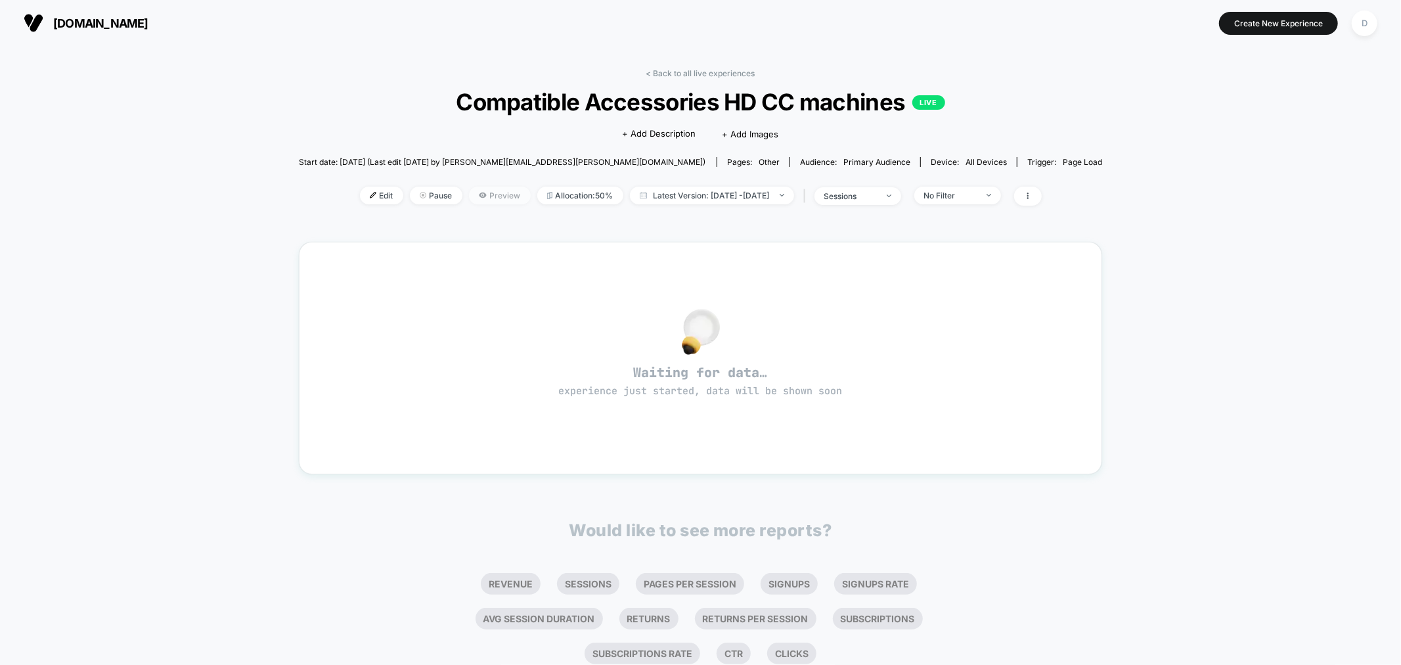
click at [476, 194] on span "Preview" at bounding box center [500, 196] width 62 height 18
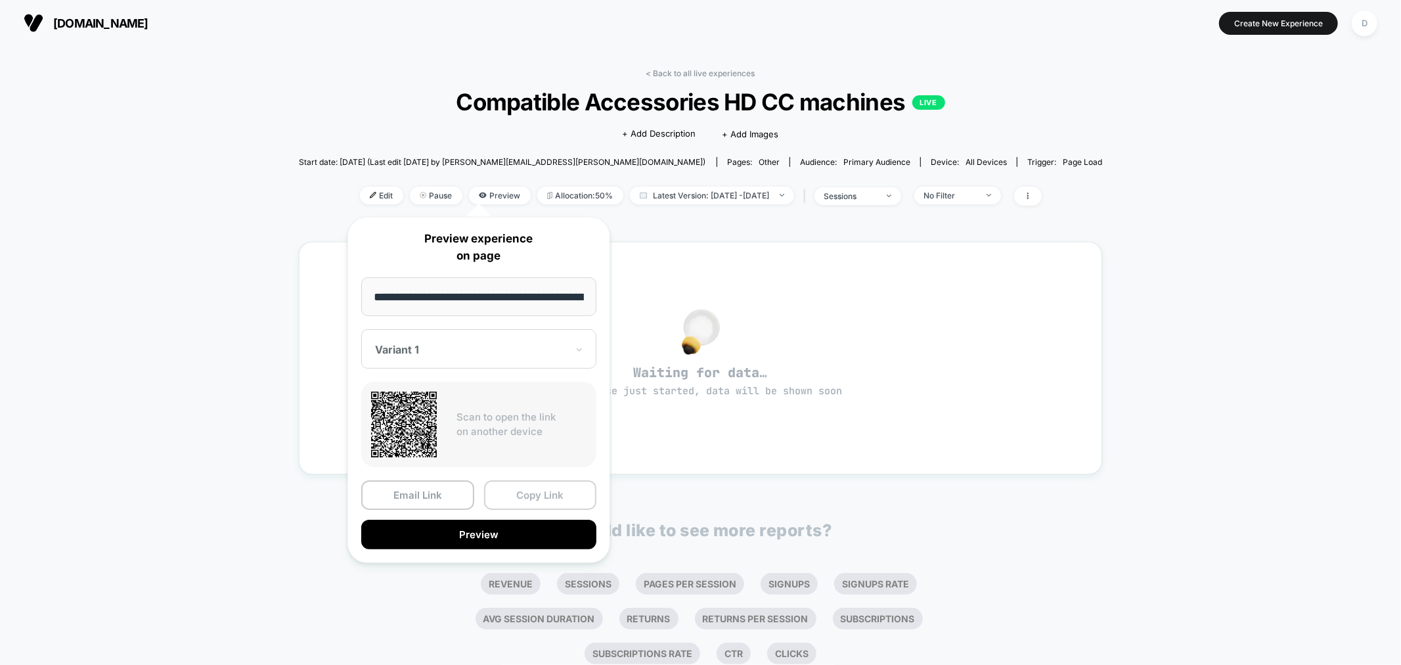
click at [537, 501] on button "Copy Link" at bounding box center [540, 495] width 113 height 30
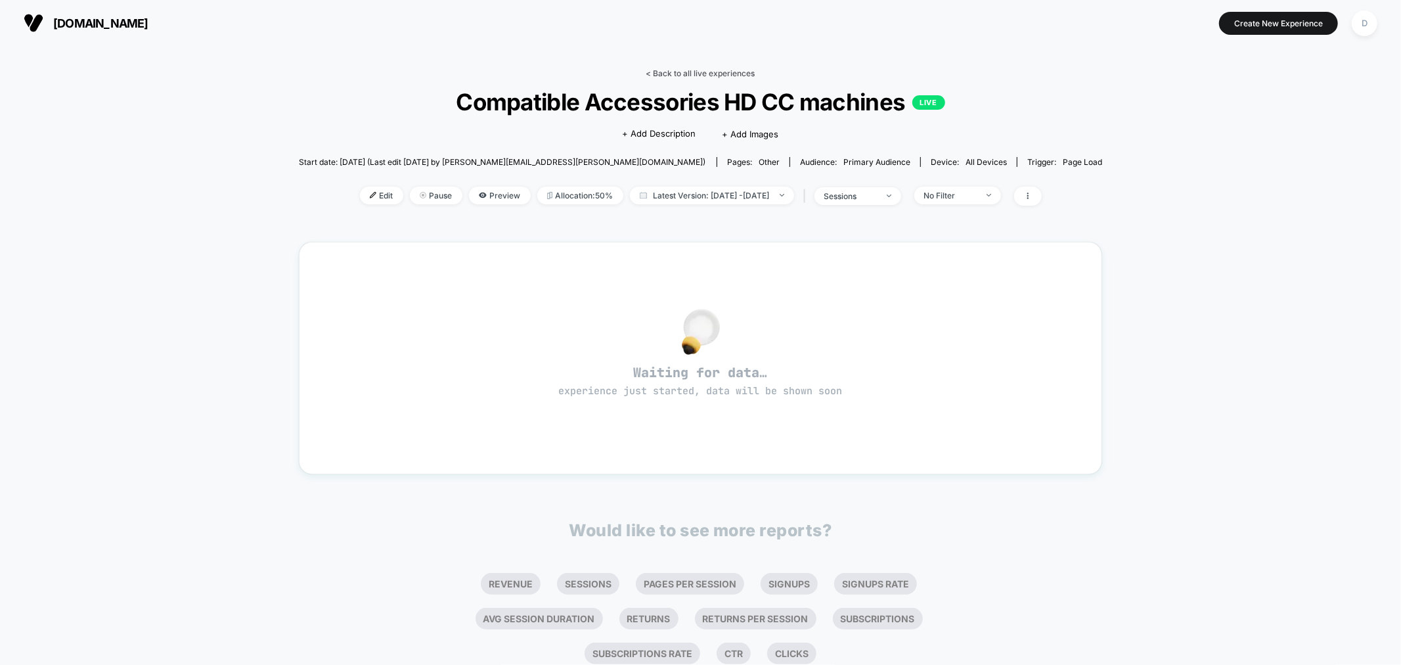
click at [674, 76] on link "< Back to all live experiences" at bounding box center [700, 73] width 109 height 10
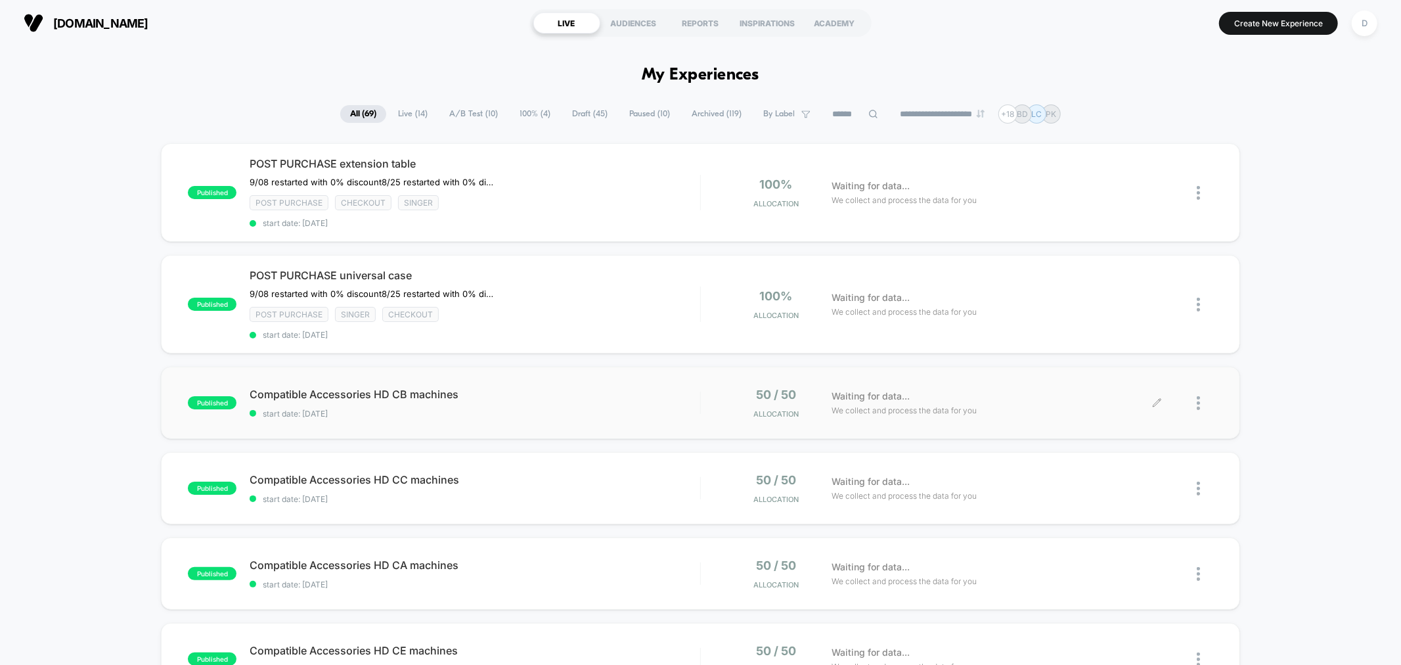
click at [1203, 395] on div at bounding box center [1205, 403] width 16 height 31
click at [1144, 353] on div "Duplicate" at bounding box center [1131, 356] width 118 height 30
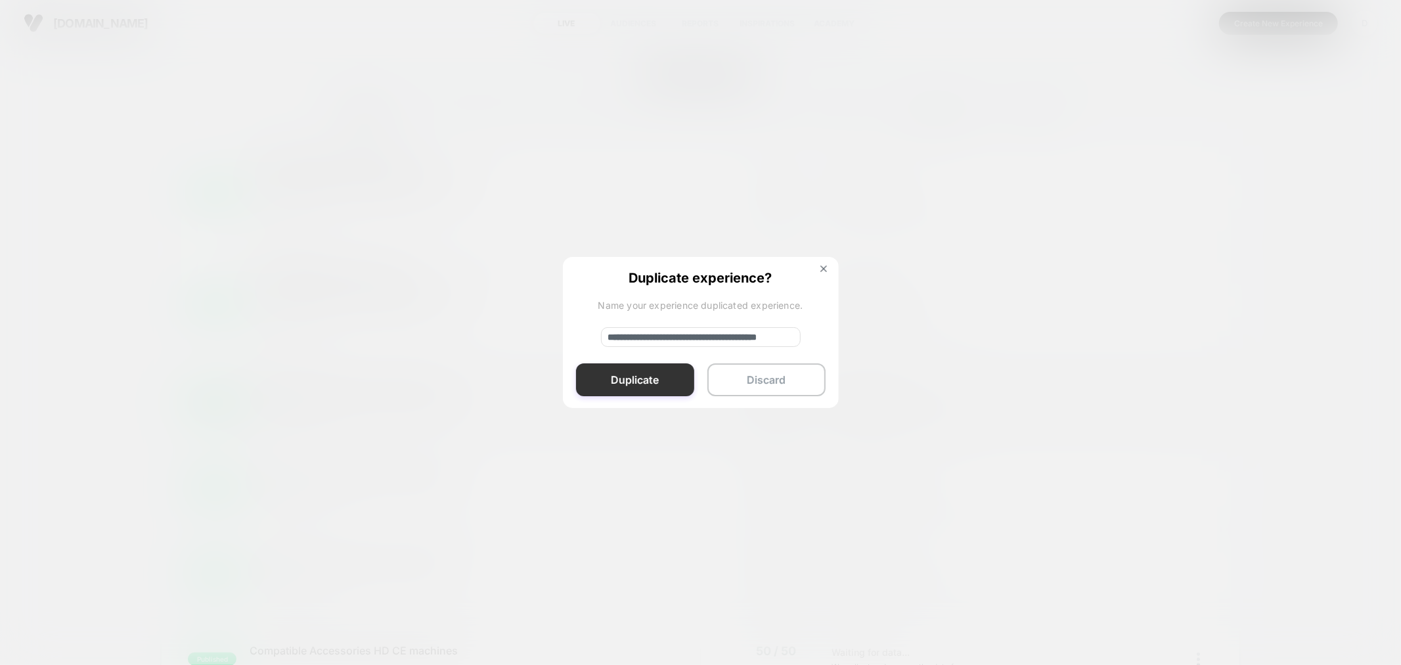
click at [661, 382] on button "Duplicate" at bounding box center [635, 379] width 118 height 33
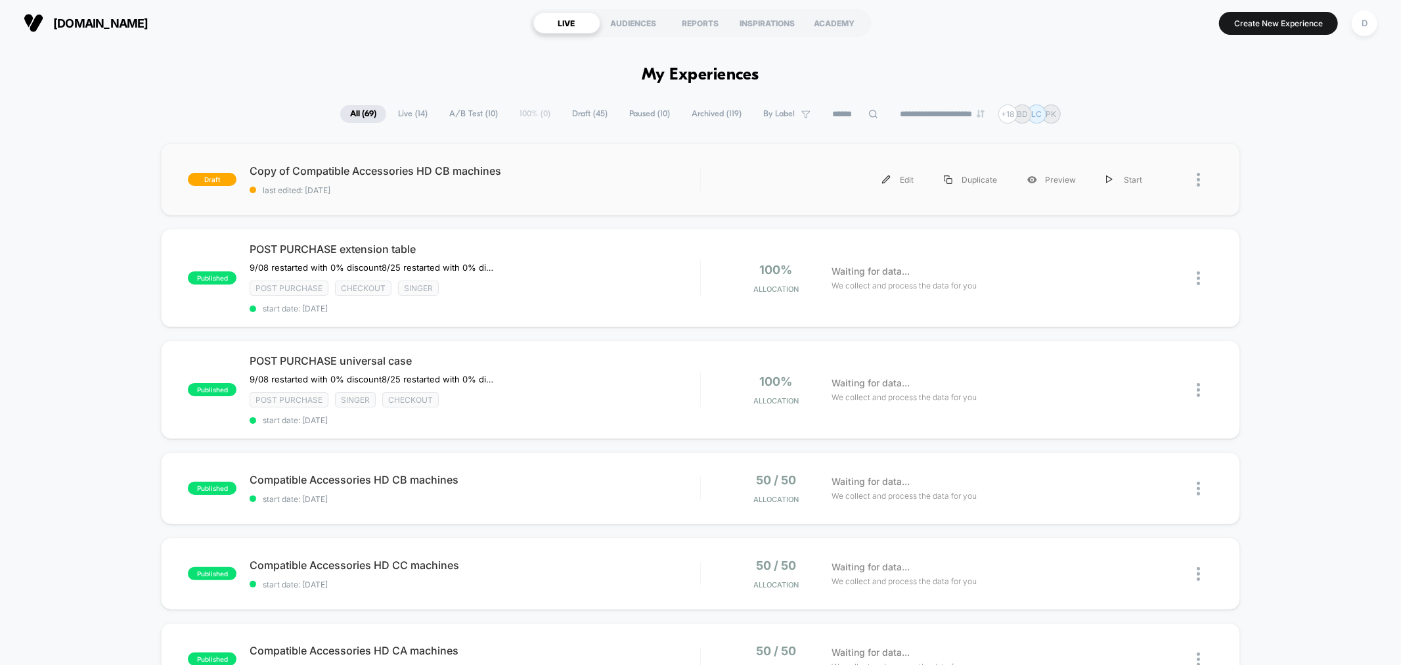
click at [555, 206] on div "draft Copy of Compatible Accessories HD CB machines last edited: [DATE] Edit Du…" at bounding box center [700, 179] width 1079 height 72
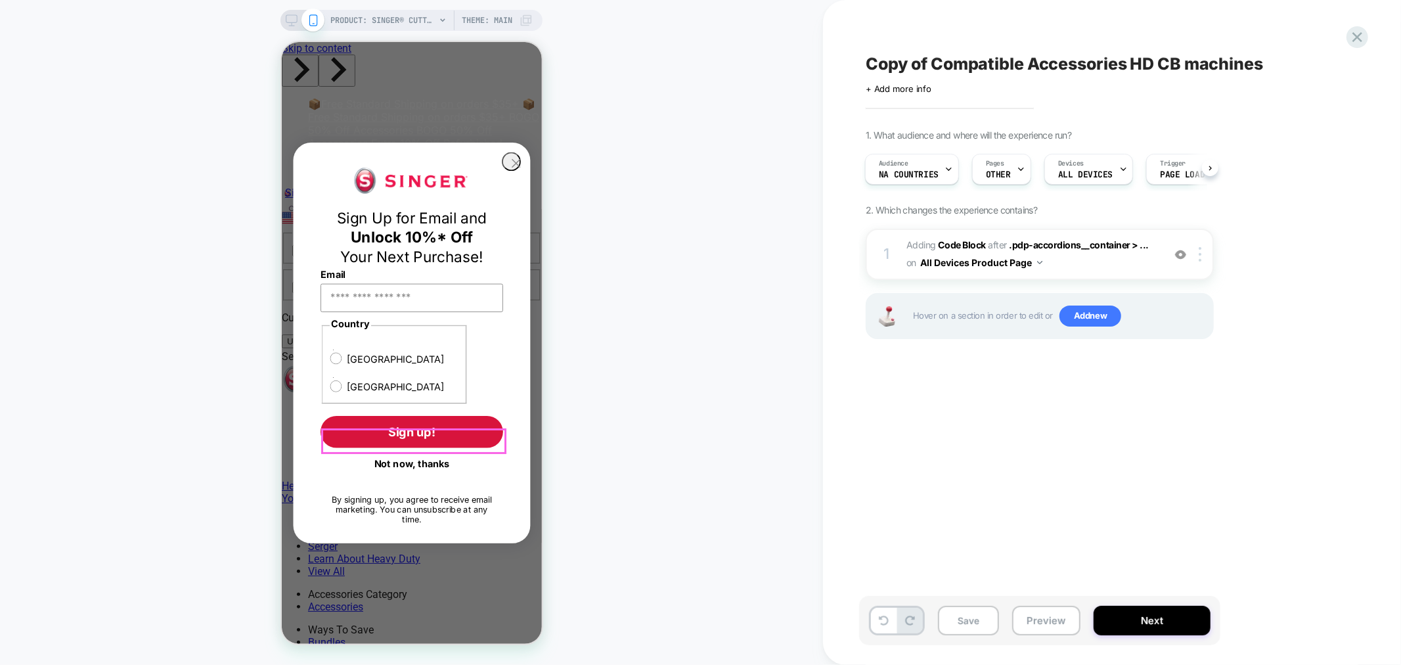
click at [409, 452] on button "Not now, thanks" at bounding box center [411, 463] width 183 height 22
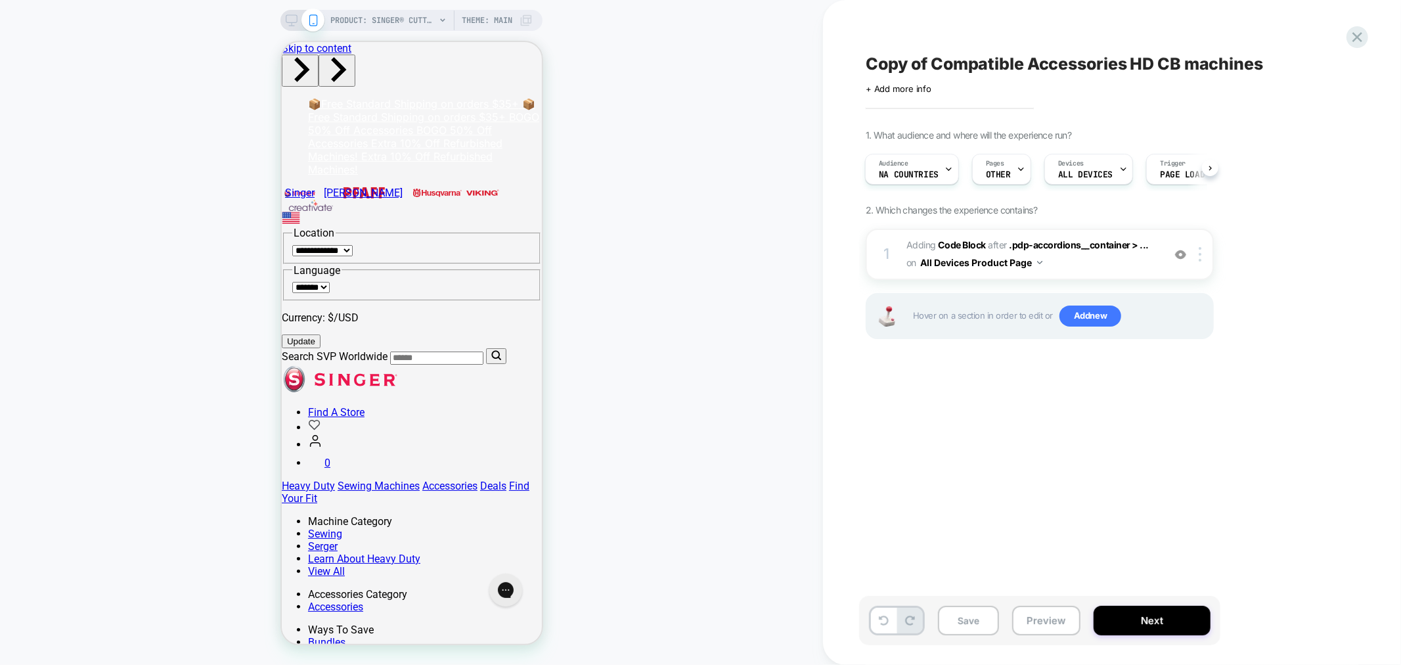
click at [949, 62] on span "Copy of Compatible Accessories HD CB machines" at bounding box center [1064, 64] width 397 height 20
click at [907, 74] on div "Click to edit experience details + Add more info" at bounding box center [1010, 84] width 288 height 20
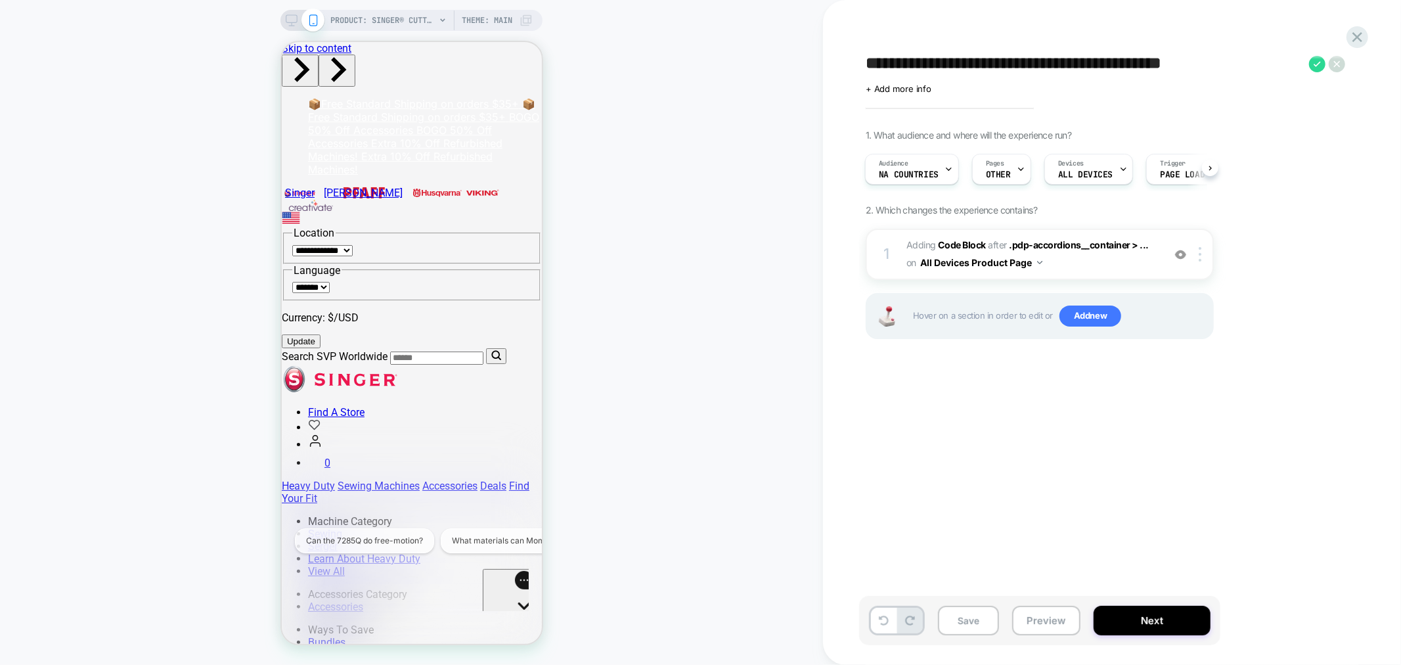
drag, startPoint x: 932, startPoint y: 63, endPoint x: 858, endPoint y: 51, distance: 74.6
type textarea "**********"
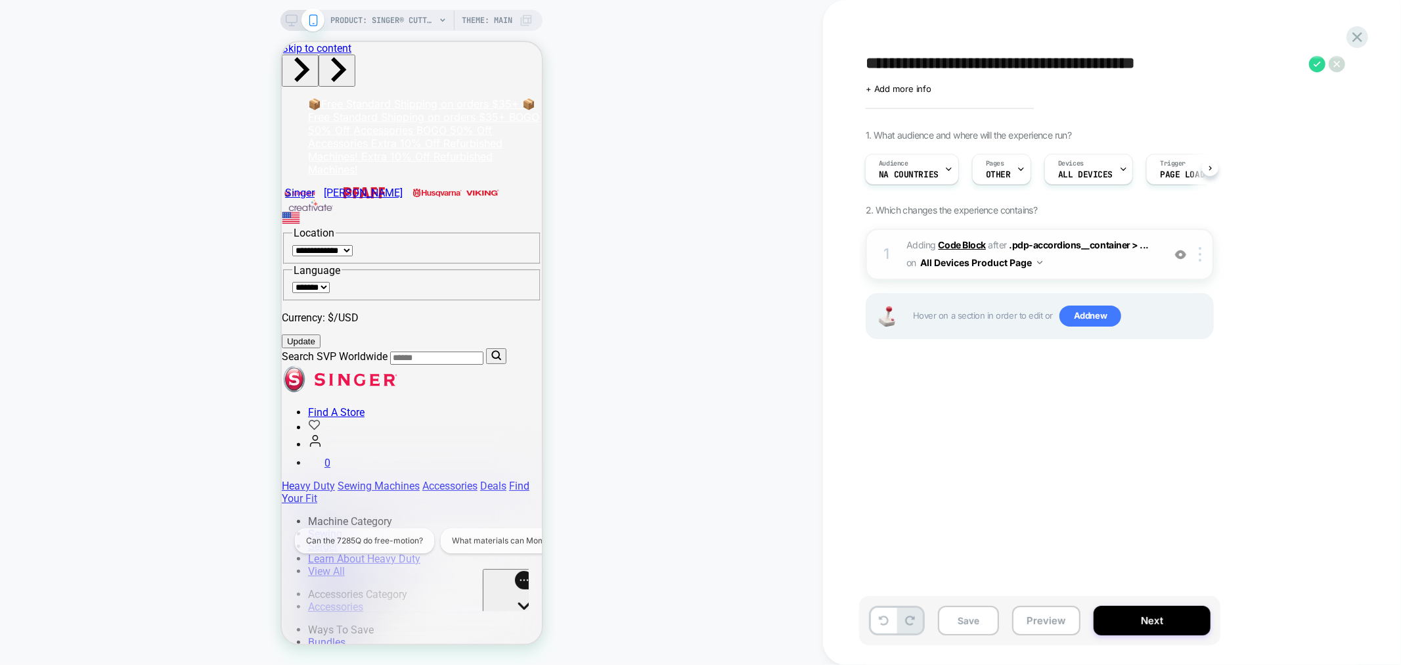
click at [976, 243] on b "Code Block" at bounding box center [962, 244] width 47 height 11
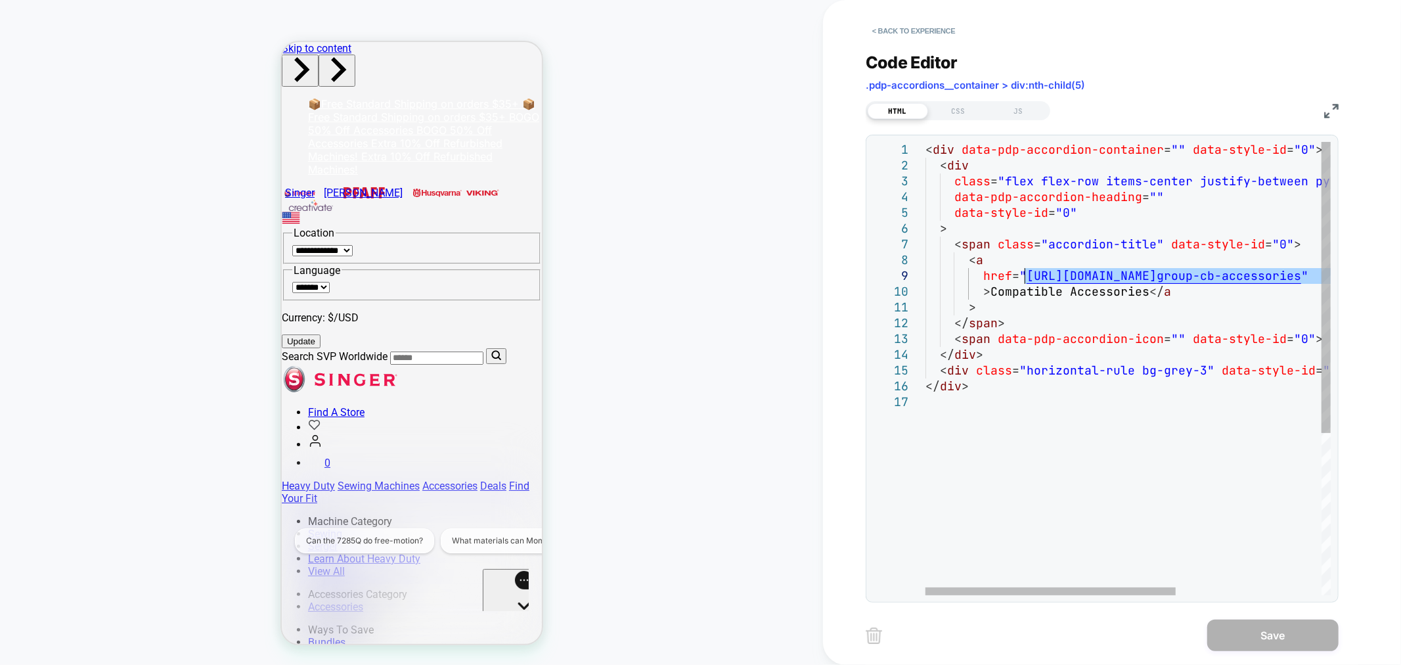
drag, startPoint x: 1286, startPoint y: 280, endPoint x: 1024, endPoint y: 268, distance: 263.1
click at [1024, 268] on div "< div data-pdp-accordion-container = "" data-style-id = "0" > < div class = "fl…" at bounding box center [1246, 495] width 640 height 706
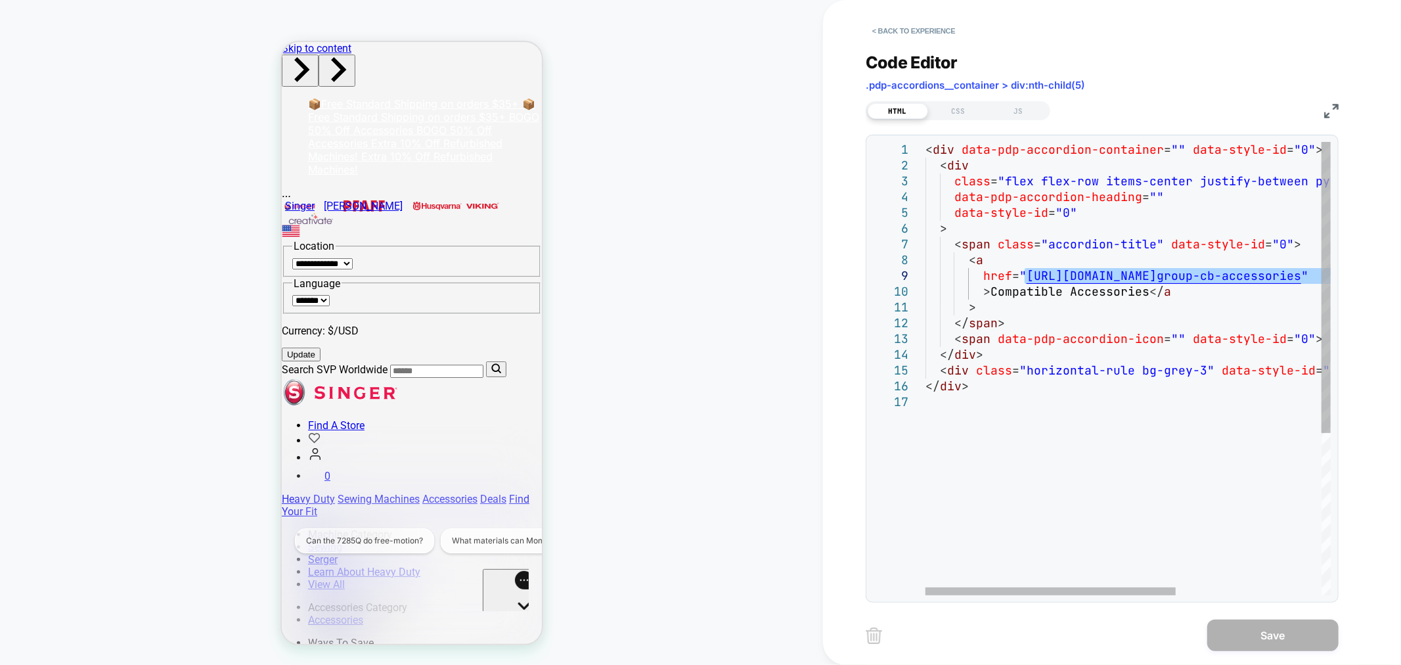
type textarea "**********"
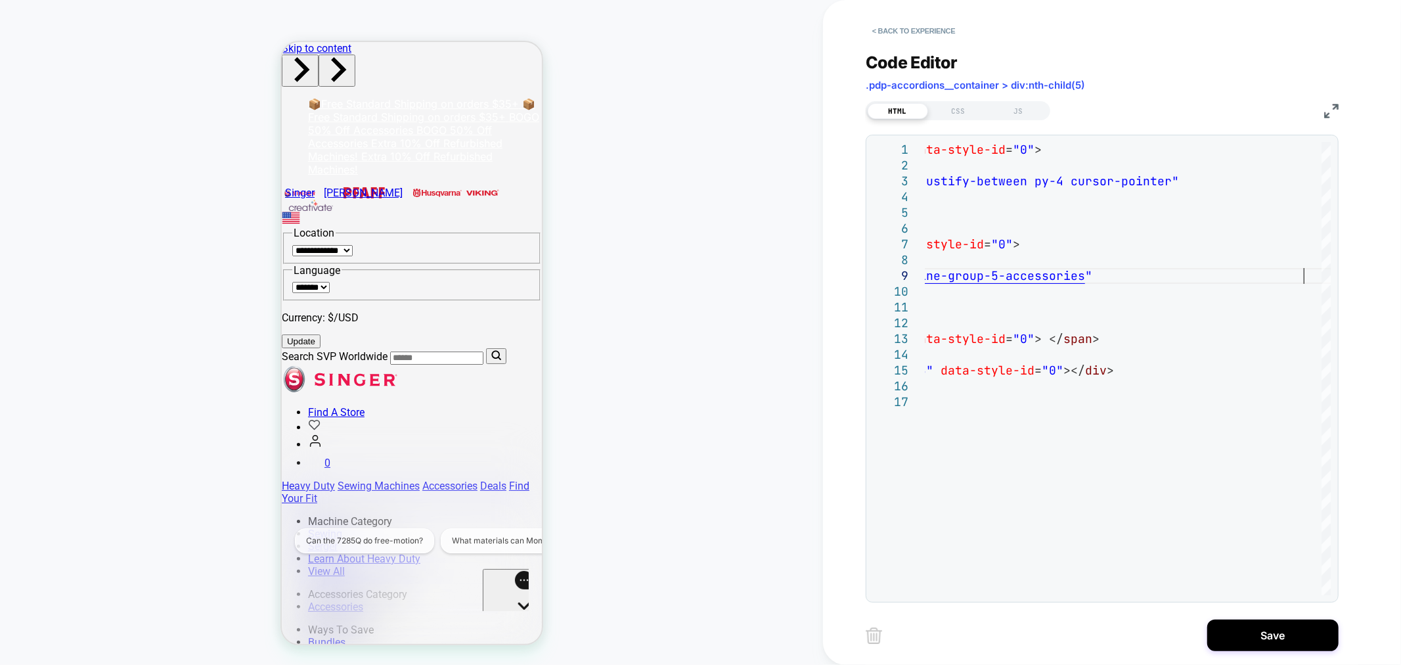
click at [820, 226] on div "PRODUCT: SINGER® Cutting & Sewing Machine Bundle PRODUCT: SINGER® Cutting & Sew…" at bounding box center [411, 332] width 823 height 639
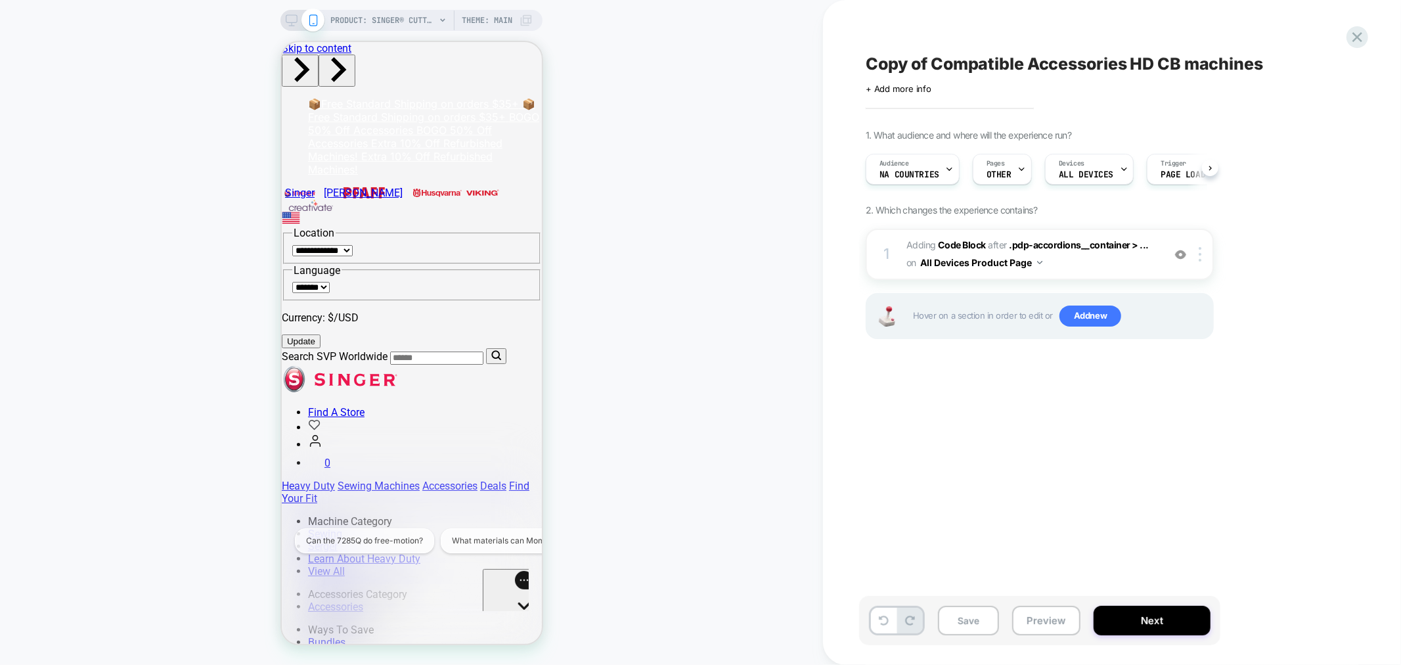
scroll to position [0, 1]
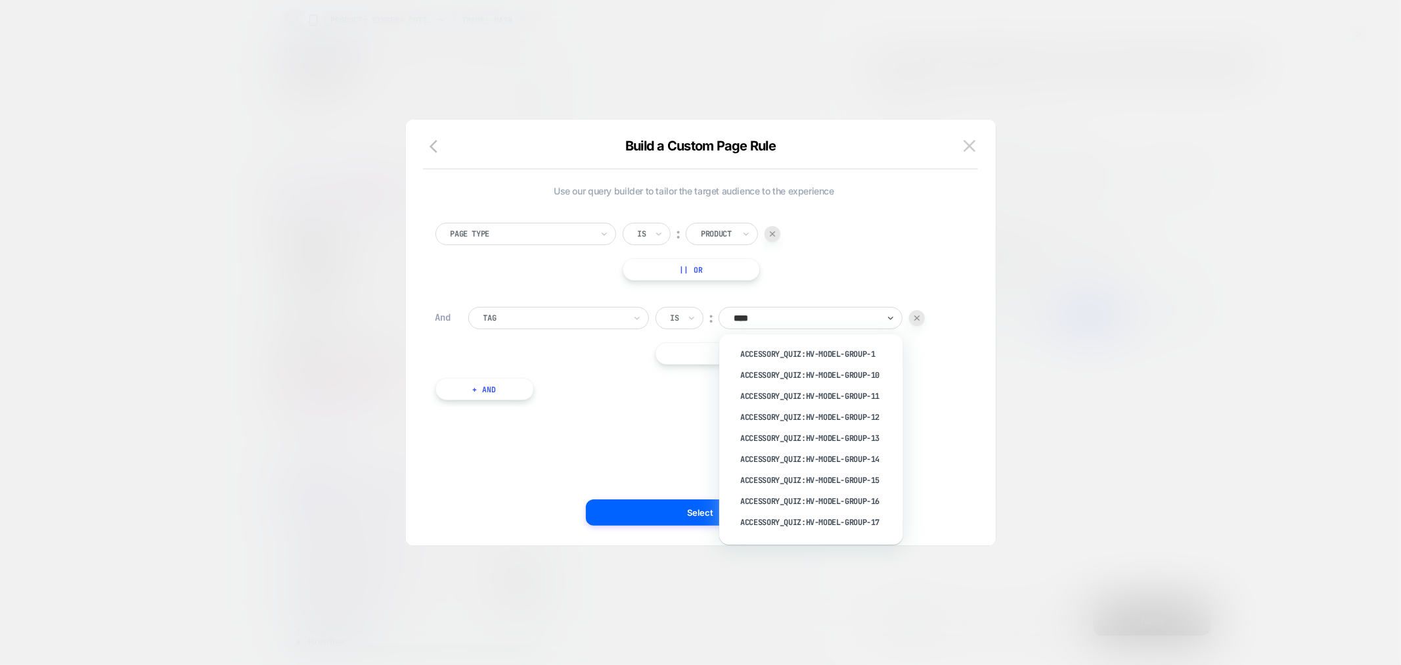
type input "*****"
click at [849, 406] on div "accessory_quiz:hv-model-group-5" at bounding box center [818, 409] width 171 height 21
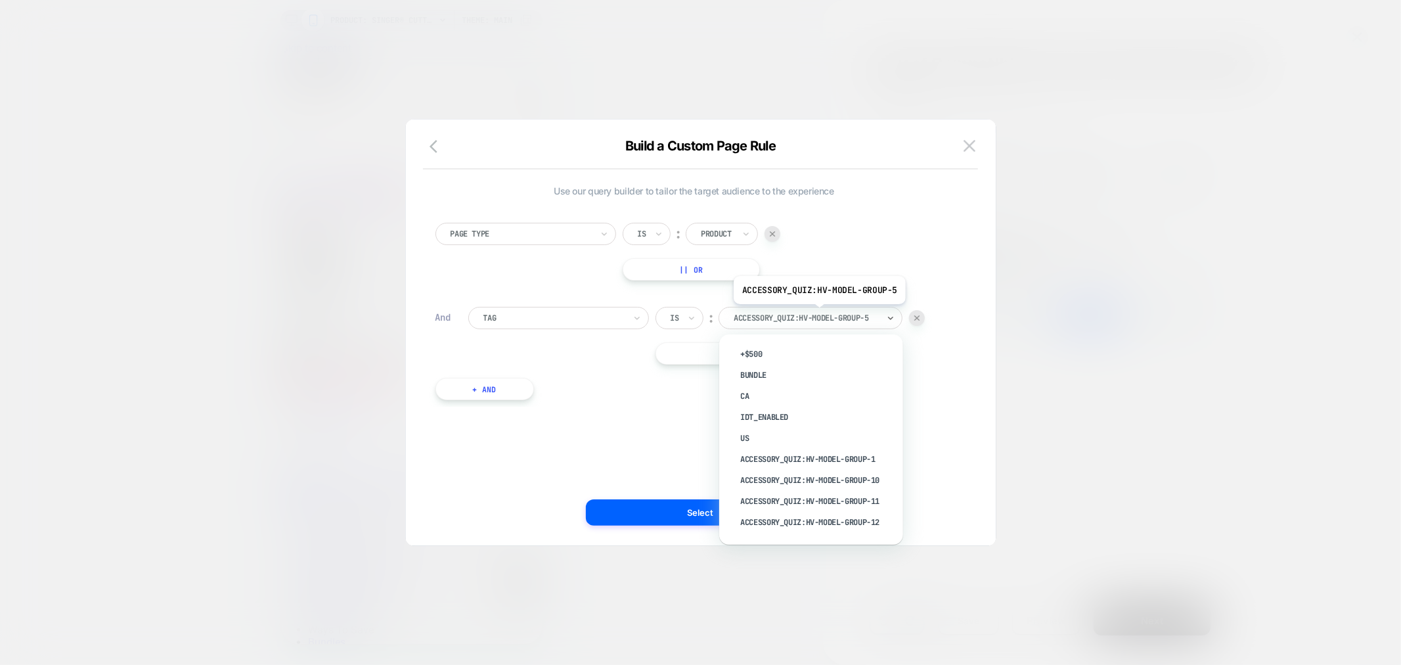
click at [0, 0] on div at bounding box center [0, 0] width 0 height 0
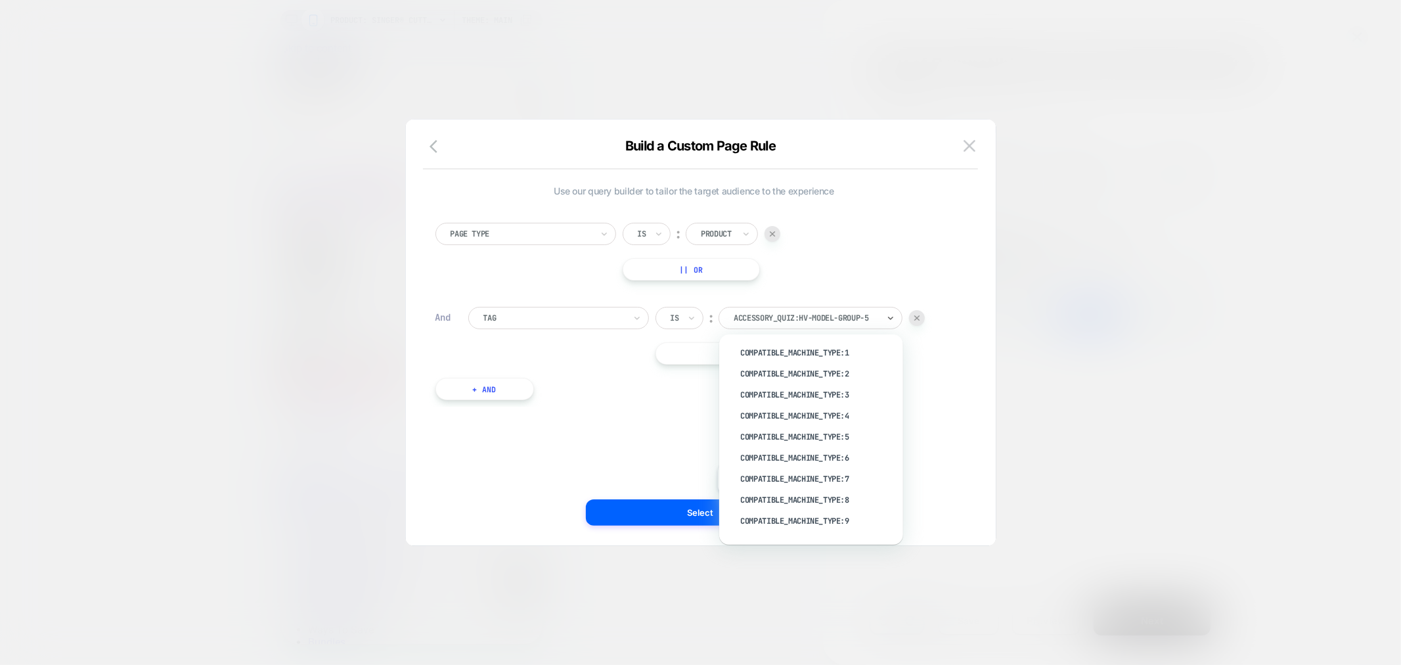
scroll to position [2290, 0]
click at [789, 430] on div "compatible_machine_type:5" at bounding box center [818, 440] width 171 height 21
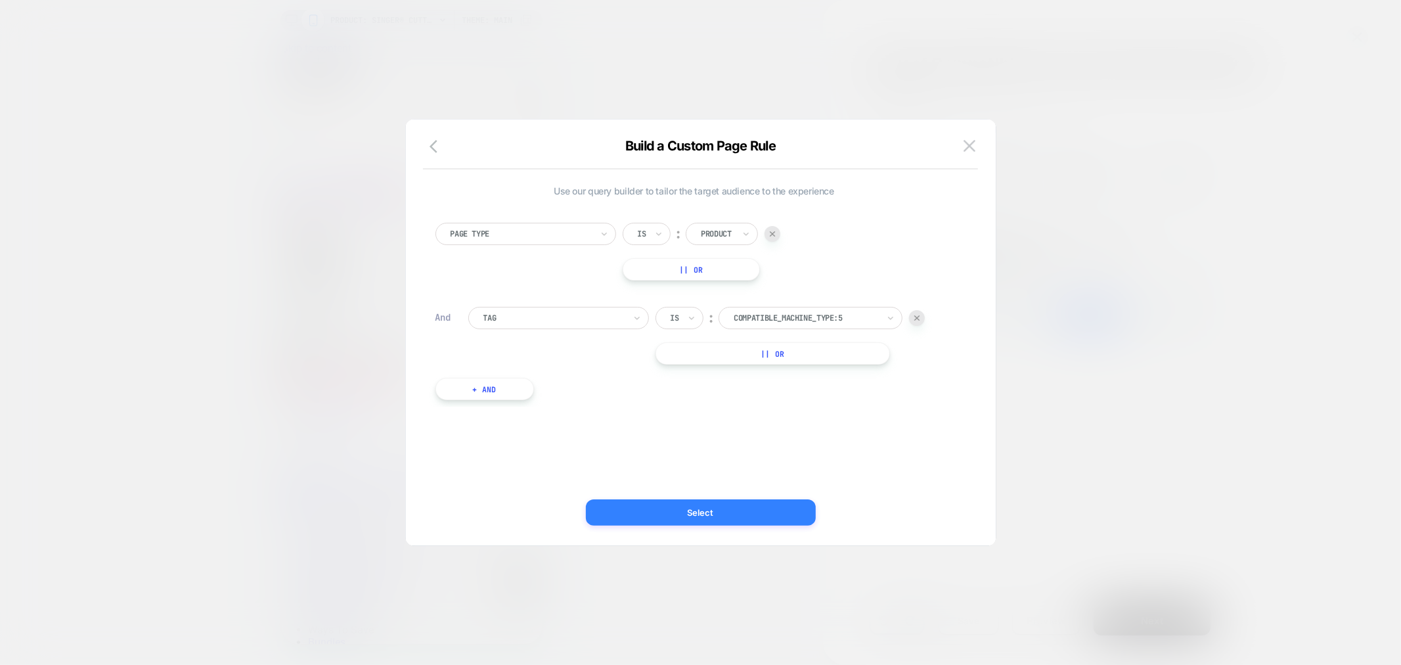
click at [741, 508] on button "Select" at bounding box center [701, 512] width 230 height 26
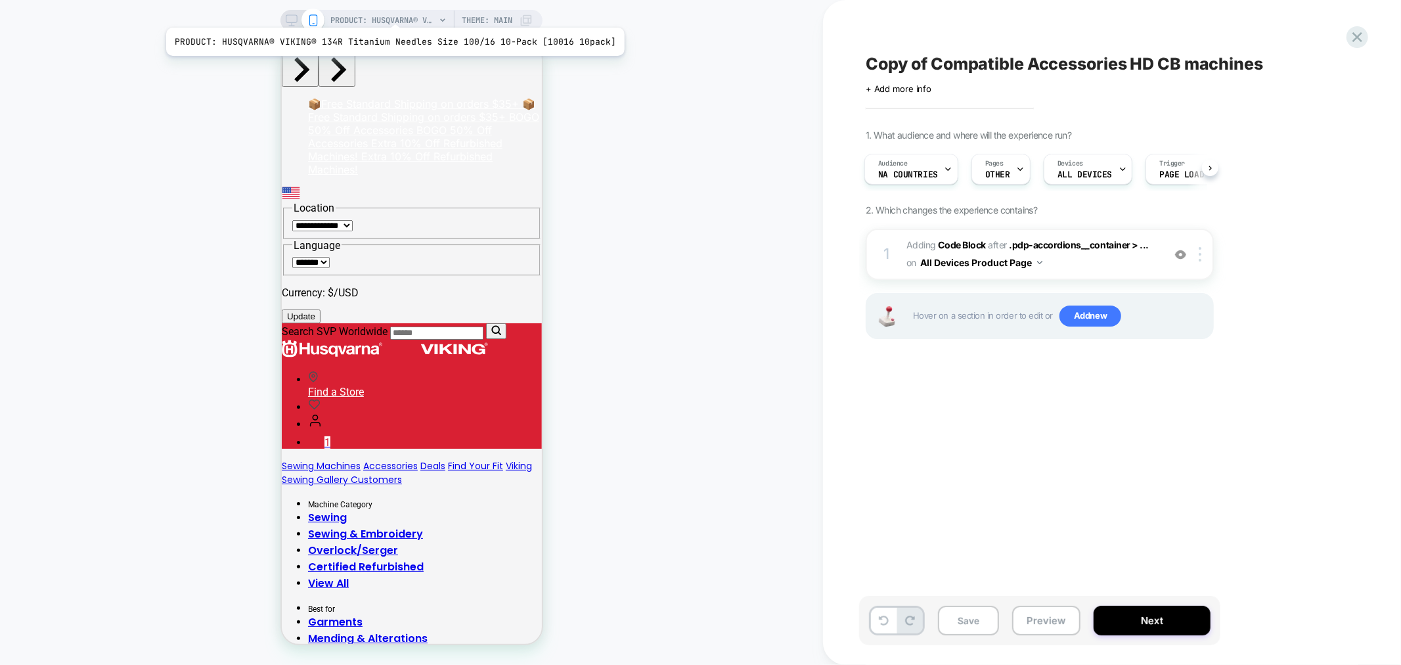
scroll to position [0, 0]
click at [390, 11] on span "PRODUCT: HUSQVARNA® VIKING® 134R Titanium Needles Size 100/16 10-Pack [10016 10…" at bounding box center [382, 20] width 105 height 21
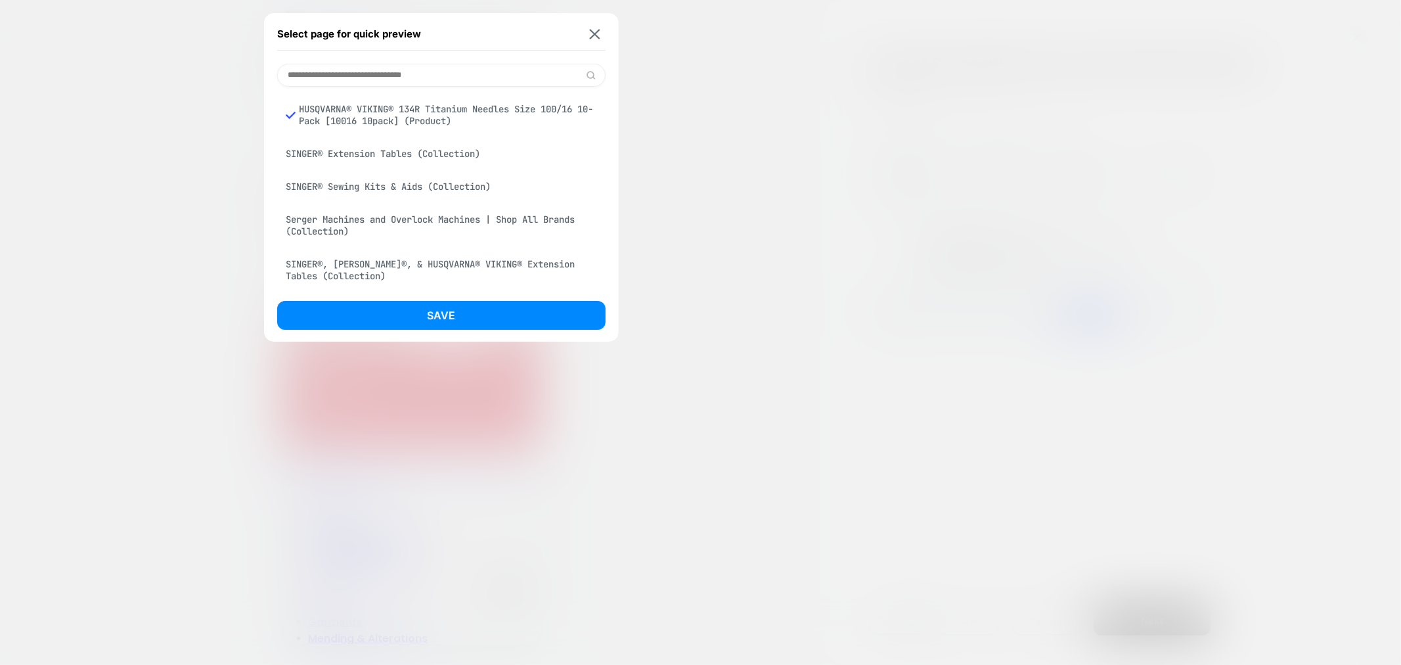
click at [395, 75] on input at bounding box center [441, 75] width 328 height 23
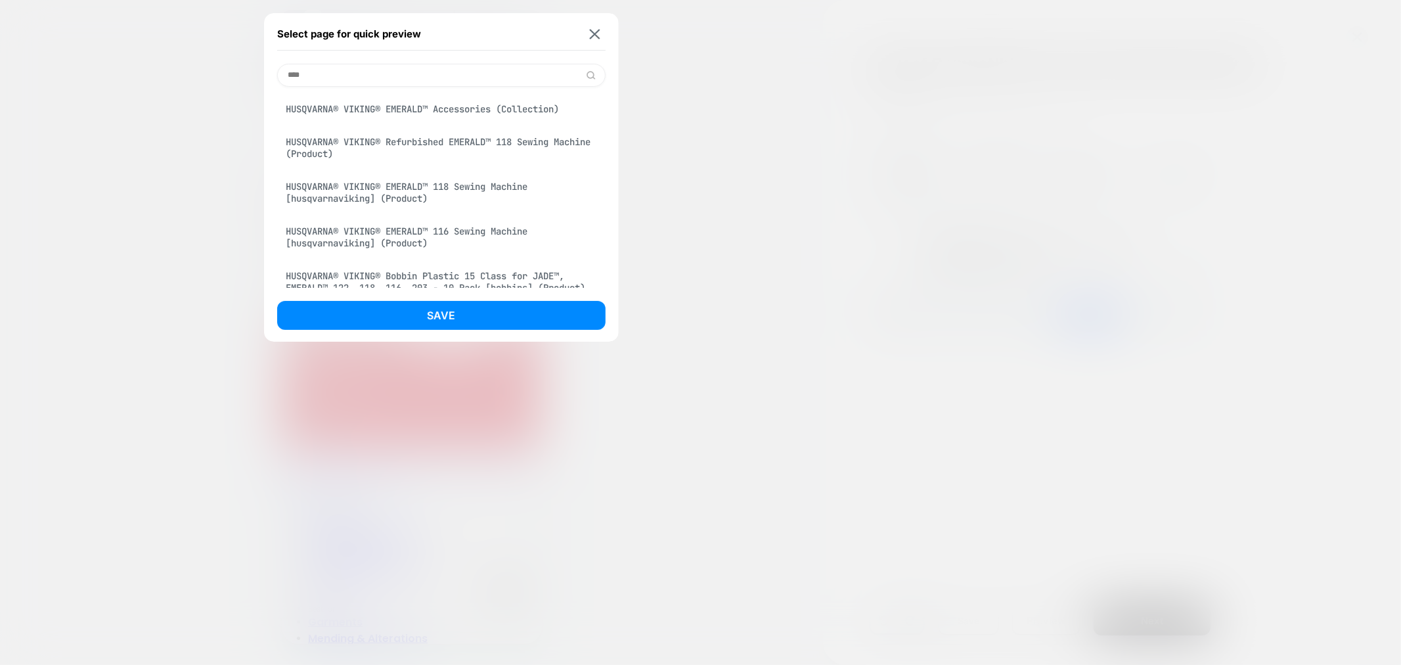
type input "****"
click at [444, 140] on div "HUSQVARNA® VIKING® Refurbished EMERALD™ 118 Sewing Machine (Product)" at bounding box center [441, 147] width 328 height 37
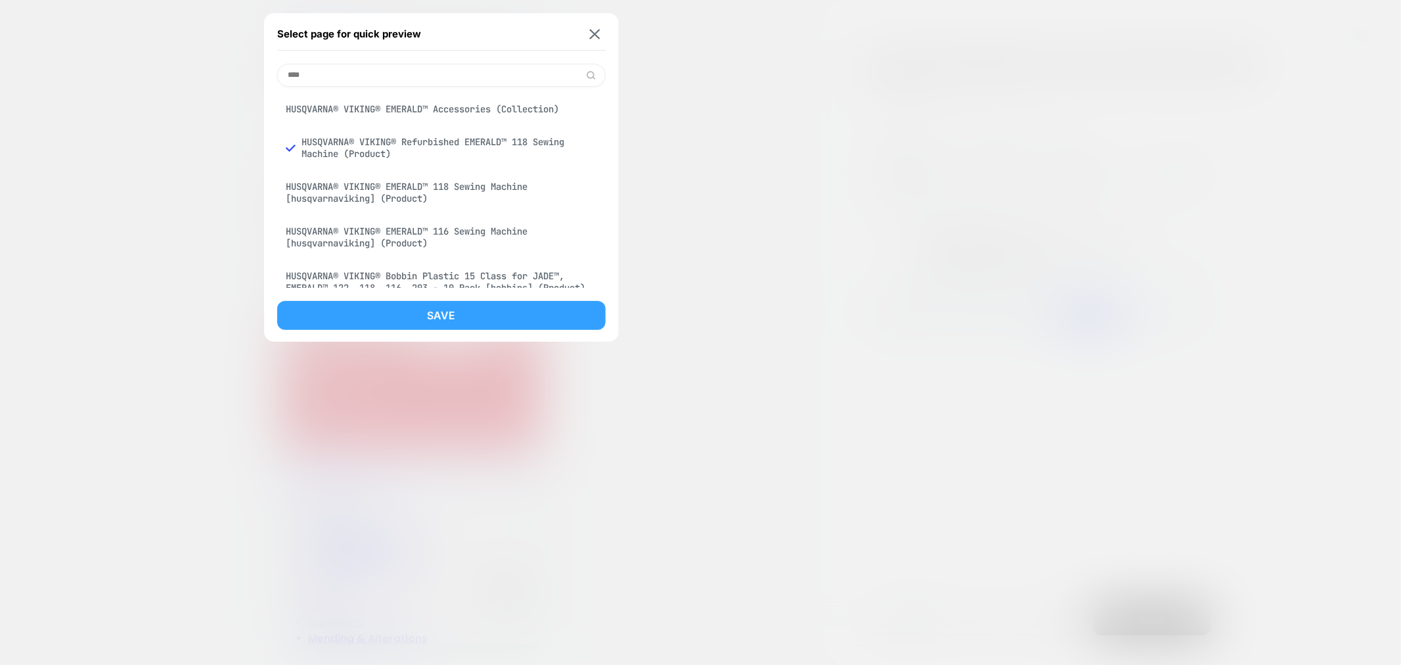
click at [484, 313] on button "Save" at bounding box center [441, 315] width 328 height 29
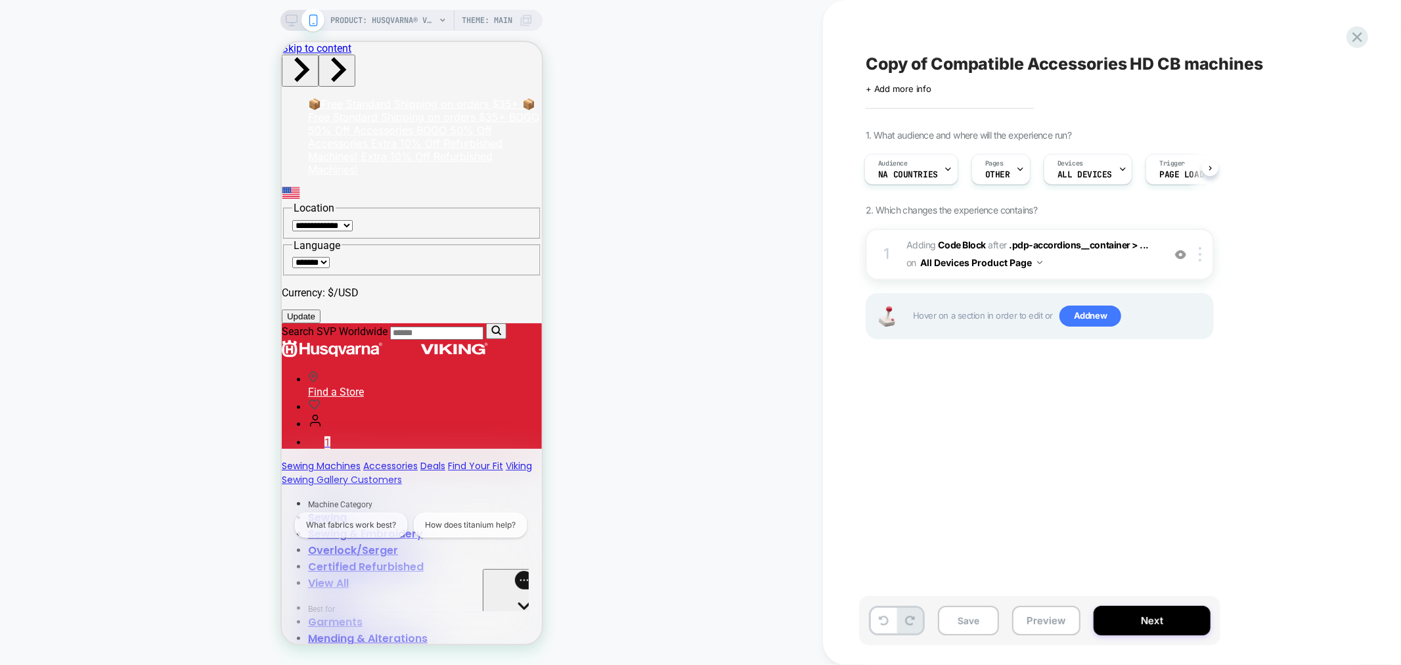
scroll to position [0, 2]
click at [0, 0] on button "Preview" at bounding box center [0, 0] width 0 height 0
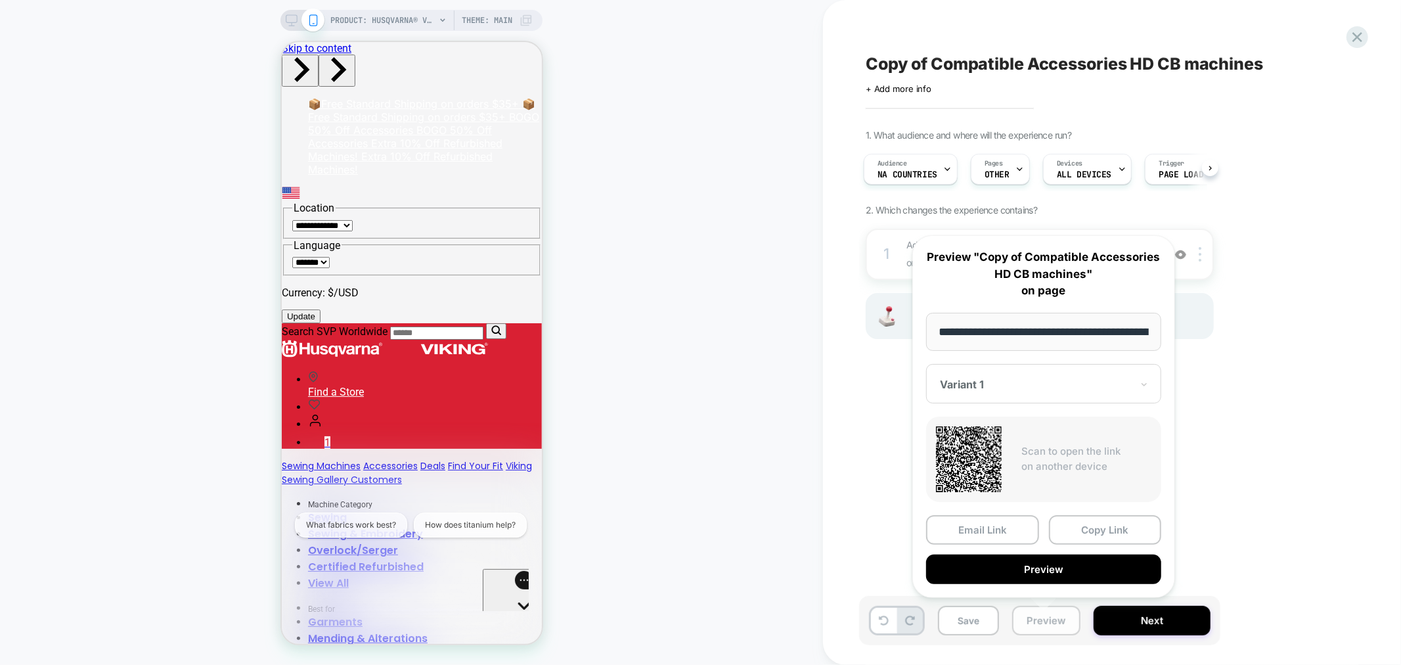
scroll to position [0, 383]
click at [1111, 522] on button "Copy Link" at bounding box center [1105, 531] width 113 height 30
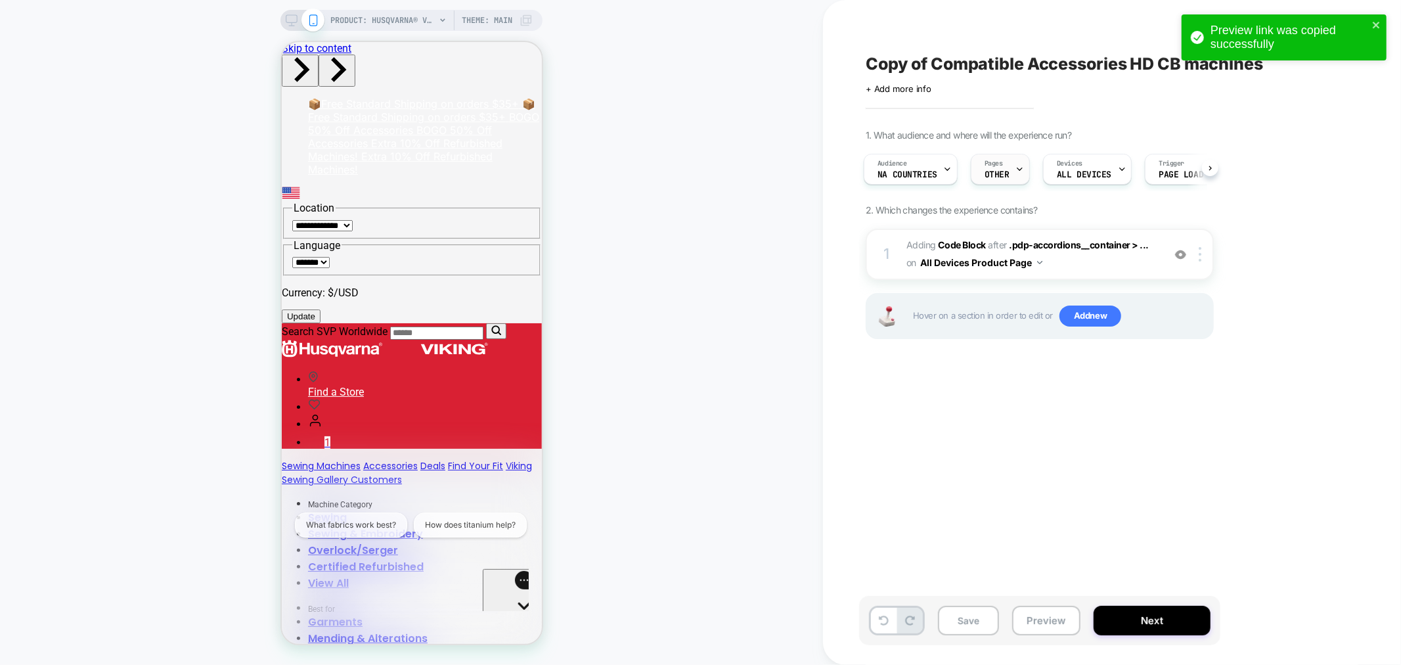
click at [1000, 172] on span "OTHER" at bounding box center [997, 174] width 25 height 9
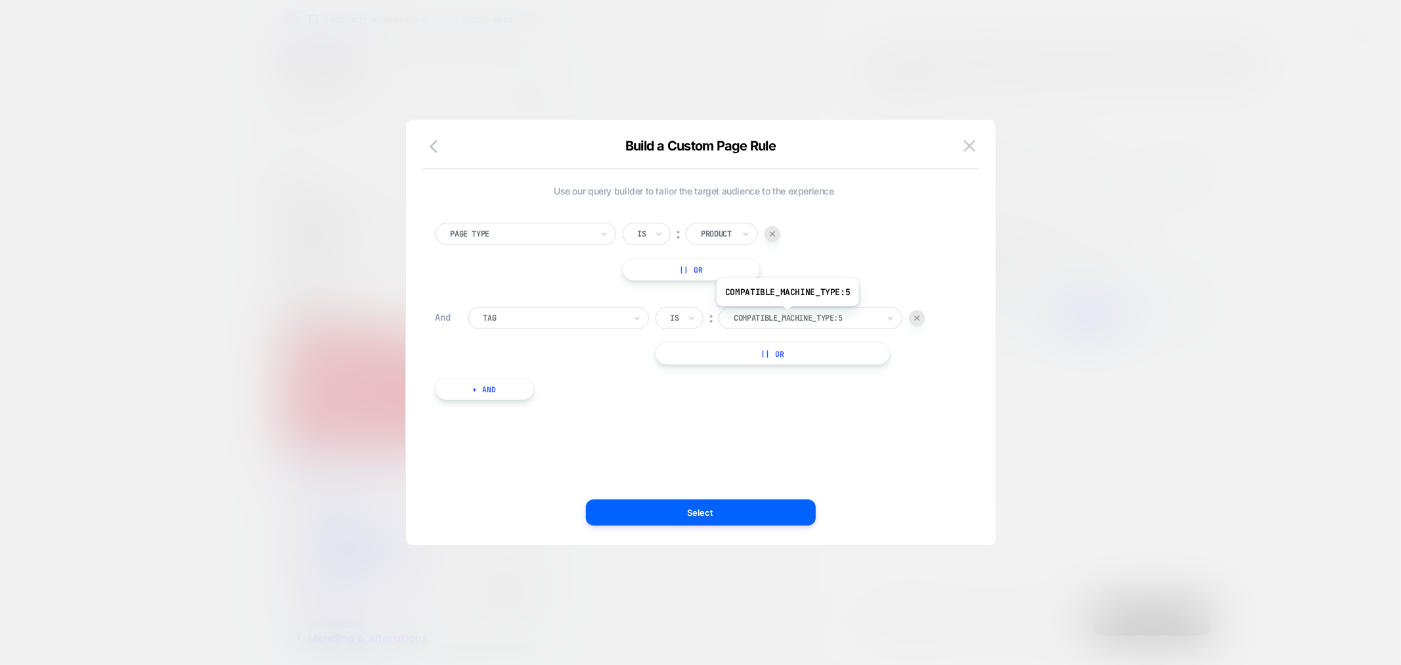
click at [786, 316] on div at bounding box center [806, 318] width 145 height 12
type input "*******"
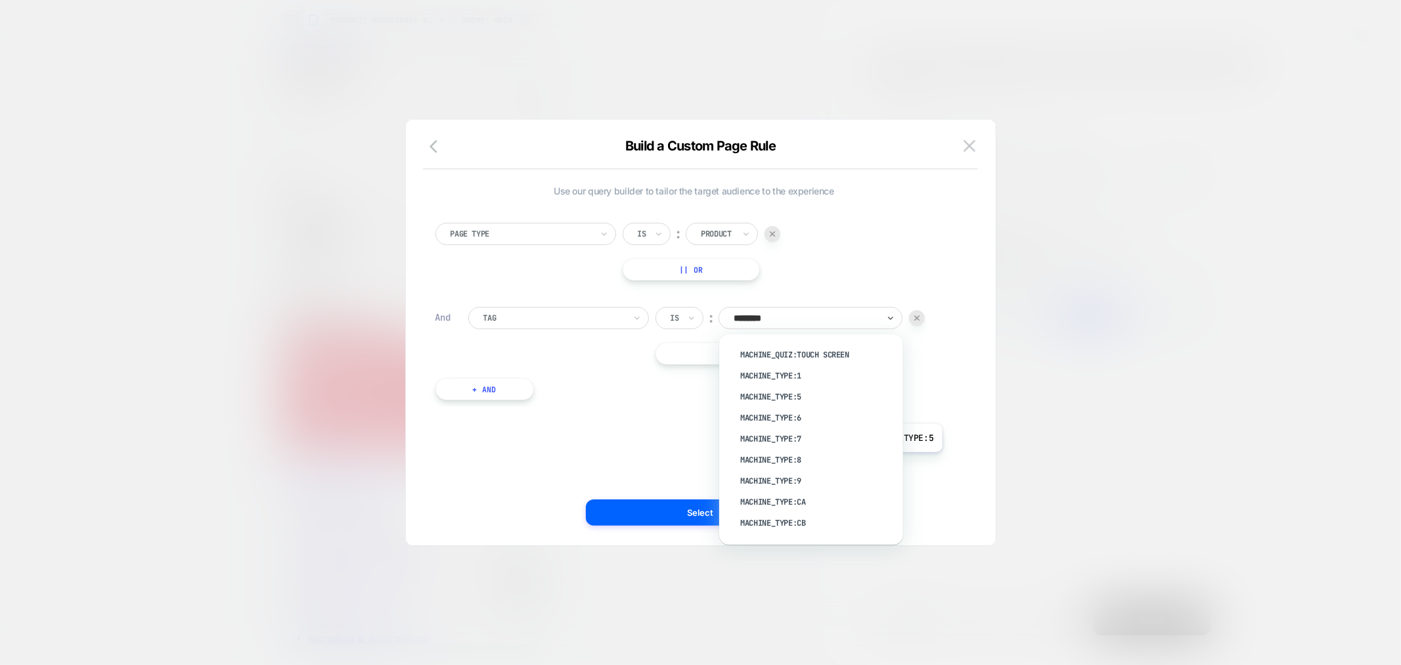
scroll to position [1554, 0]
click at [782, 387] on div "machine_type:5" at bounding box center [818, 397] width 171 height 21
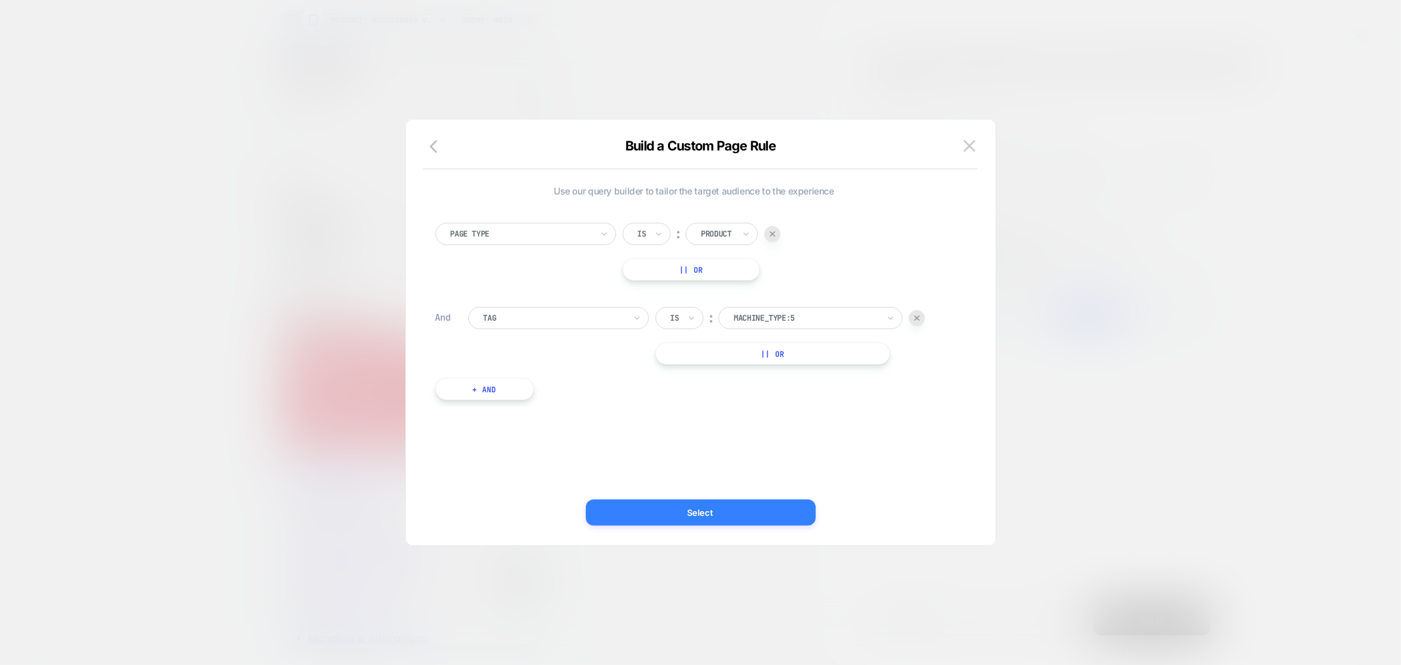
click at [736, 516] on button "Select" at bounding box center [701, 512] width 230 height 26
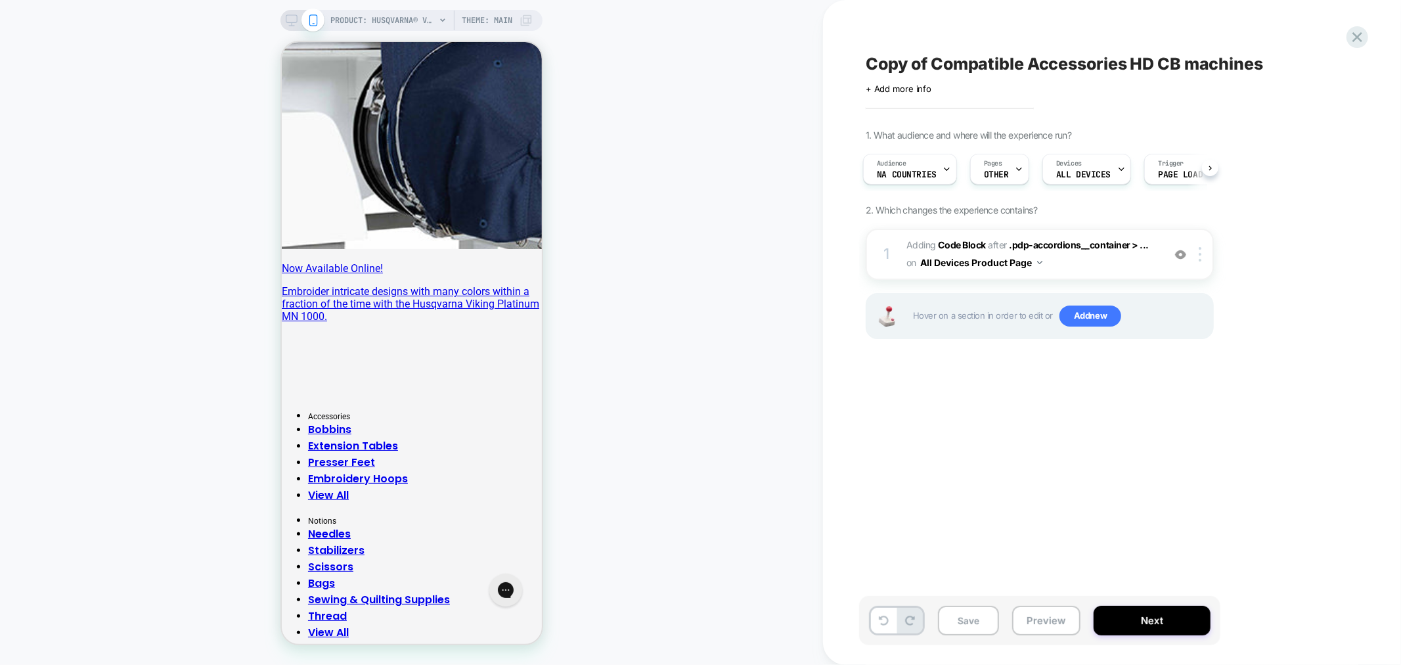
scroll to position [1868, 0]
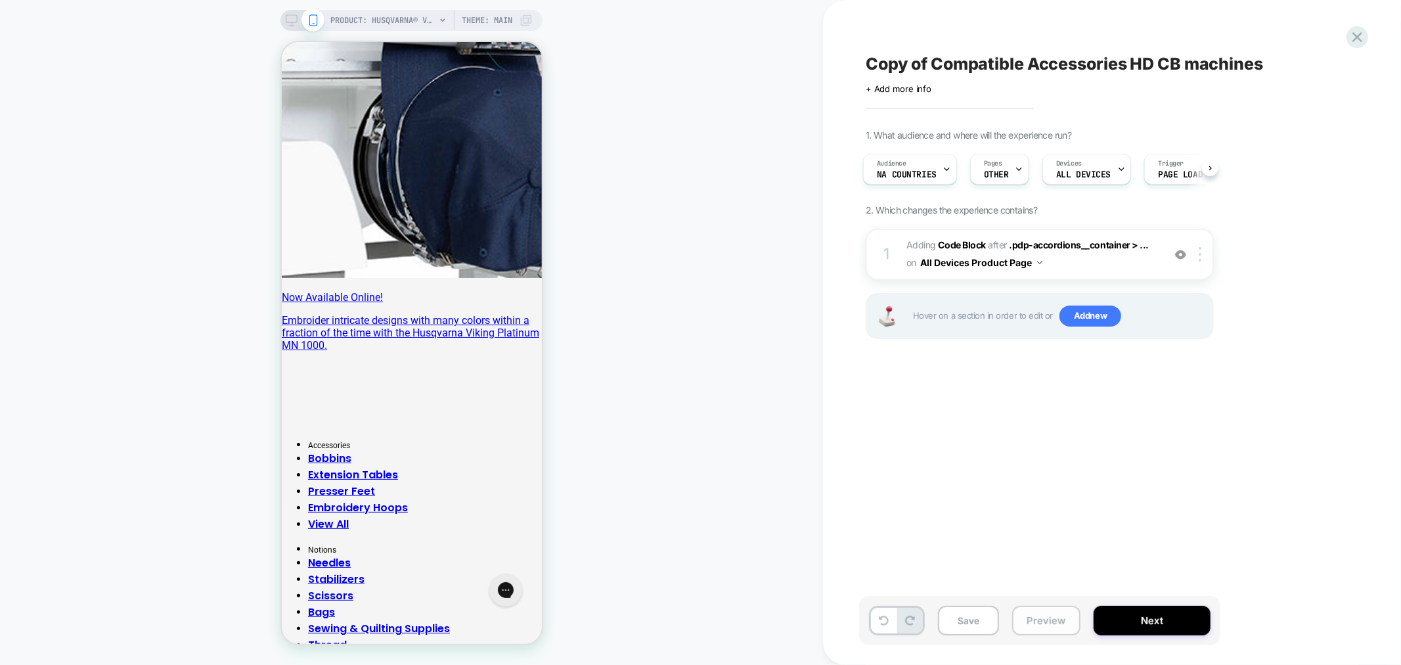
click at [1048, 626] on button "Preview" at bounding box center [1046, 621] width 68 height 30
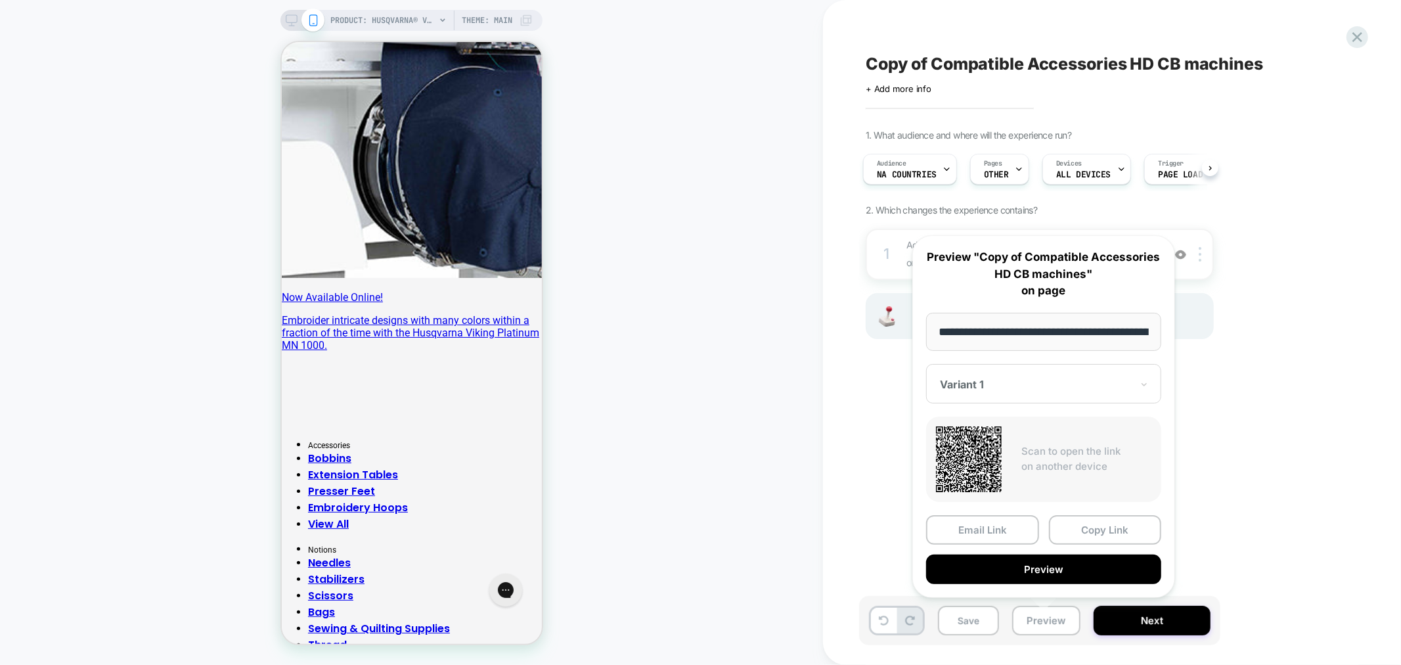
scroll to position [0, 287]
click at [1089, 533] on button "Copy Link" at bounding box center [1105, 531] width 113 height 30
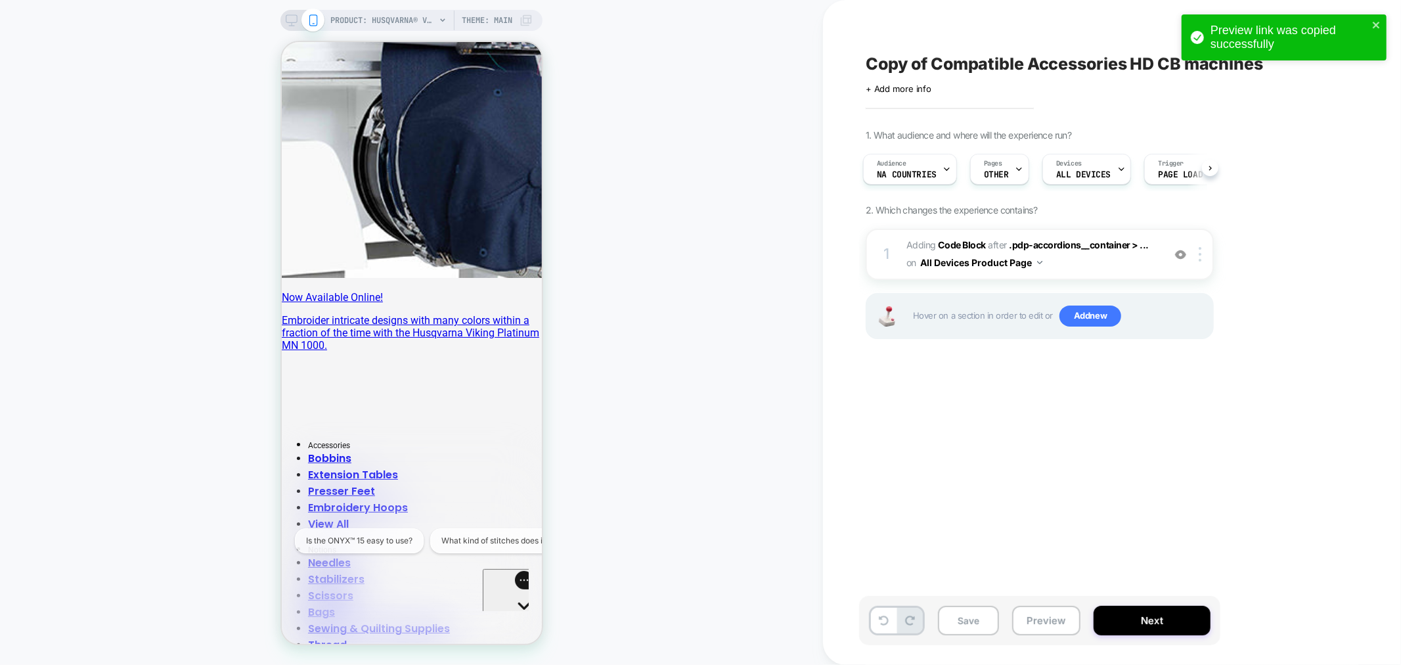
scroll to position [0, 0]
click at [1376, 22] on icon "close" at bounding box center [1376, 25] width 9 height 11
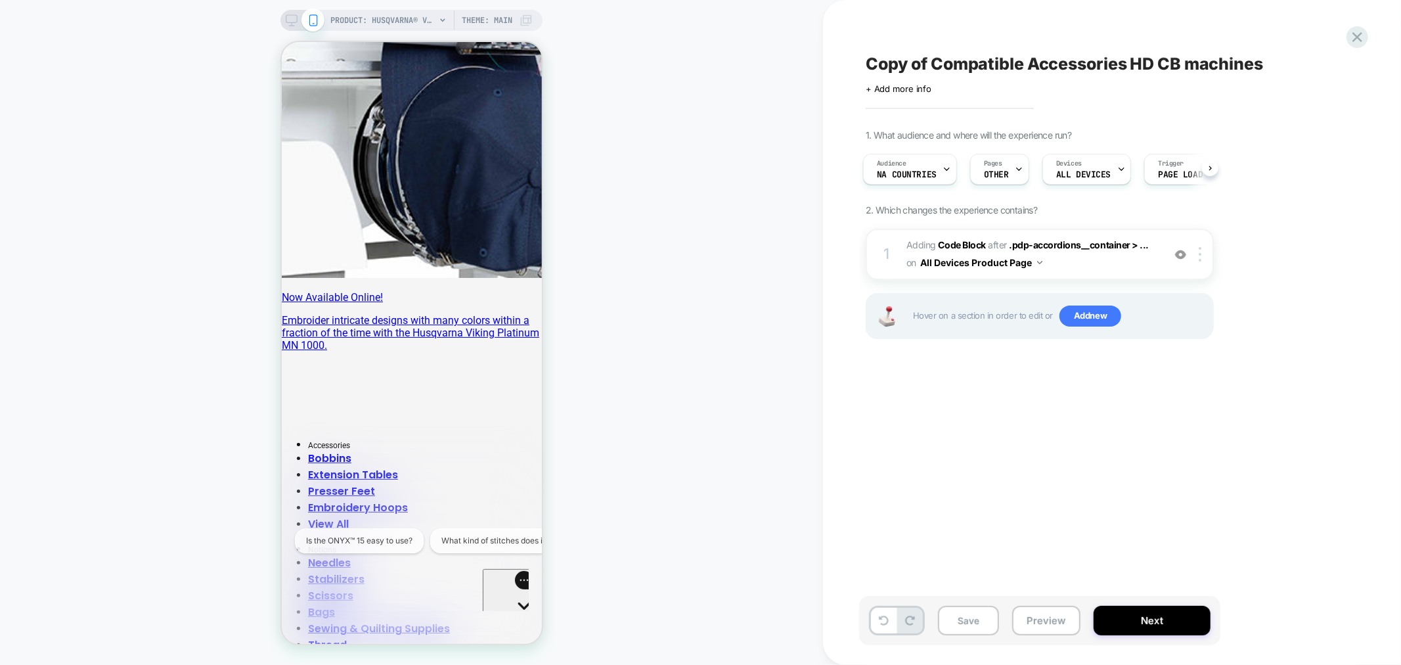
click at [929, 59] on span "Copy of Compatible Accessories HD CB machines" at bounding box center [1064, 64] width 397 height 20
drag, startPoint x: 932, startPoint y: 64, endPoint x: 841, endPoint y: 51, distance: 91.6
click at [841, 51] on div "**********" at bounding box center [1112, 332] width 578 height 665
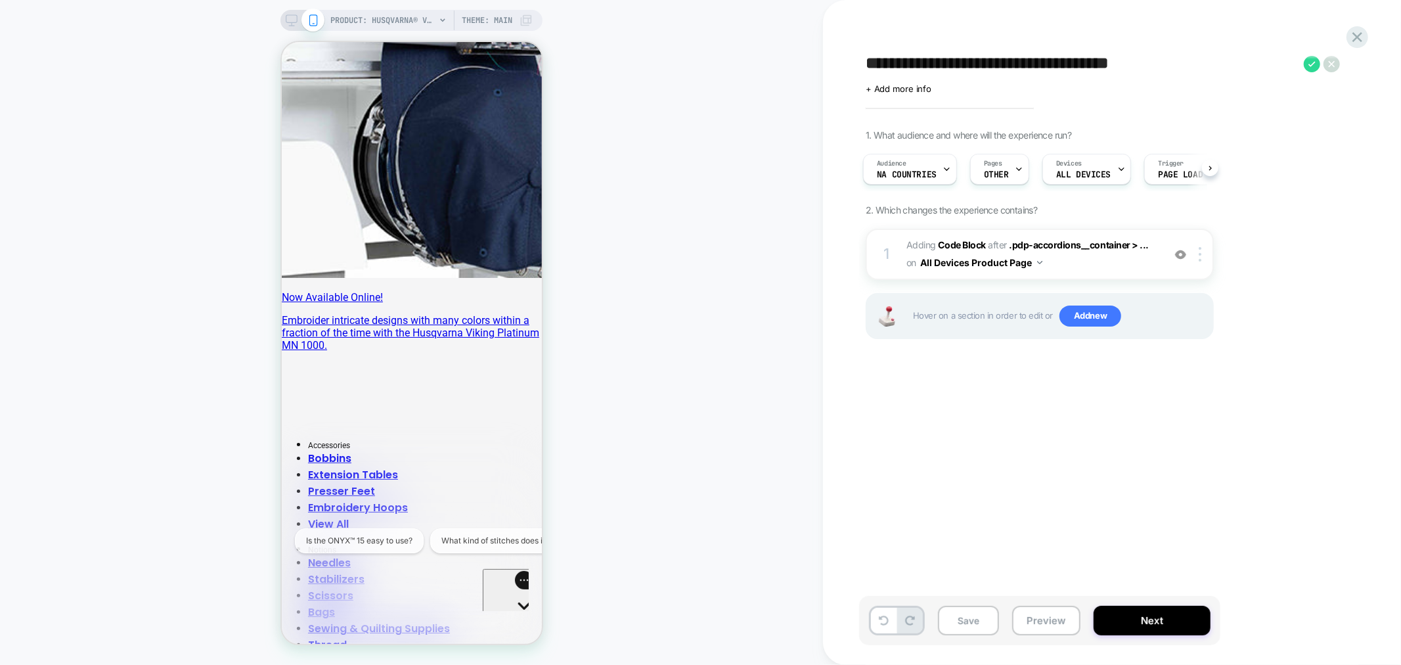
click at [1123, 62] on textarea "**********" at bounding box center [1082, 64] width 432 height 20
drag, startPoint x: 1194, startPoint y: 64, endPoint x: 1095, endPoint y: 64, distance: 98.5
click at [1095, 64] on textarea "**********" at bounding box center [1076, 64] width 420 height 20
type textarea "**********"
click at [1318, 62] on icon at bounding box center [1317, 64] width 16 height 16
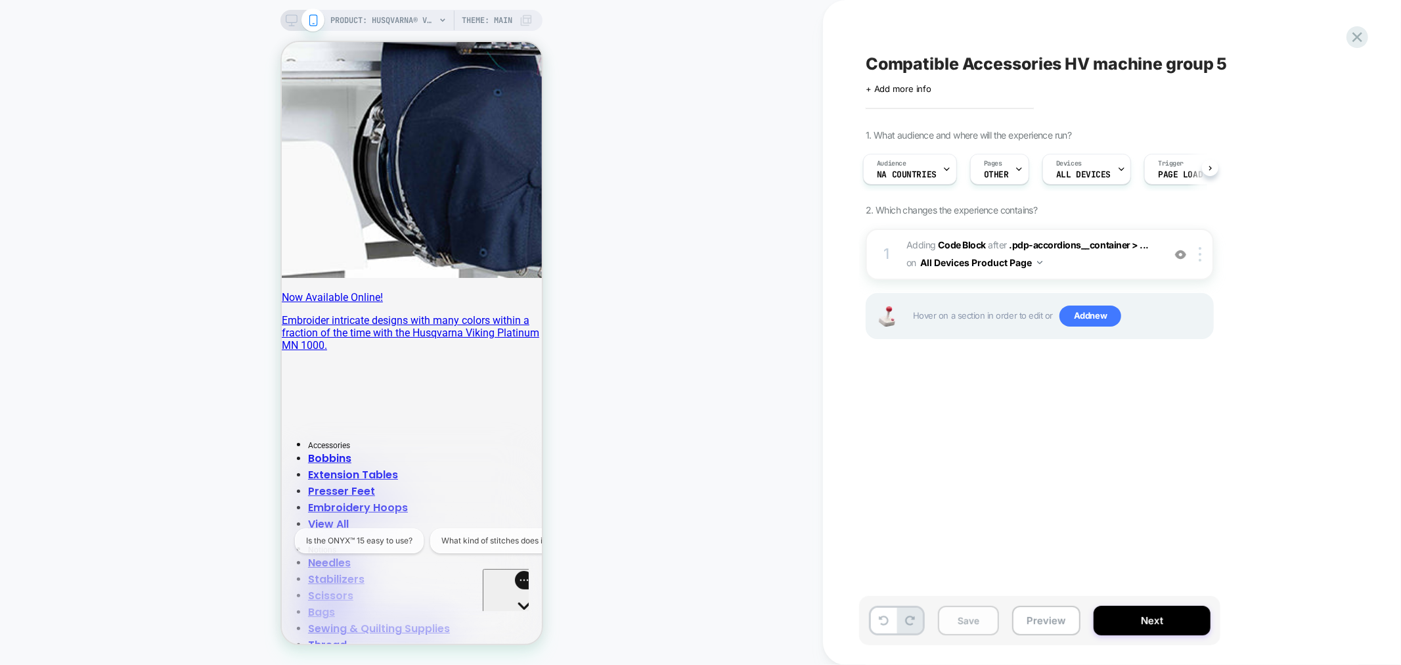
click at [976, 614] on button "Save" at bounding box center [968, 621] width 61 height 30
click at [1356, 35] on icon at bounding box center [1358, 37] width 10 height 10
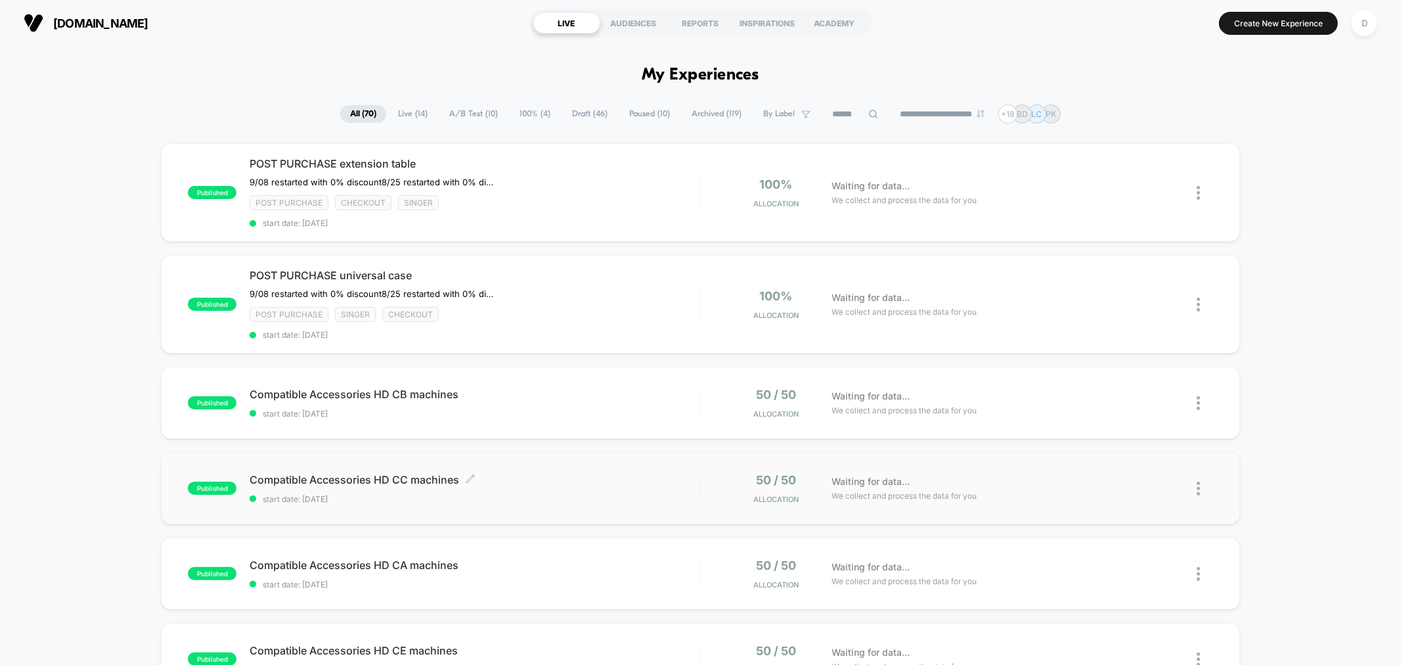
click at [647, 478] on span "Compatible Accessories HD CC machines Click to edit experience details" at bounding box center [475, 479] width 450 height 13
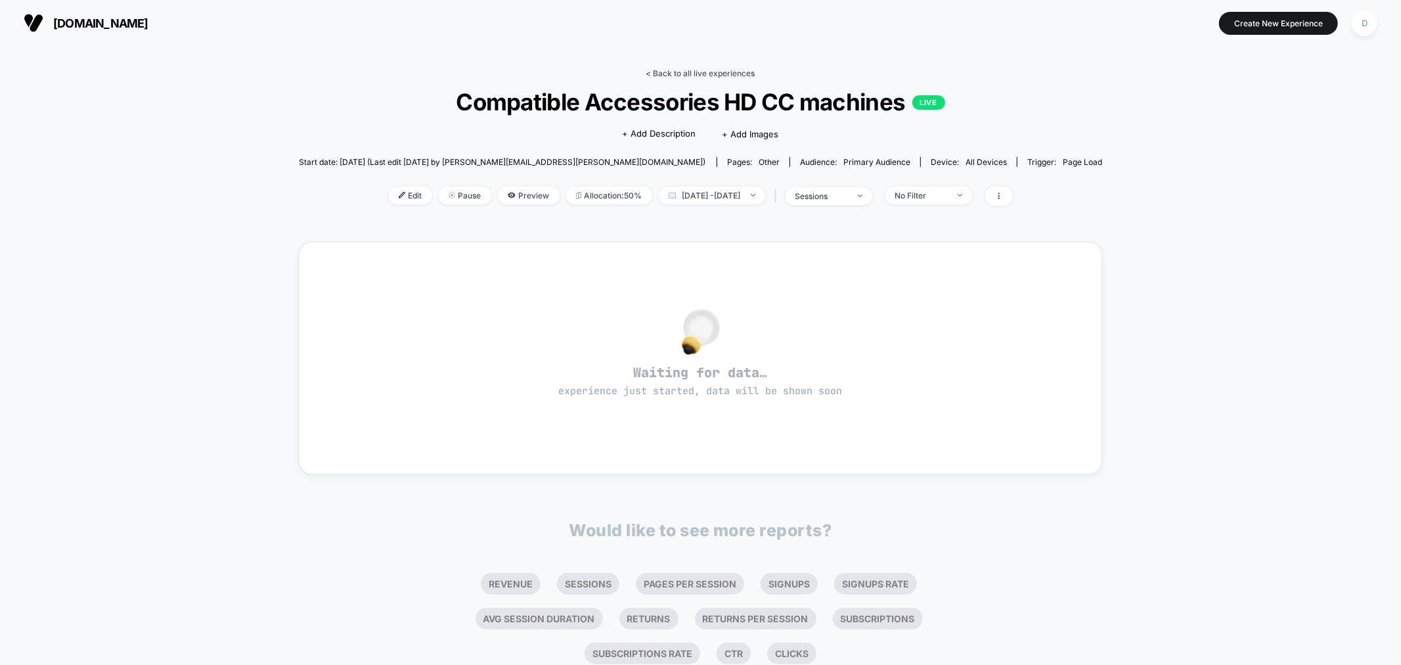
click at [683, 68] on link "< Back to all live experiences" at bounding box center [700, 73] width 109 height 10
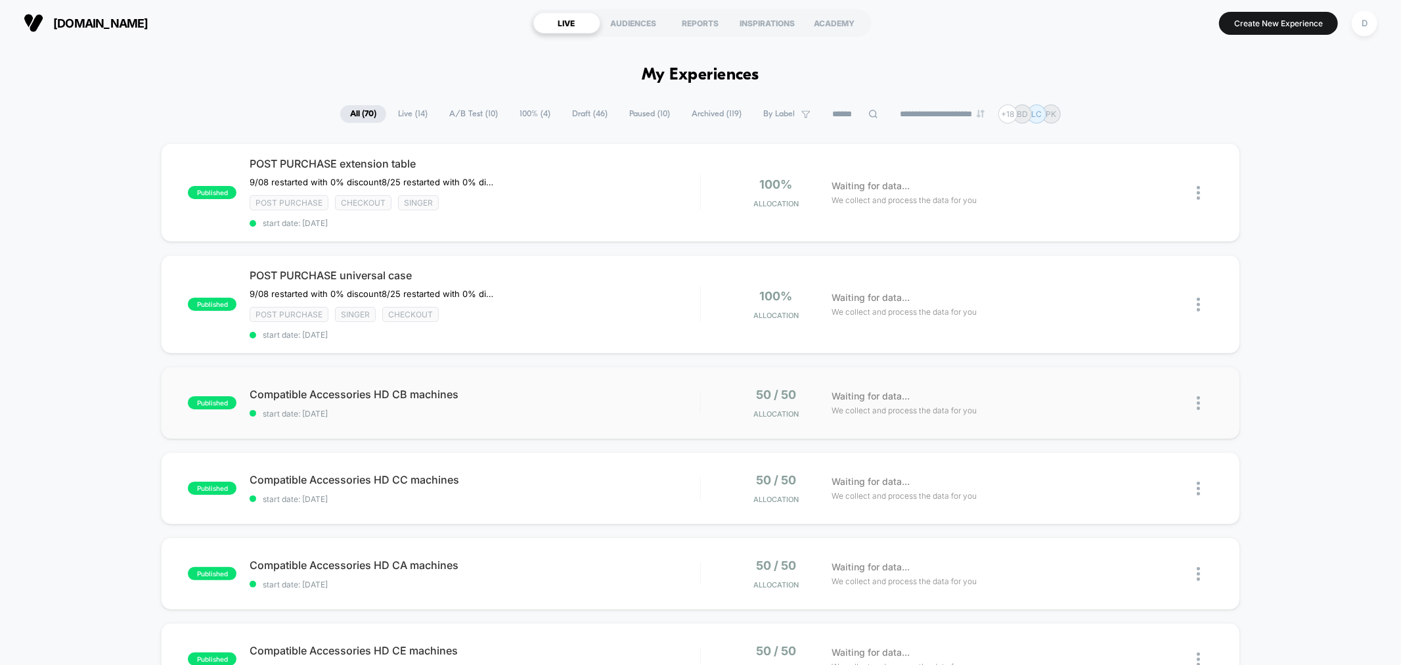
click at [1199, 401] on img at bounding box center [1198, 403] width 3 height 14
click at [1145, 359] on div "Duplicate" at bounding box center [1131, 356] width 118 height 30
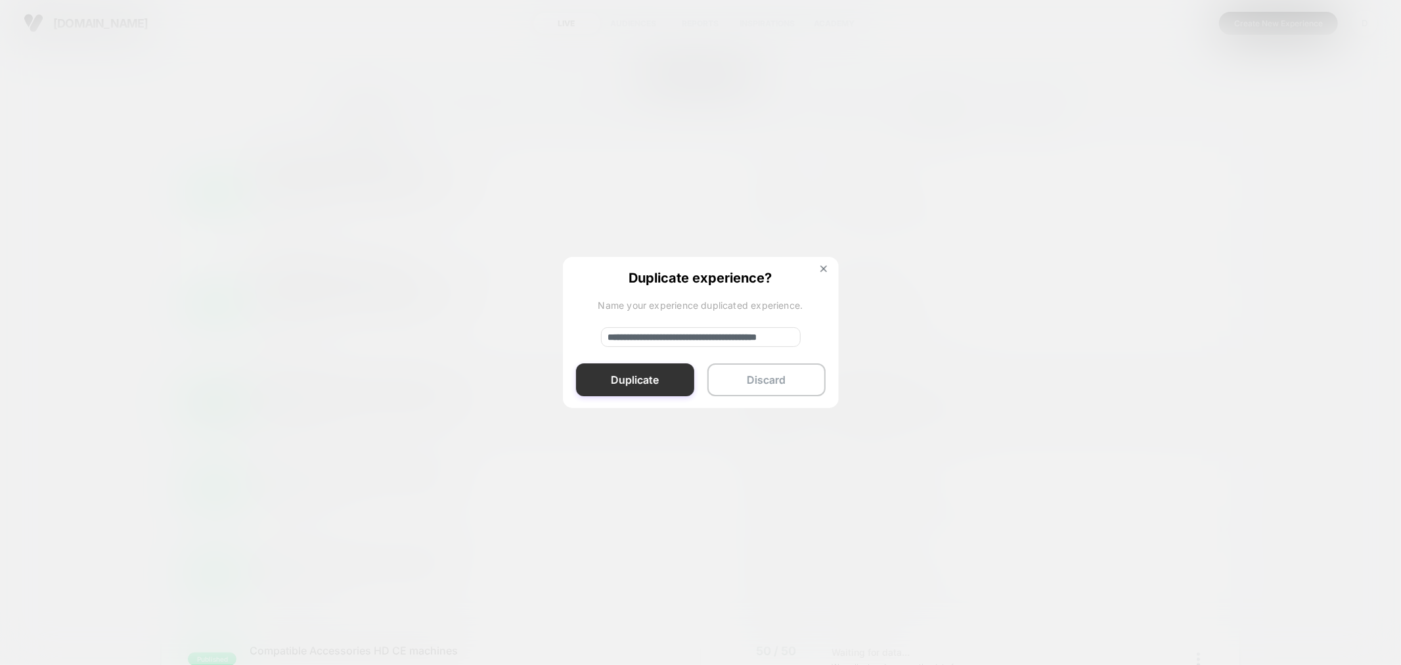
click at [645, 369] on button "Duplicate" at bounding box center [635, 379] width 118 height 33
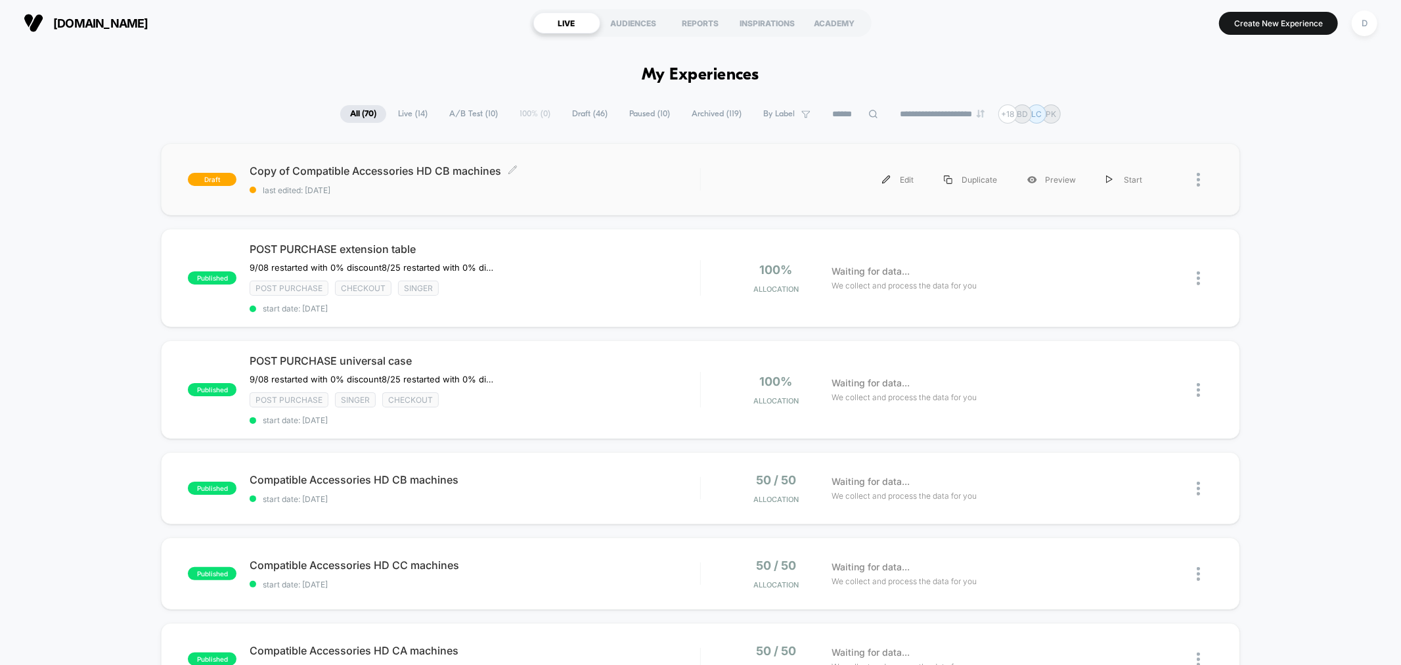
click at [644, 172] on span "Copy of Compatible Accessories HD CB machines Click to edit experience details" at bounding box center [475, 170] width 450 height 13
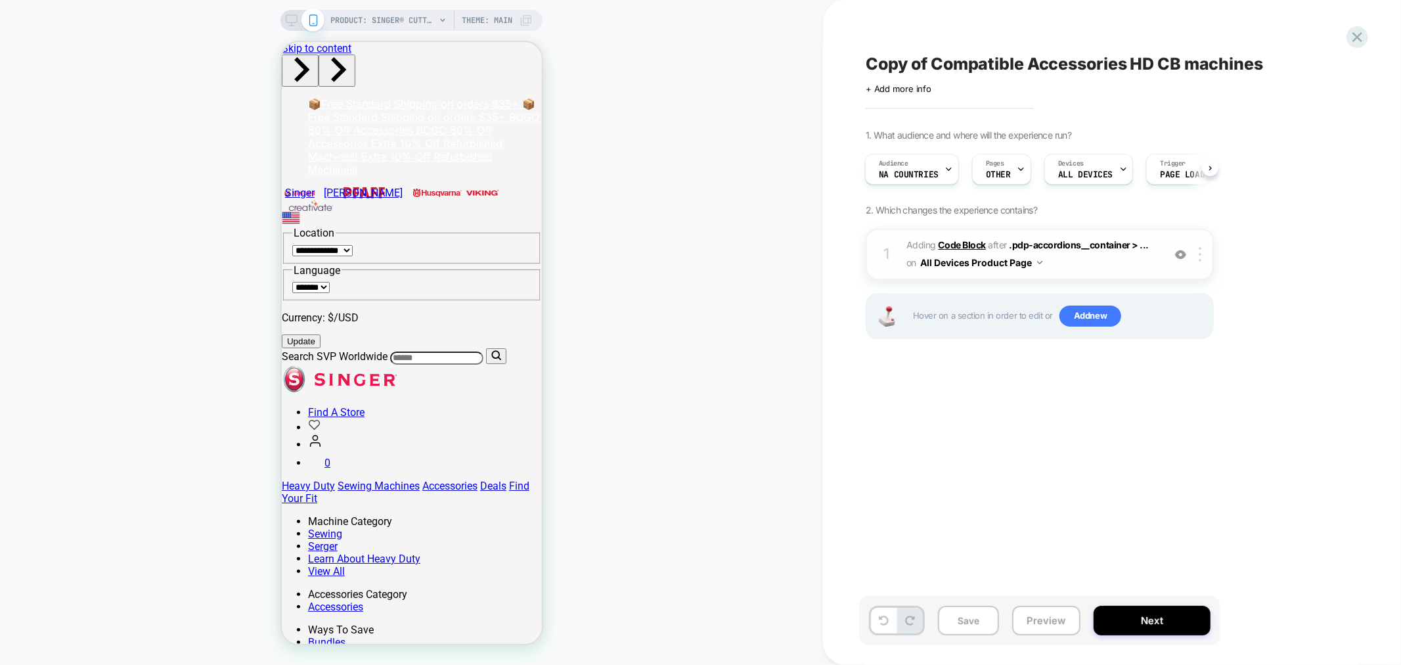
click at [959, 246] on b "Code Block" at bounding box center [962, 244] width 47 height 11
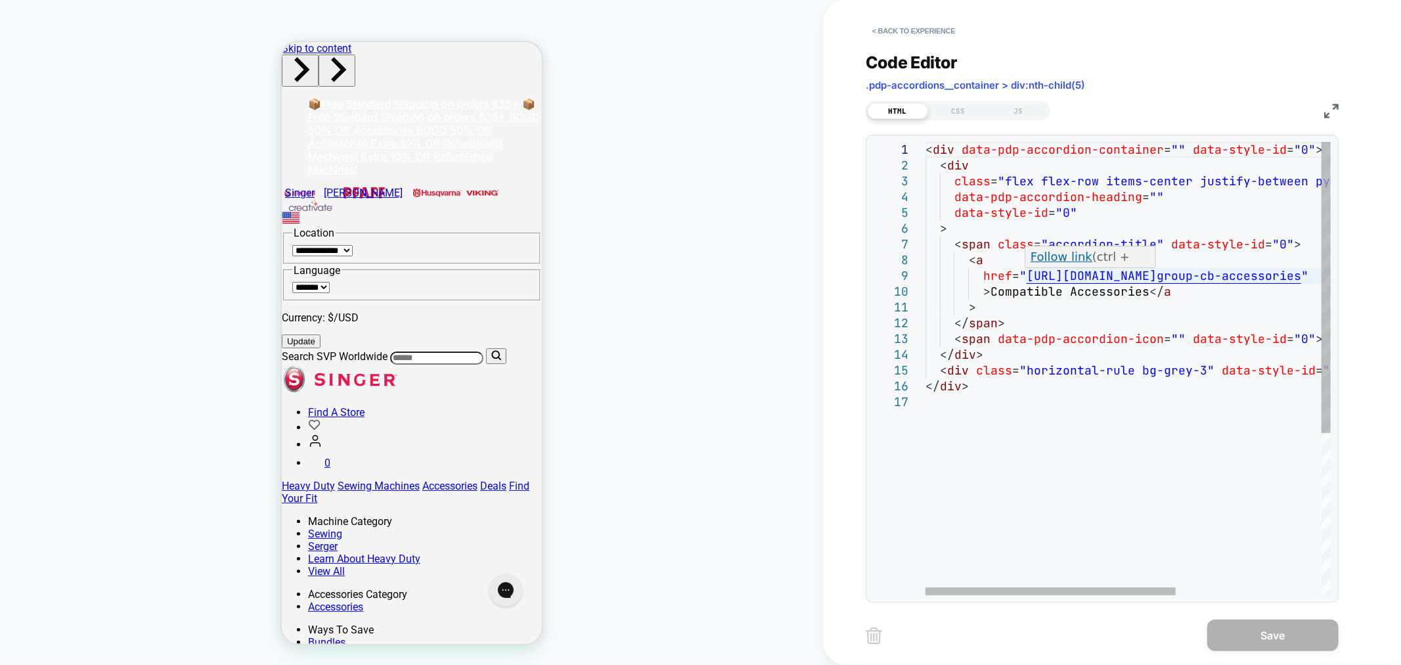
click at [1062, 254] on link "Follow link" at bounding box center [1062, 257] width 62 height 14
